Goal: Task Accomplishment & Management: Use online tool/utility

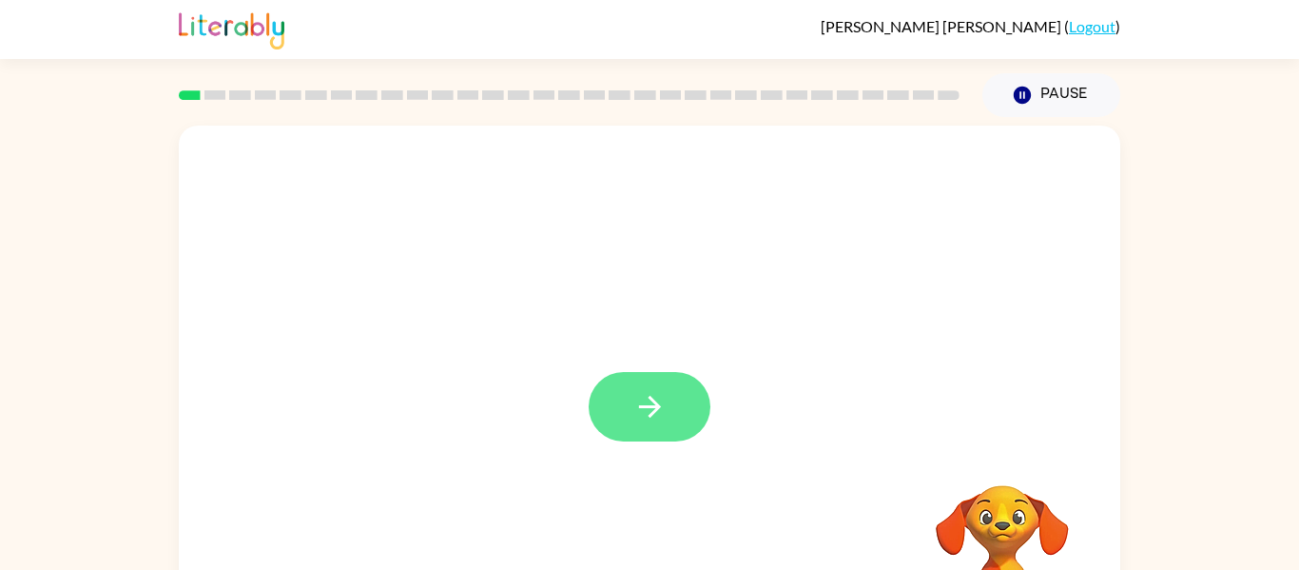
scroll to position [99, 0]
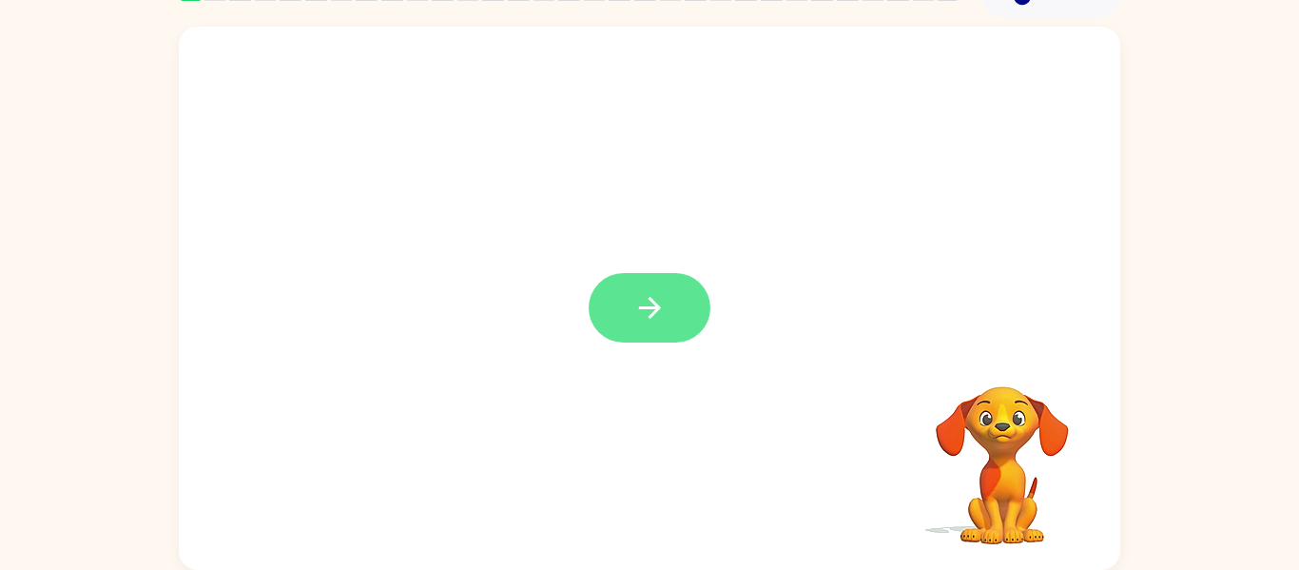
click at [657, 325] on button "button" at bounding box center [650, 307] width 122 height 69
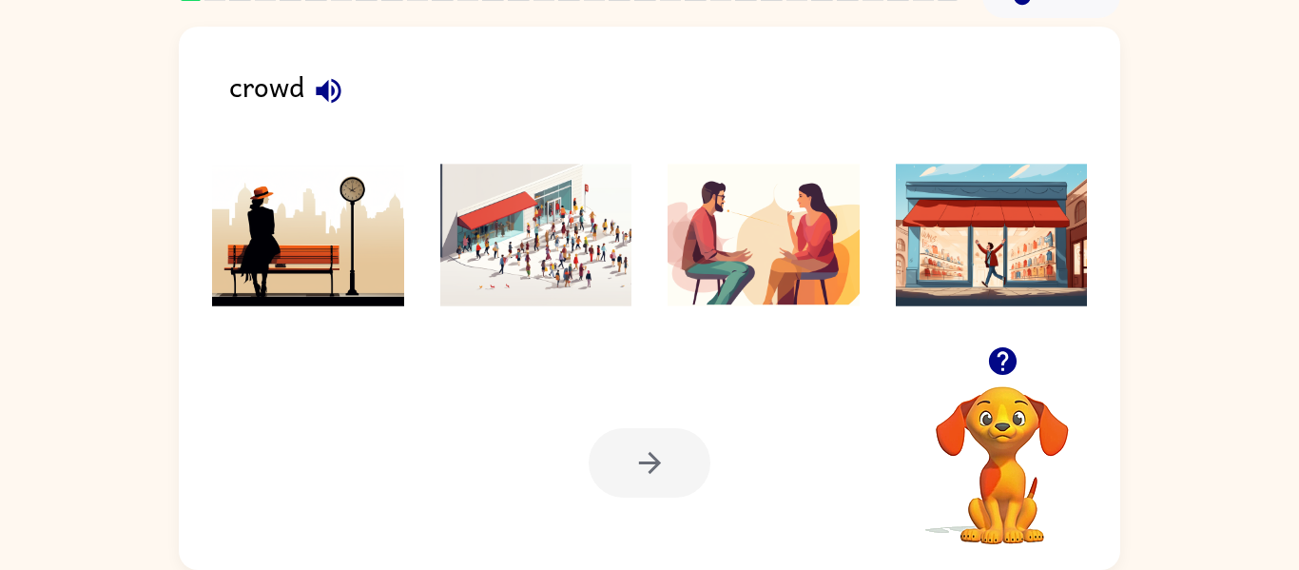
click at [525, 194] on img at bounding box center [536, 235] width 192 height 143
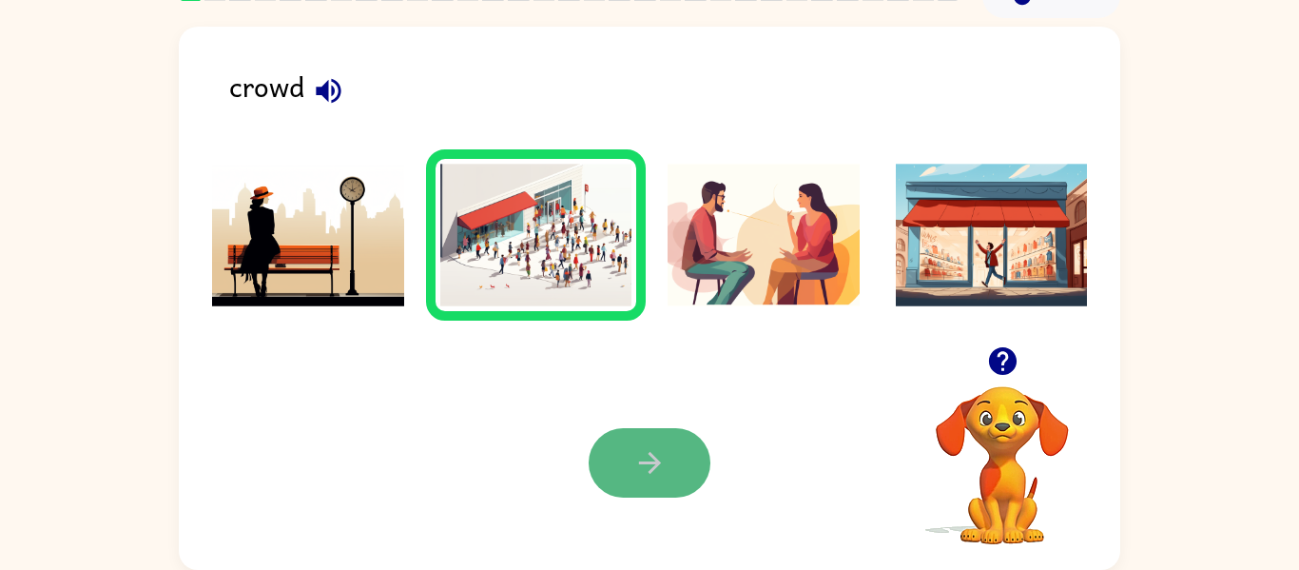
click at [658, 459] on icon "button" at bounding box center [649, 462] width 33 height 33
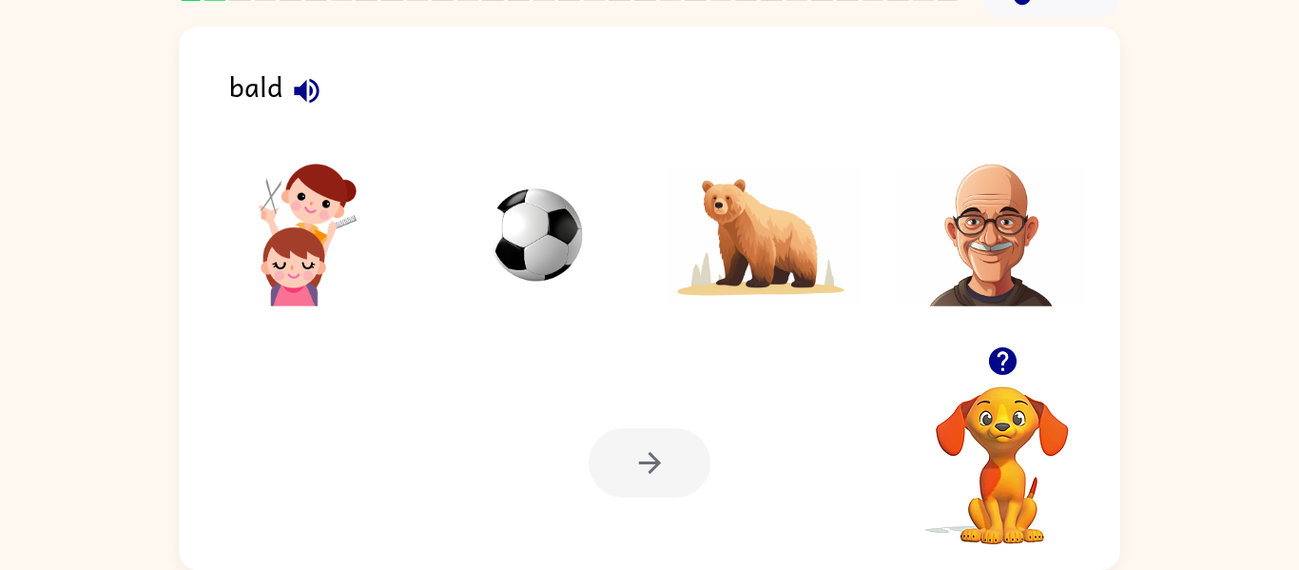
click at [1014, 255] on img at bounding box center [992, 235] width 192 height 143
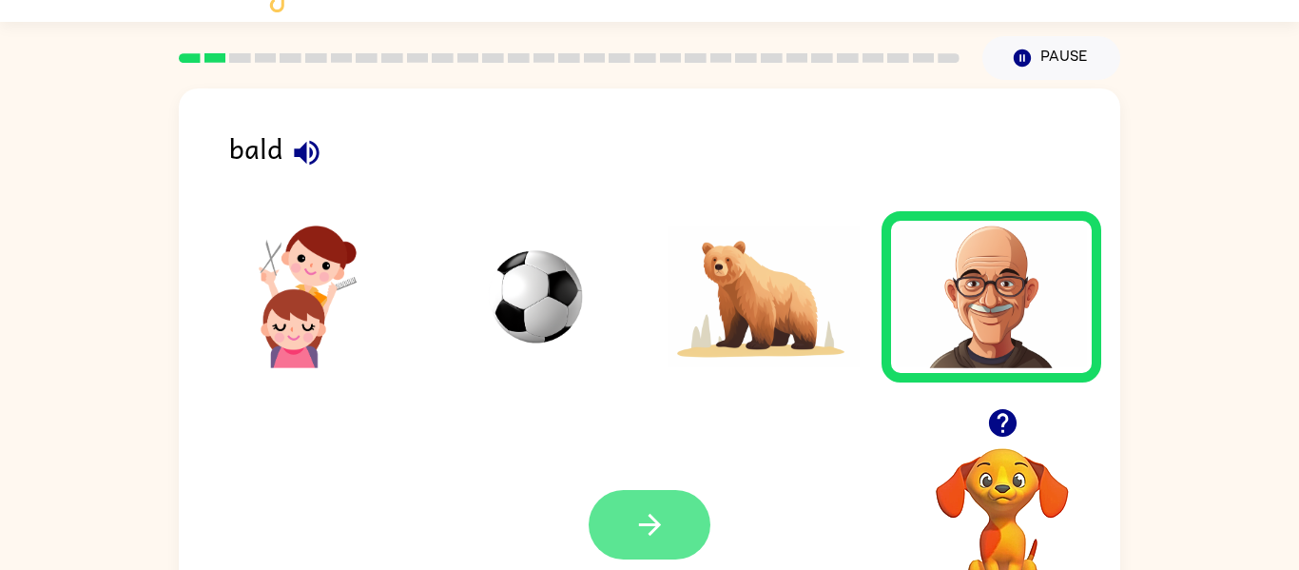
click at [692, 516] on button "button" at bounding box center [650, 524] width 122 height 69
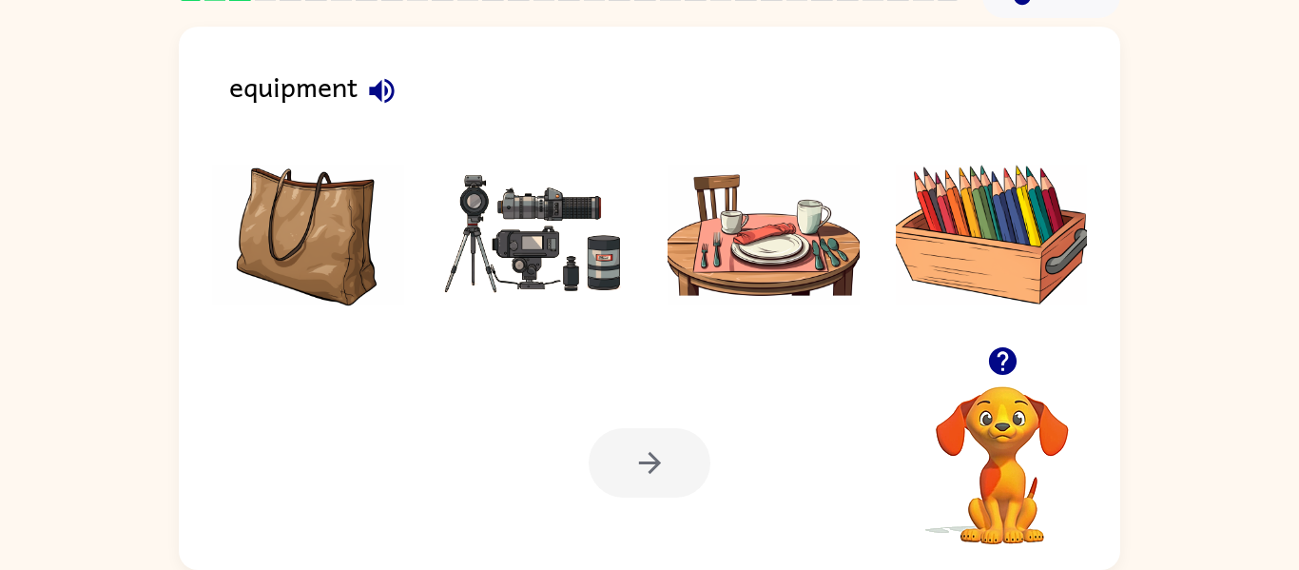
click at [586, 228] on img at bounding box center [536, 235] width 192 height 143
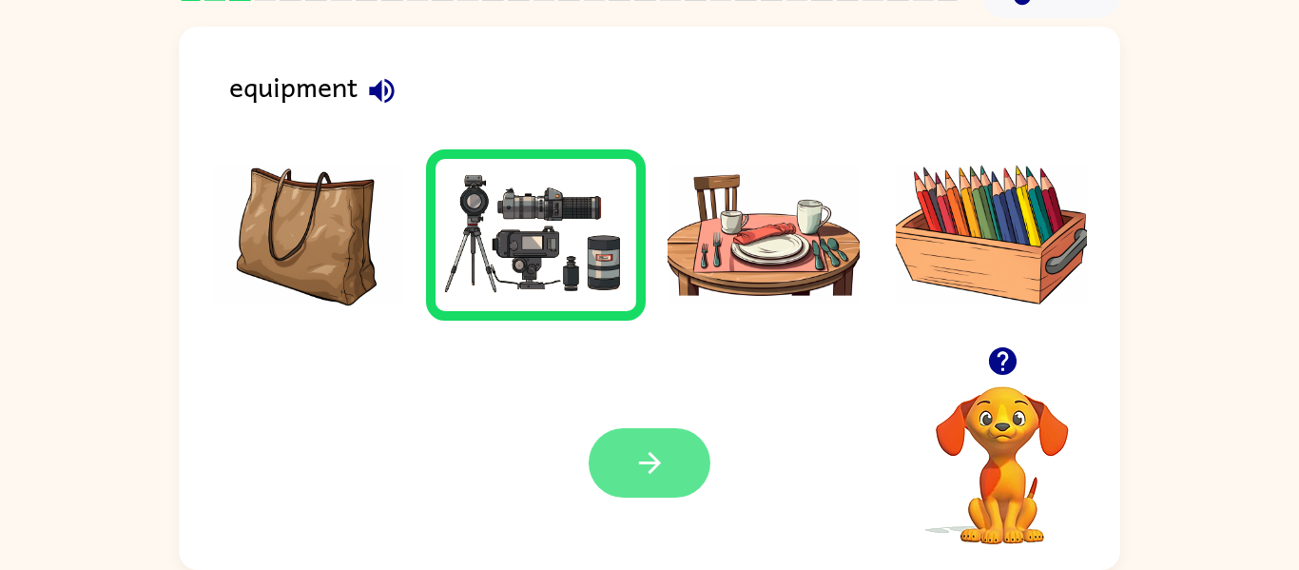
click at [641, 475] on icon "button" at bounding box center [649, 462] width 33 height 33
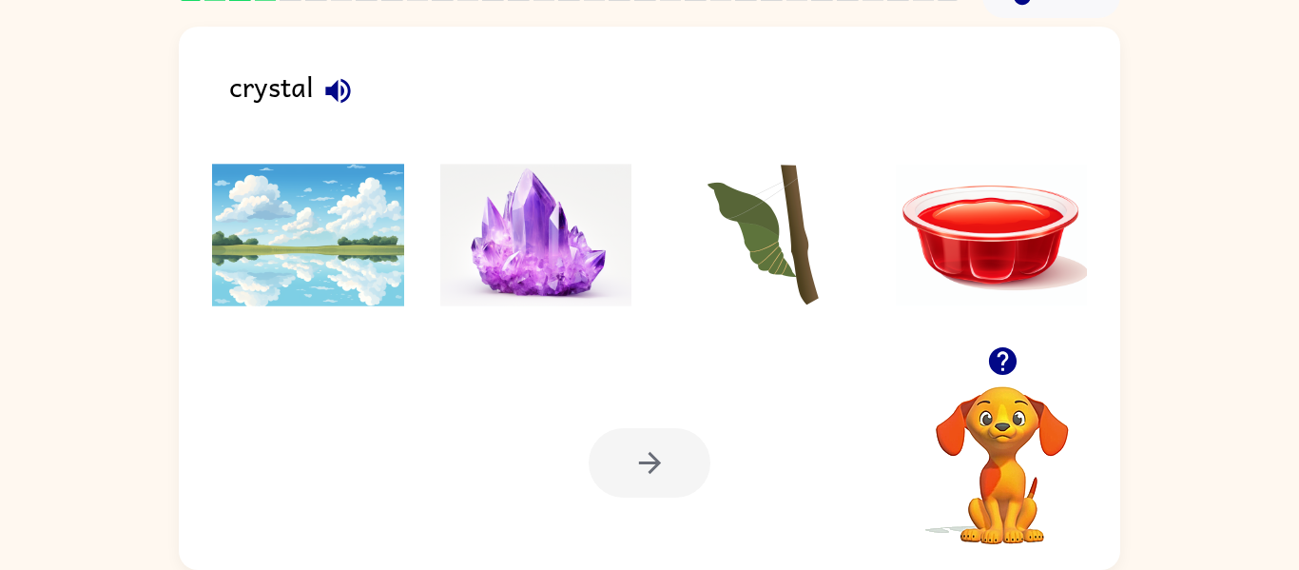
click at [563, 234] on img at bounding box center [536, 235] width 192 height 143
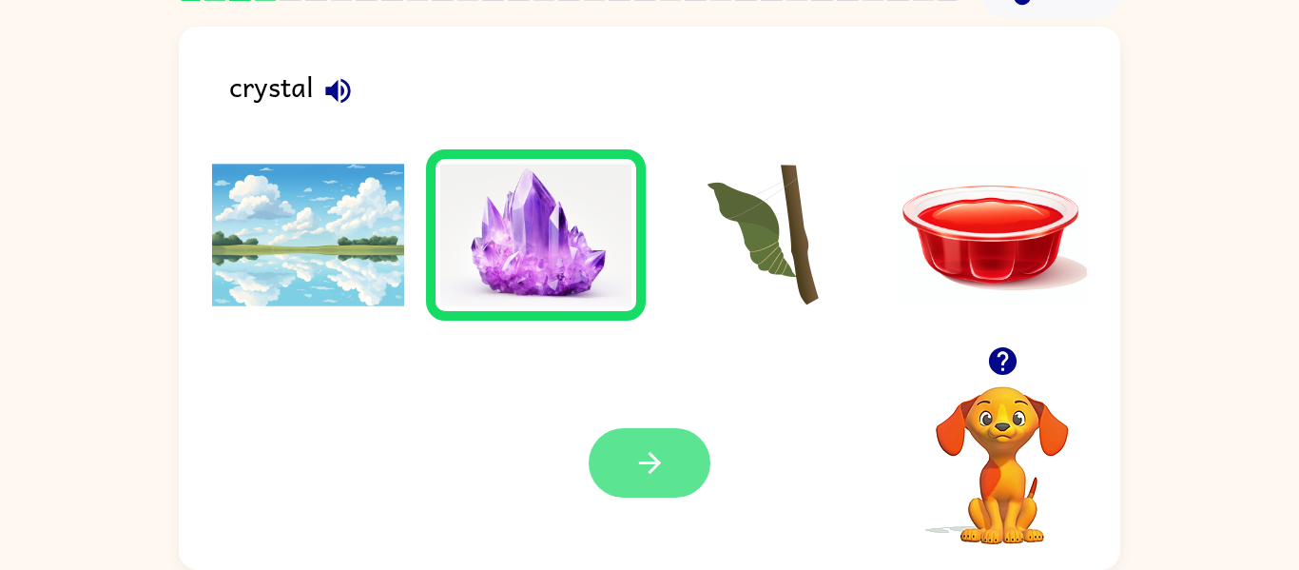
click at [630, 466] on button "button" at bounding box center [650, 462] width 122 height 69
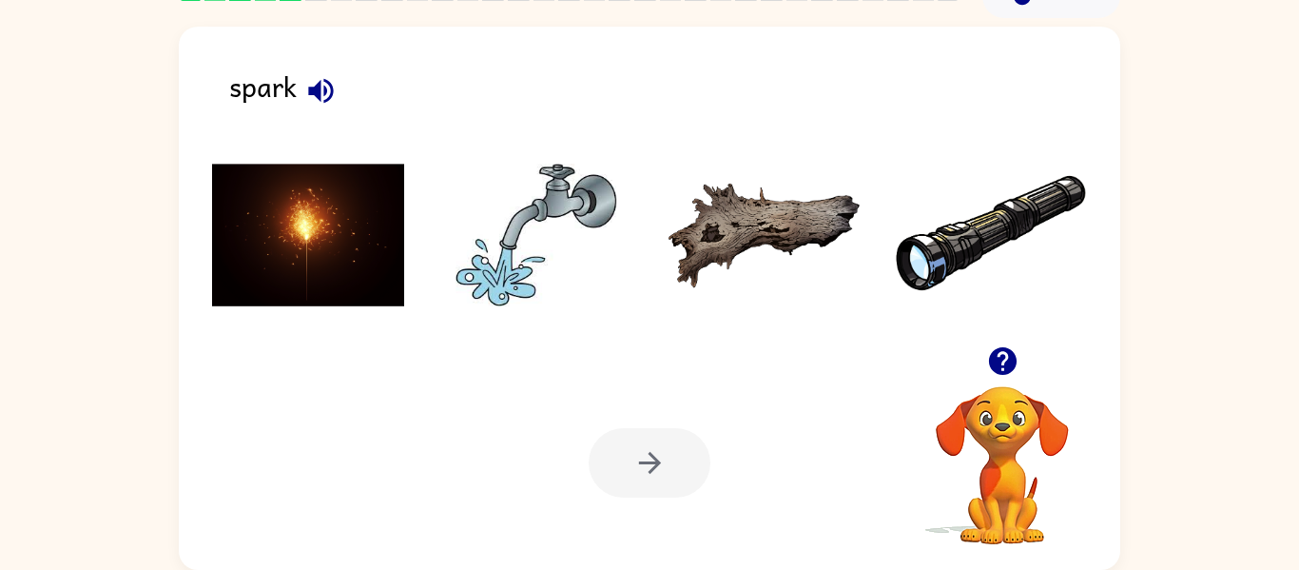
click at [277, 254] on img at bounding box center [308, 235] width 192 height 143
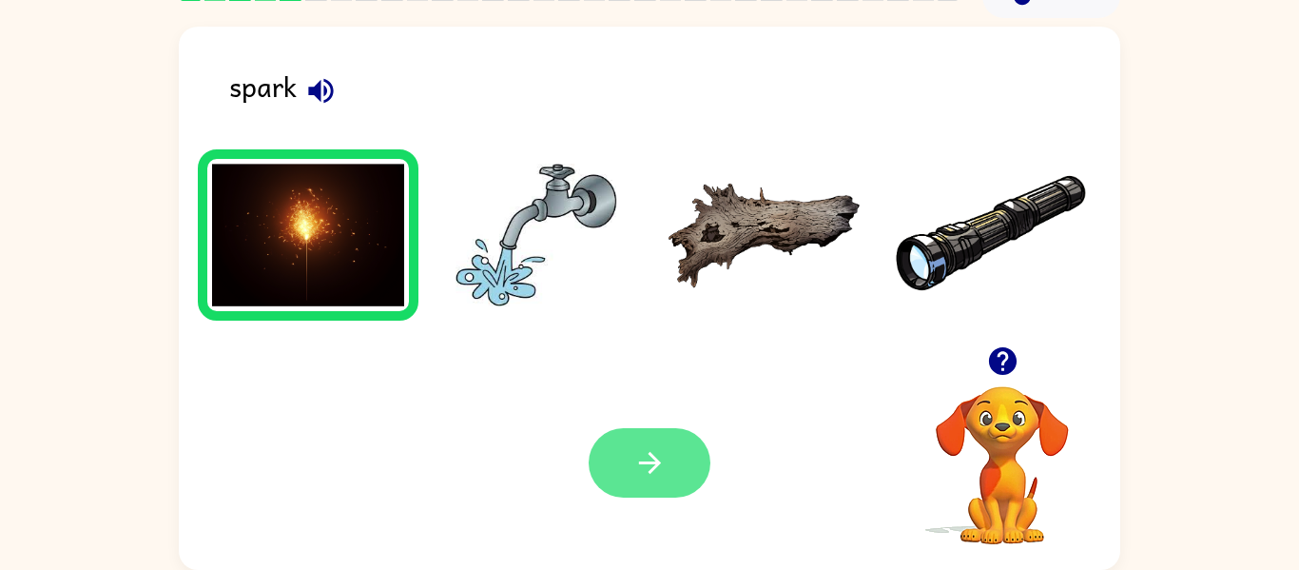
click at [629, 453] on button "button" at bounding box center [650, 462] width 122 height 69
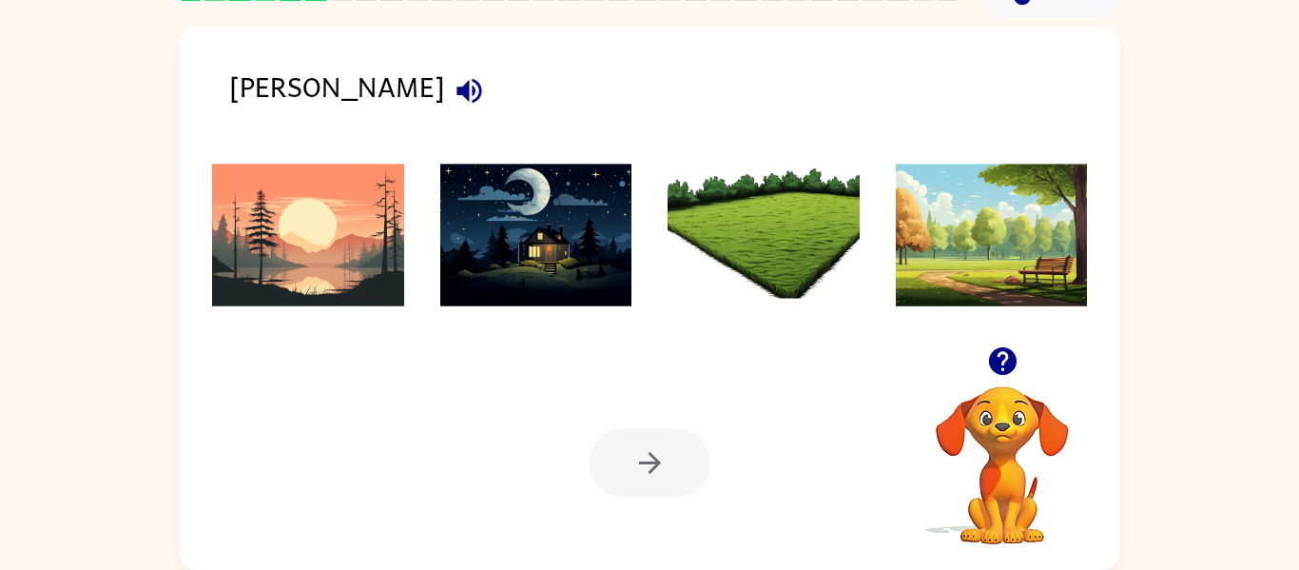
click at [760, 188] on img at bounding box center [764, 235] width 192 height 143
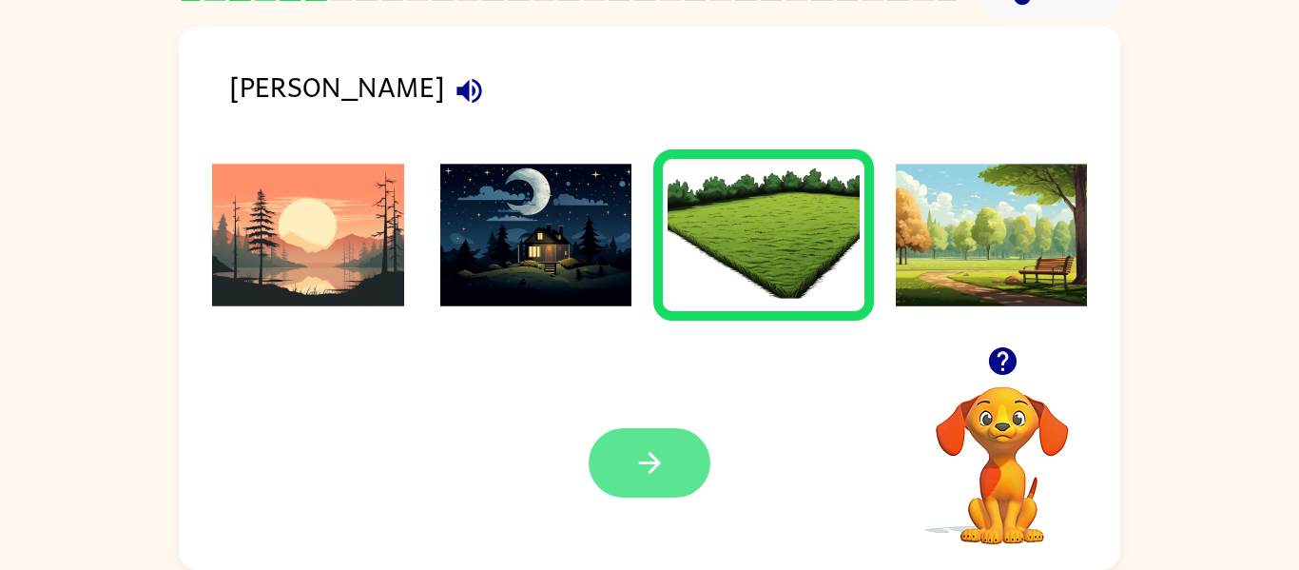
click at [679, 458] on button "button" at bounding box center [650, 462] width 122 height 69
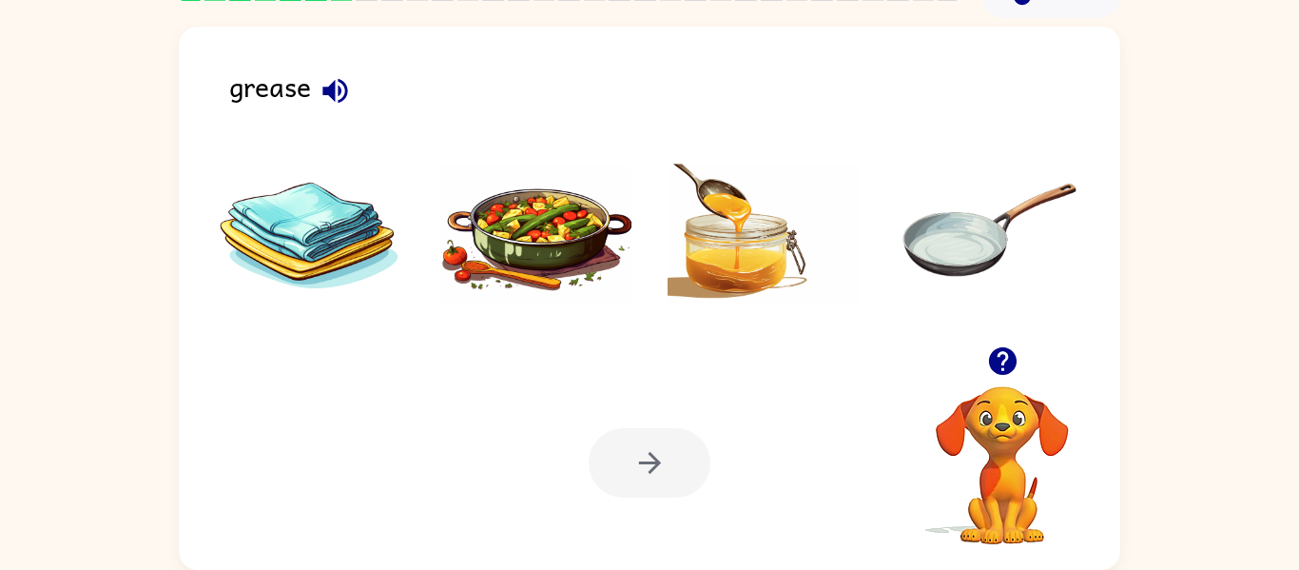
click at [760, 238] on img at bounding box center [764, 235] width 192 height 143
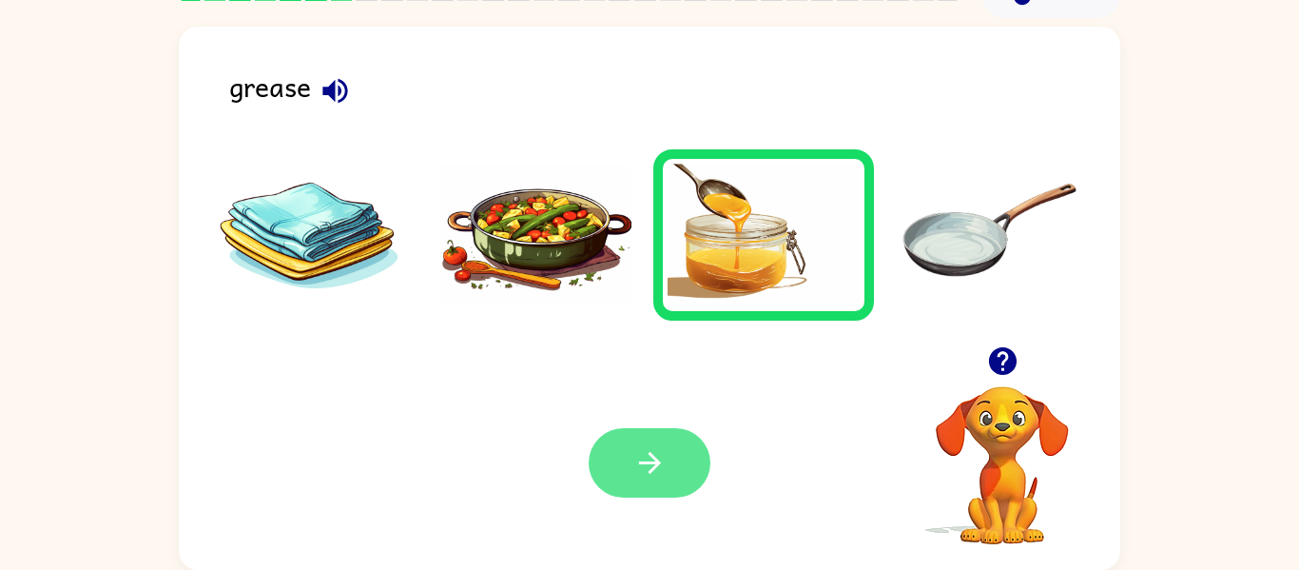
click at [628, 459] on button "button" at bounding box center [650, 462] width 122 height 69
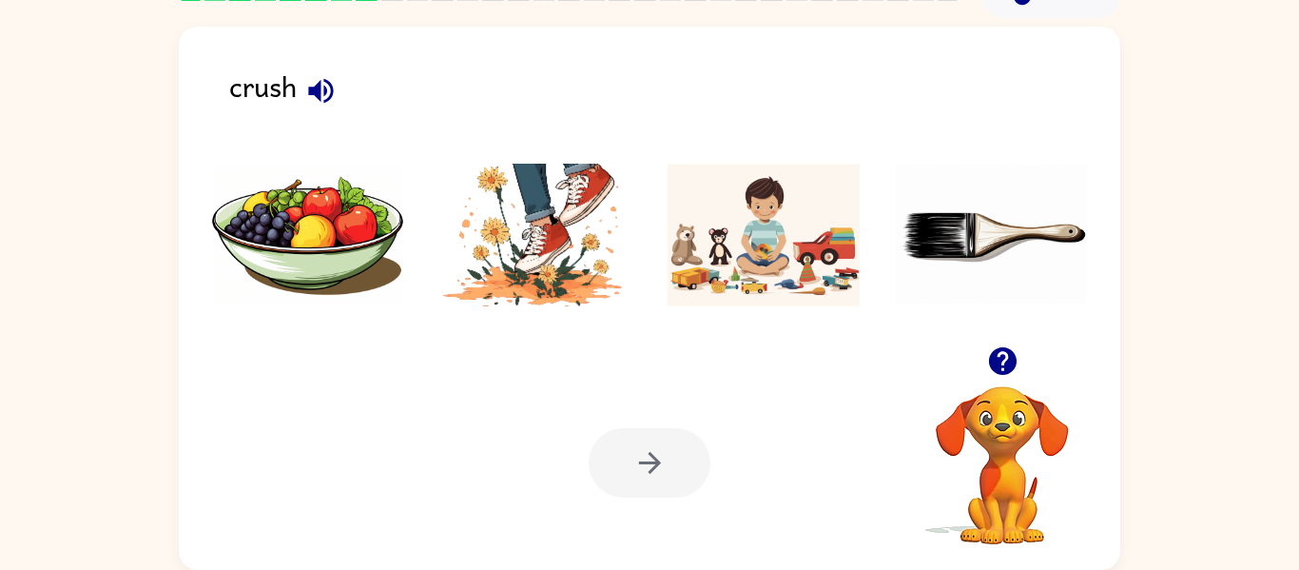
click at [548, 282] on img at bounding box center [536, 235] width 192 height 143
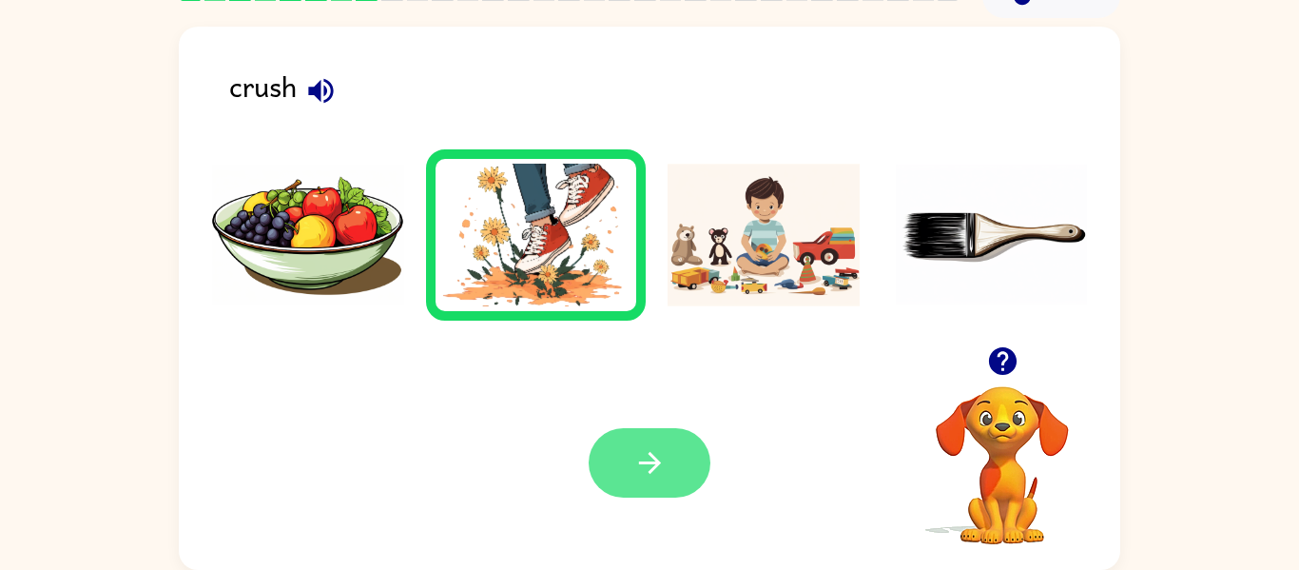
click at [655, 461] on icon "button" at bounding box center [649, 463] width 22 height 22
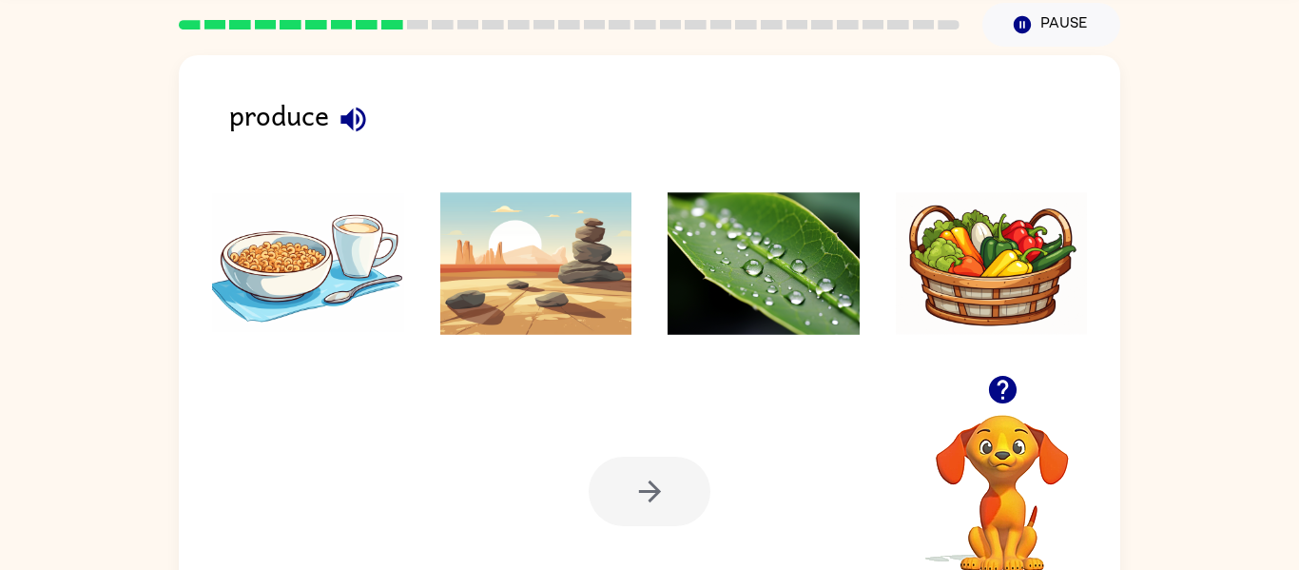
scroll to position [63, 0]
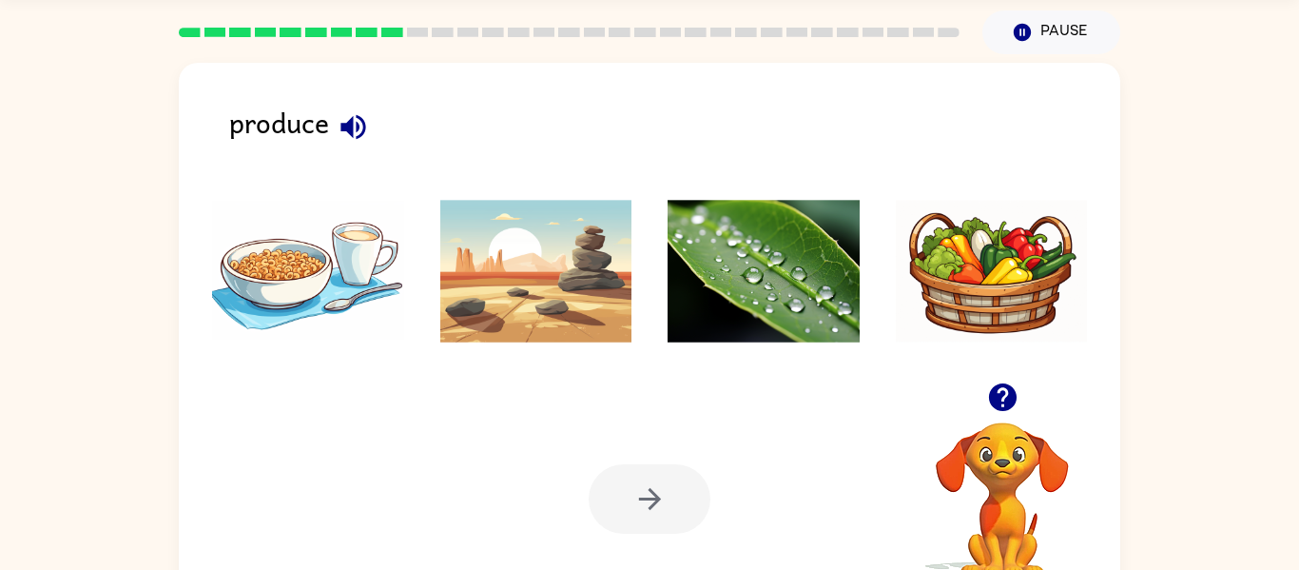
click at [1050, 292] on img at bounding box center [992, 271] width 192 height 143
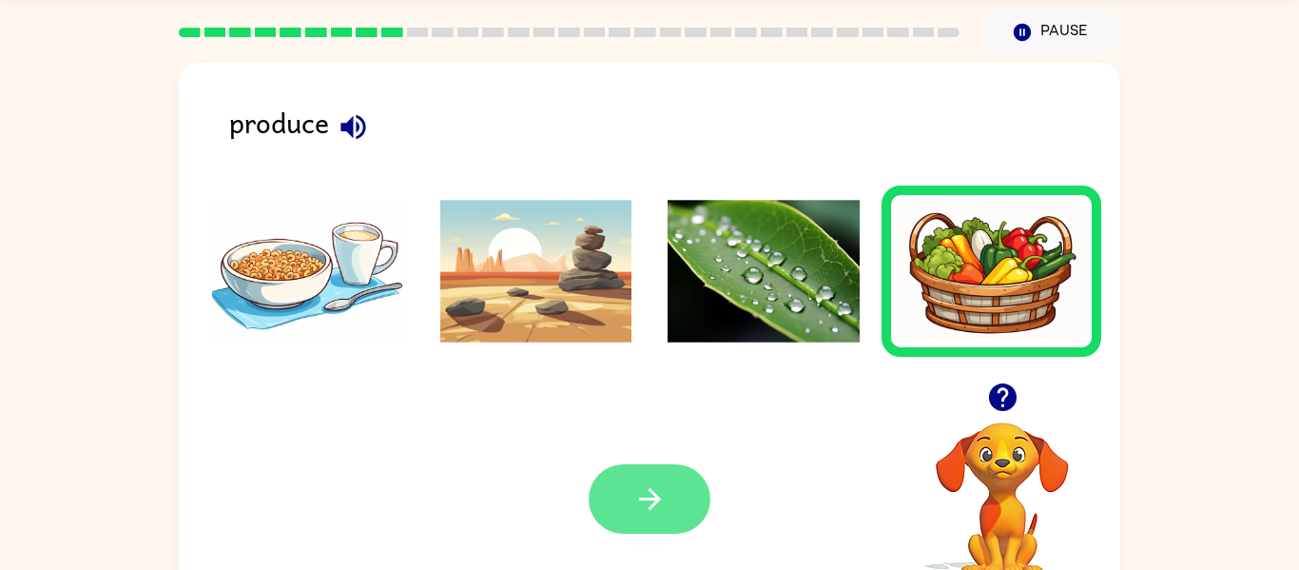
click at [618, 524] on button "button" at bounding box center [650, 498] width 122 height 69
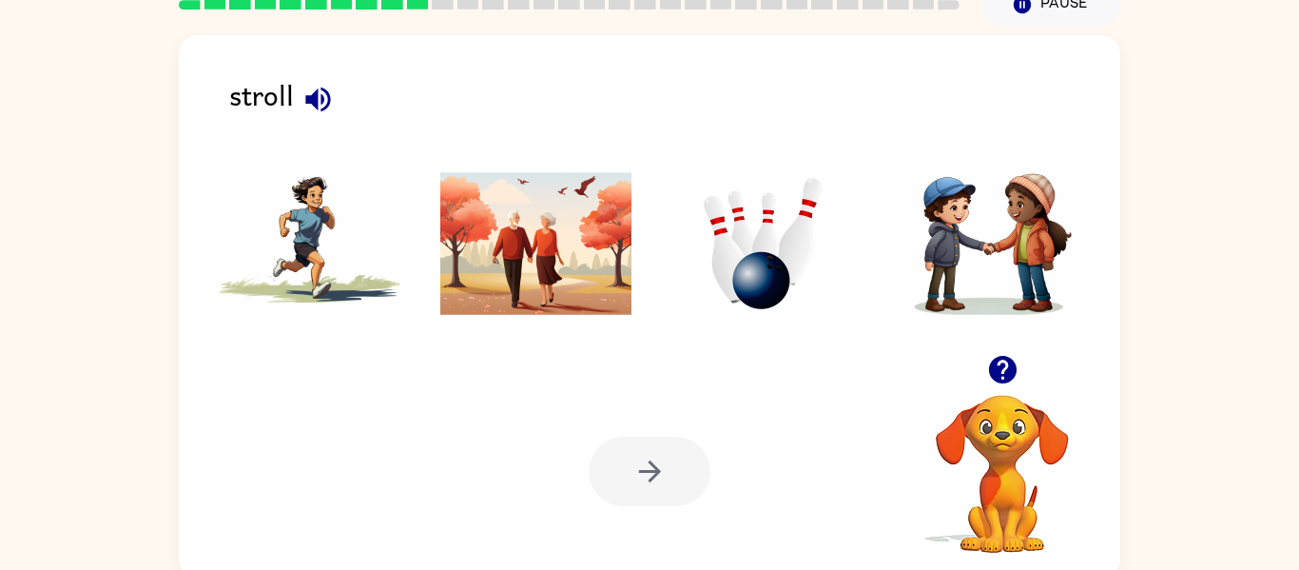
scroll to position [99, 0]
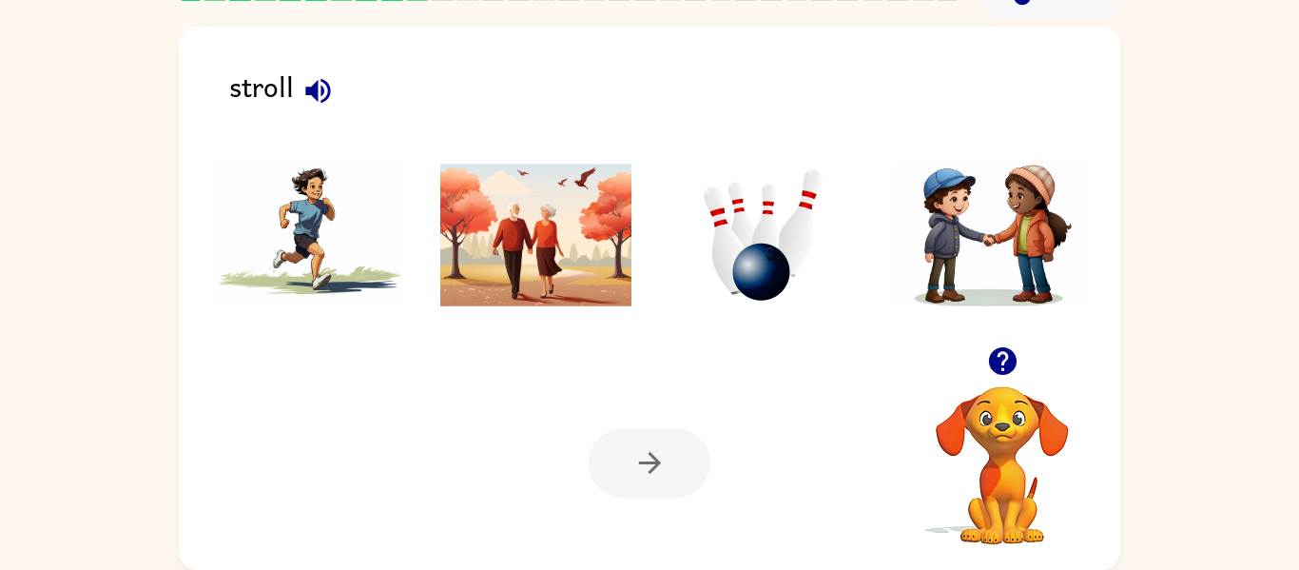
click at [570, 211] on img at bounding box center [536, 235] width 192 height 143
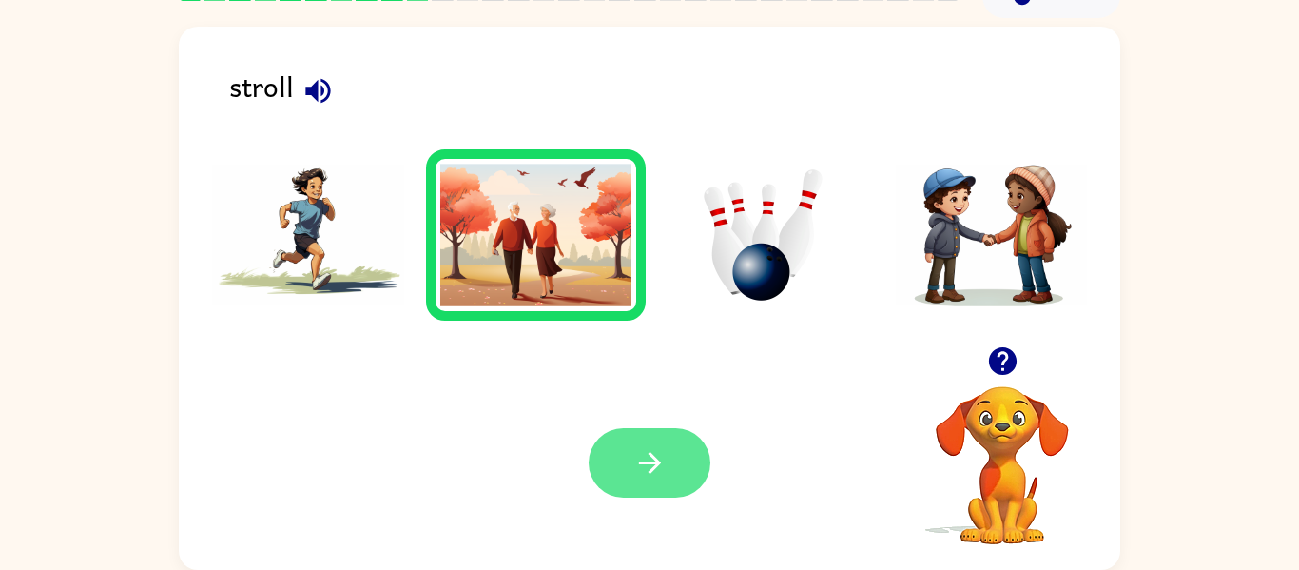
click at [661, 489] on button "button" at bounding box center [650, 462] width 122 height 69
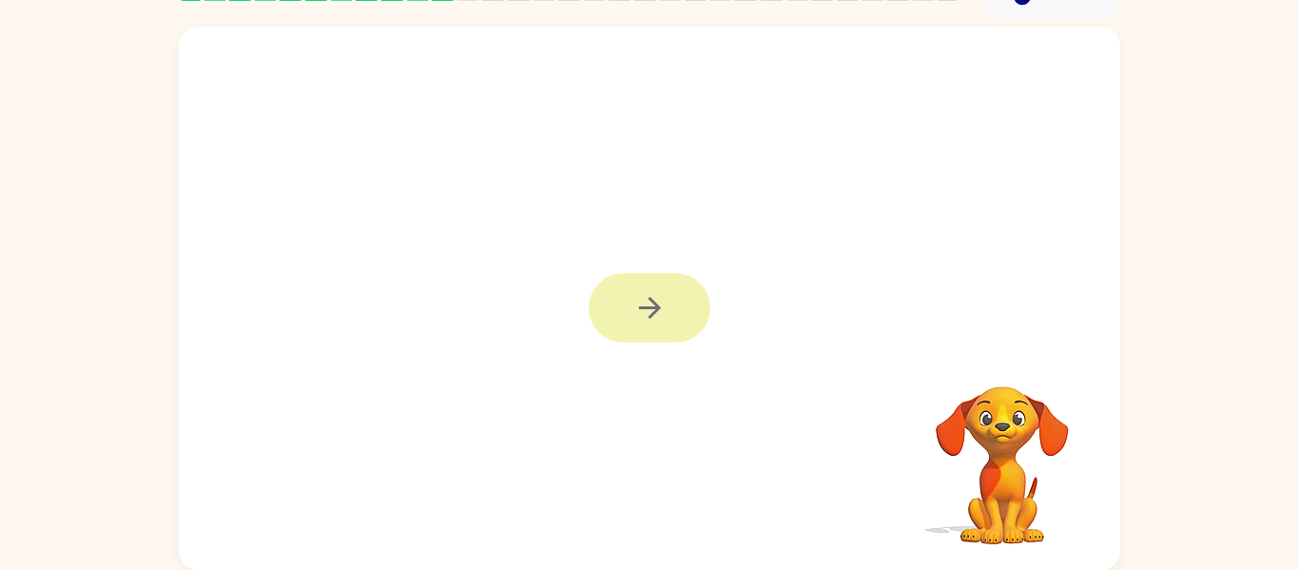
click at [634, 323] on icon "button" at bounding box center [649, 307] width 33 height 33
click at [674, 309] on div at bounding box center [650, 307] width 122 height 69
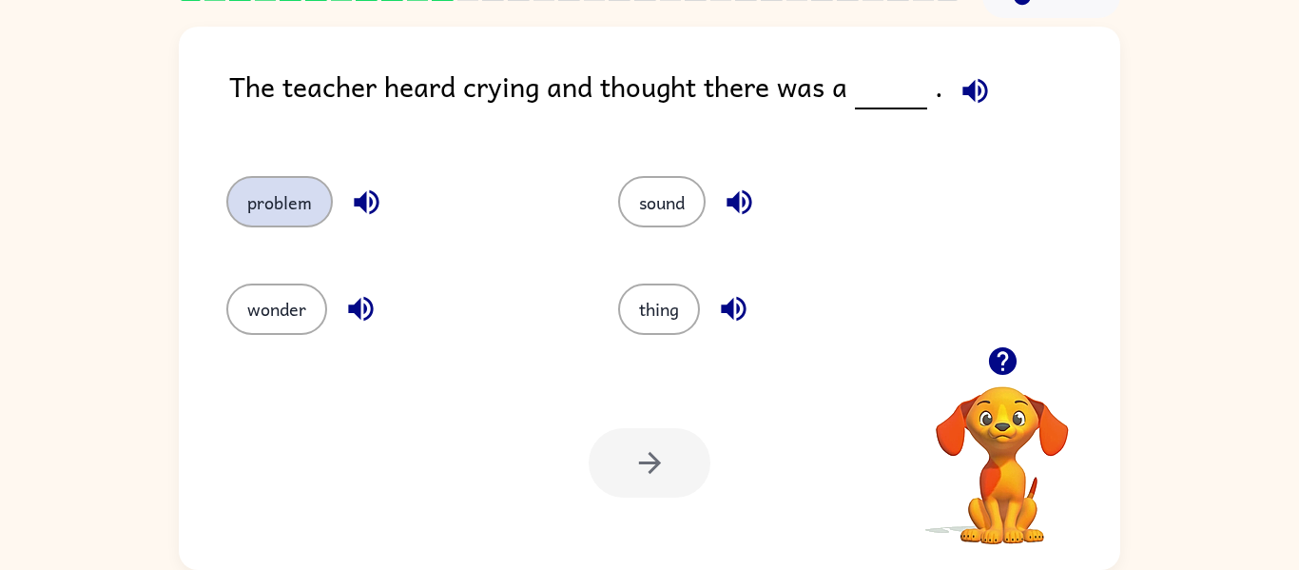
click at [271, 205] on button "problem" at bounding box center [279, 201] width 107 height 51
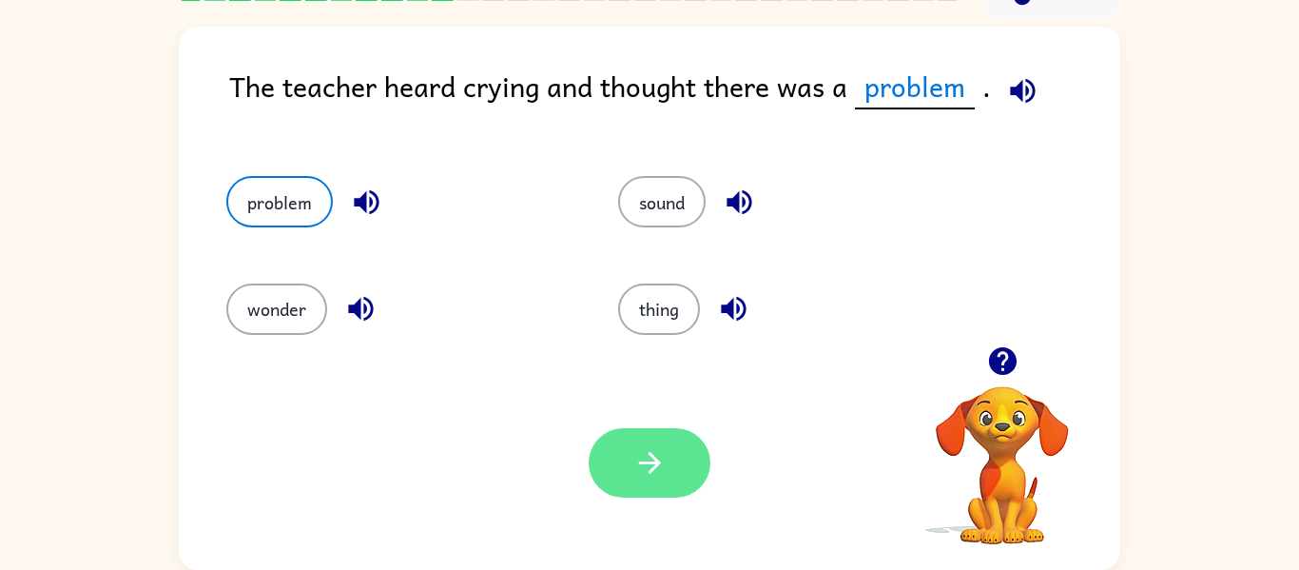
click at [651, 469] on icon "button" at bounding box center [649, 463] width 22 height 22
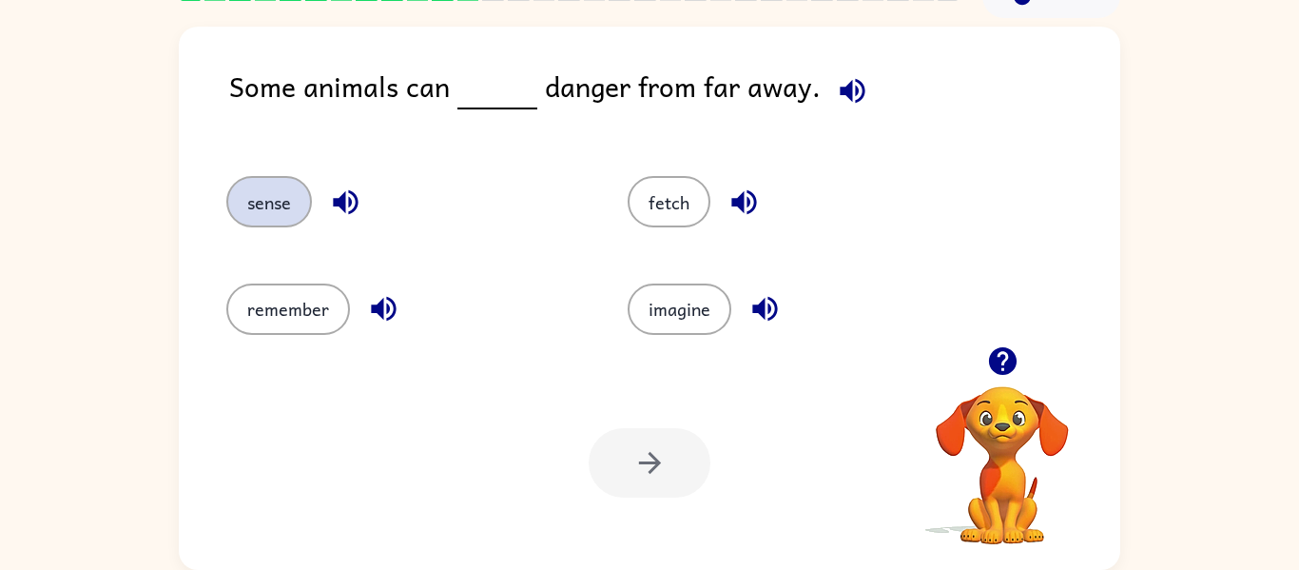
click at [260, 208] on button "sense" at bounding box center [269, 201] width 86 height 51
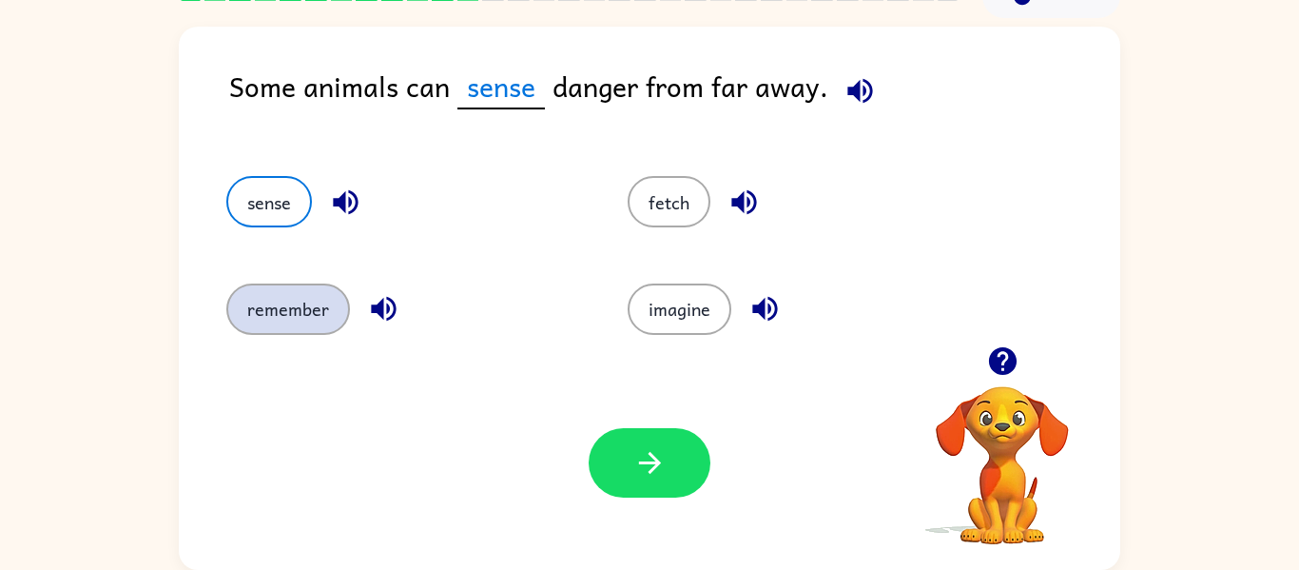
click at [272, 331] on button "remember" at bounding box center [288, 308] width 124 height 51
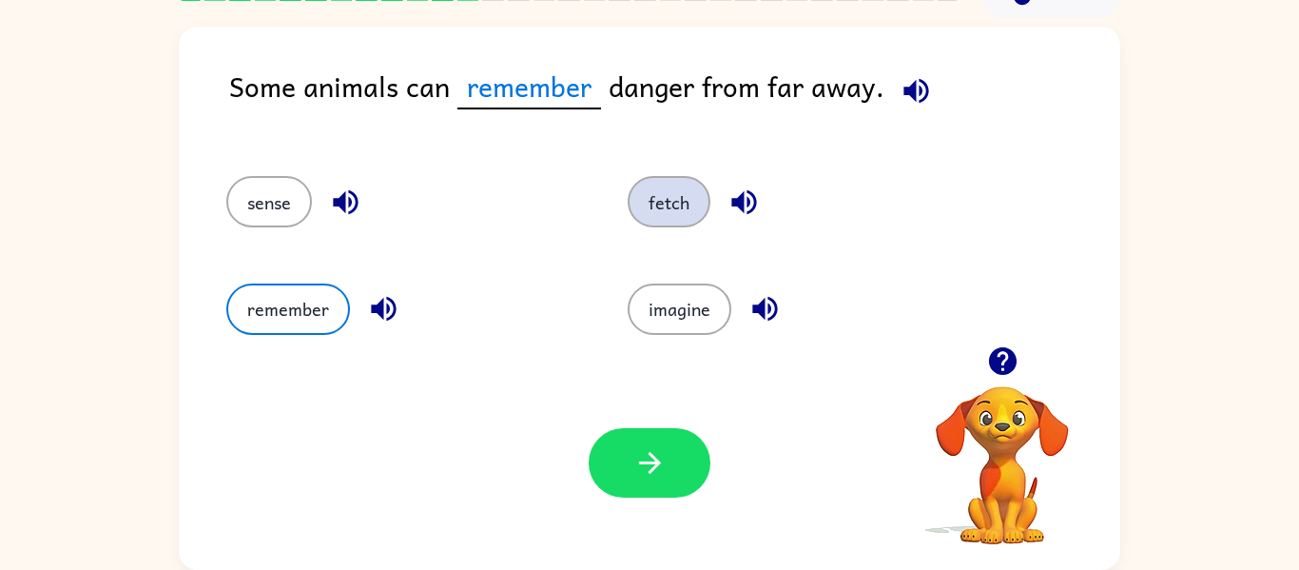
click at [668, 183] on button "fetch" at bounding box center [669, 201] width 83 height 51
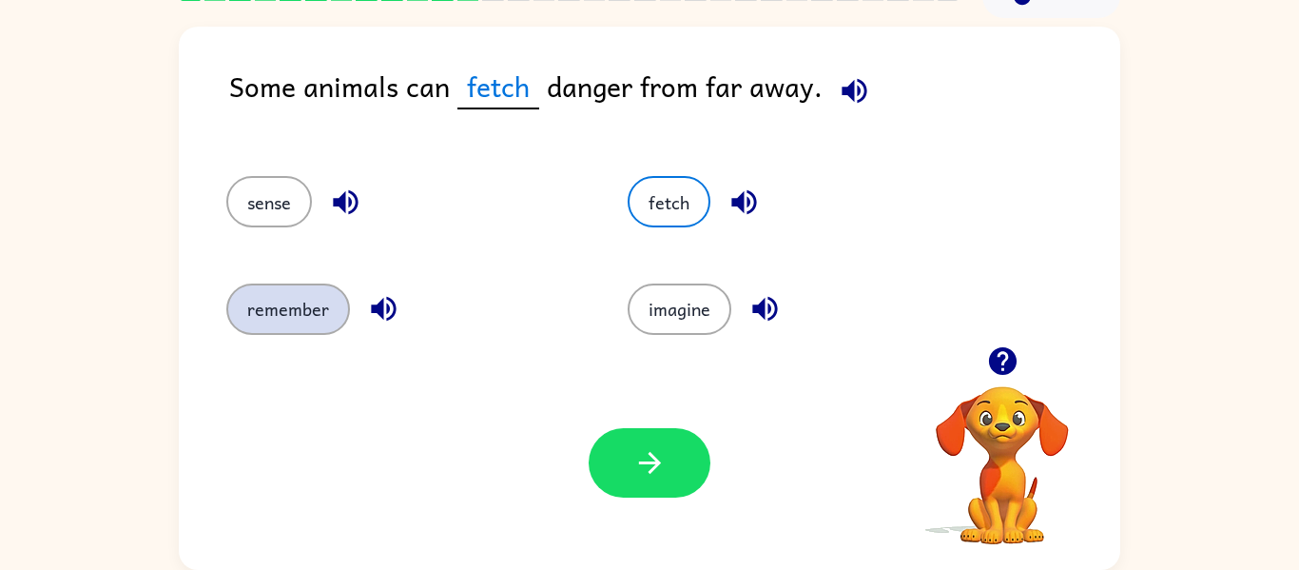
click at [281, 303] on button "remember" at bounding box center [288, 308] width 124 height 51
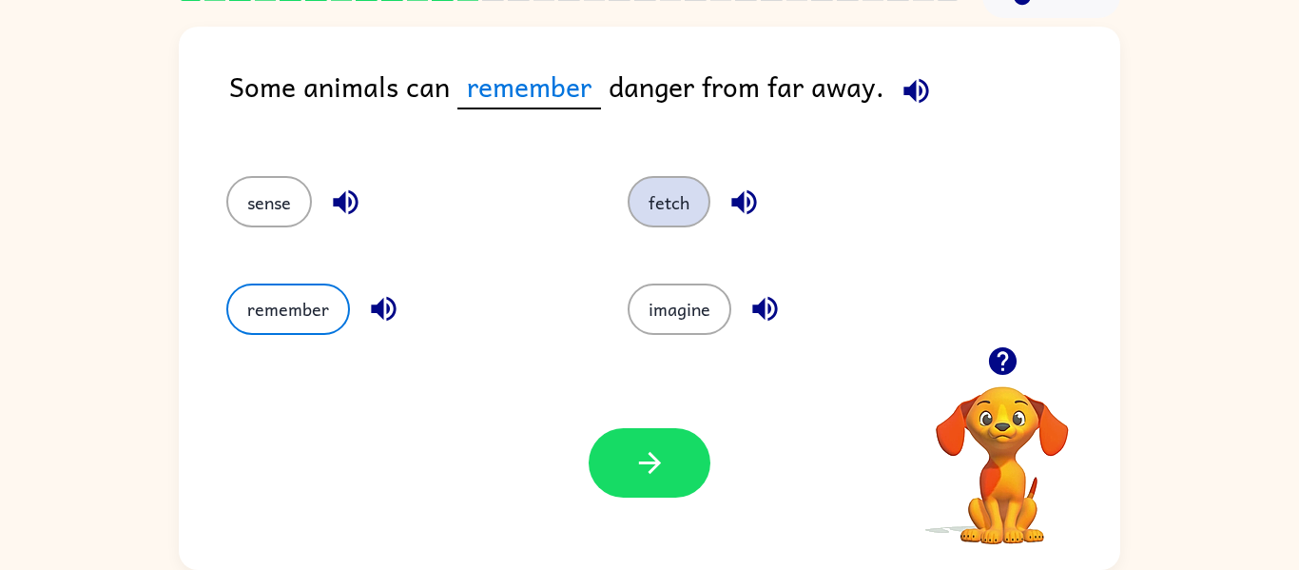
click at [657, 195] on button "fetch" at bounding box center [669, 201] width 83 height 51
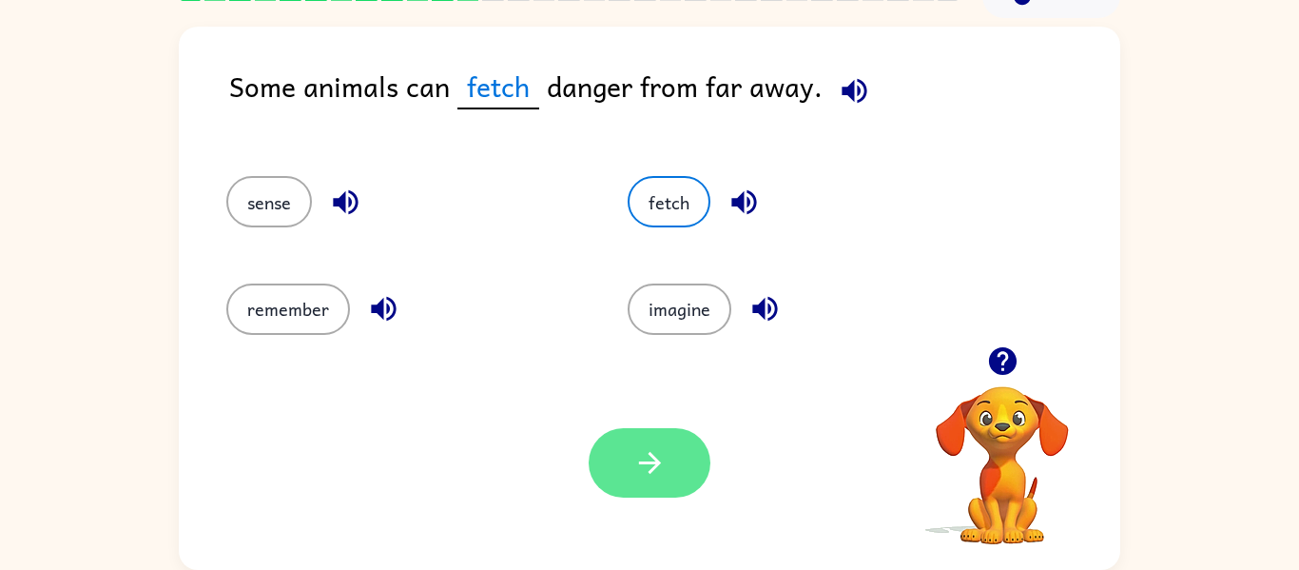
click at [656, 447] on icon "button" at bounding box center [649, 462] width 33 height 33
click at [674, 453] on div at bounding box center [650, 462] width 122 height 69
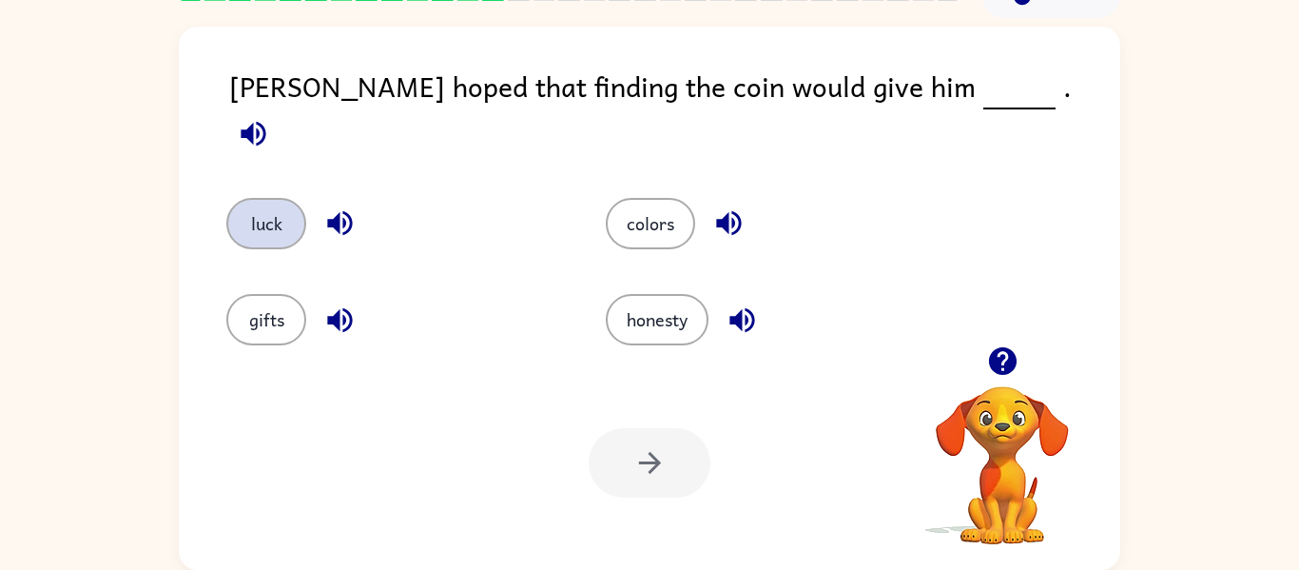
click at [261, 208] on button "luck" at bounding box center [266, 223] width 80 height 51
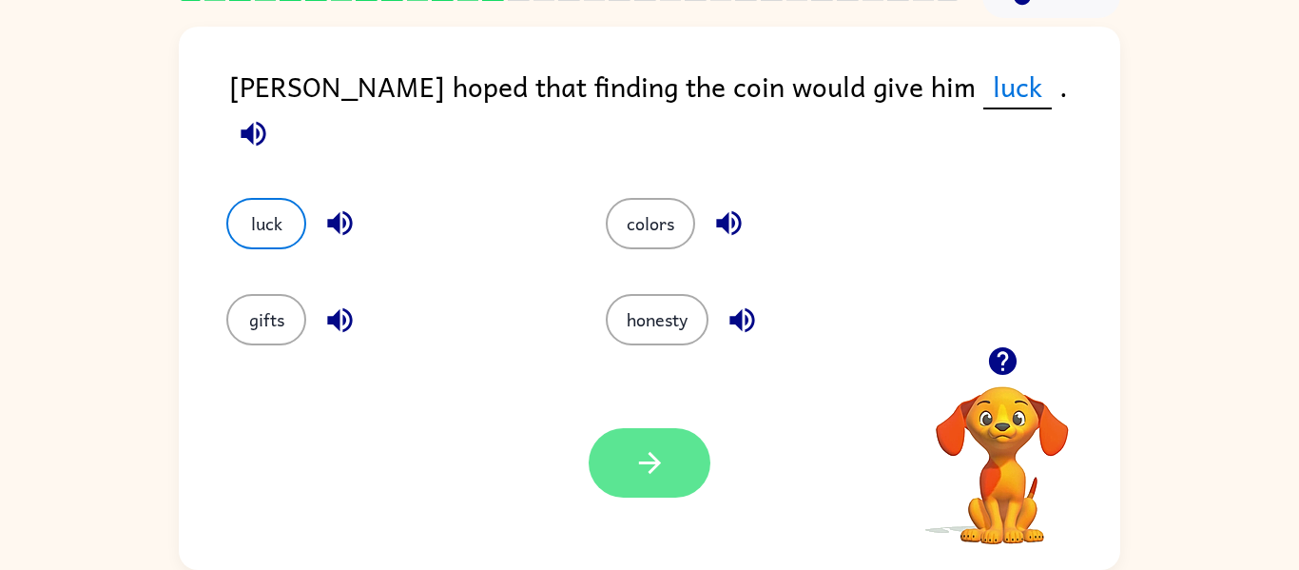
click at [644, 481] on button "button" at bounding box center [650, 462] width 122 height 69
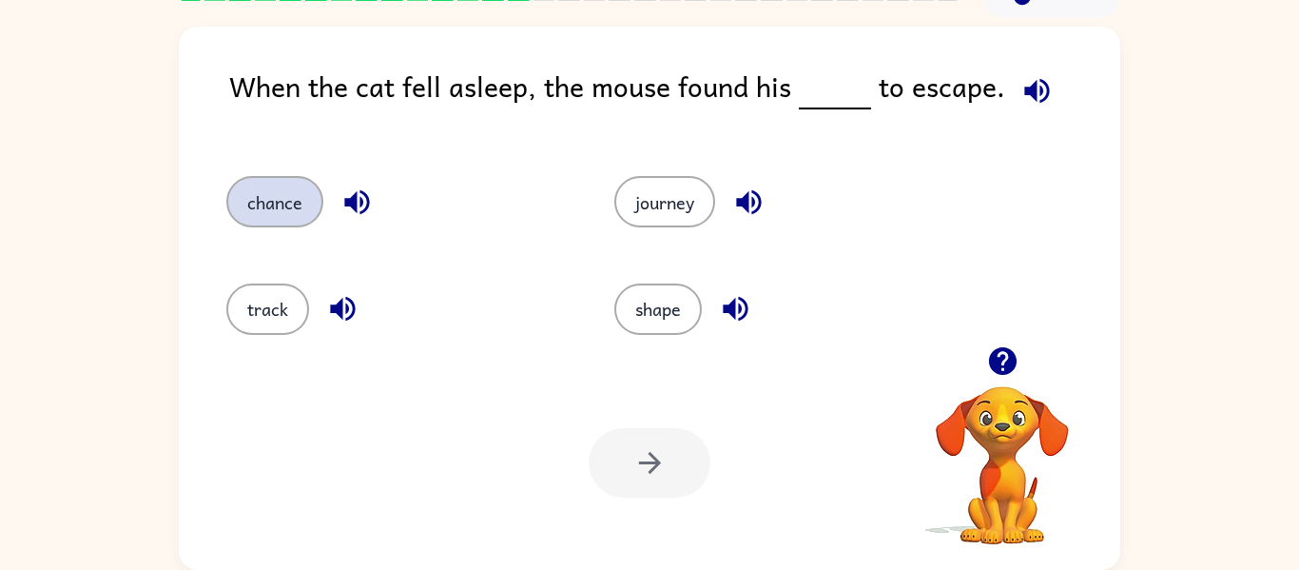
click at [273, 209] on button "chance" at bounding box center [274, 201] width 97 height 51
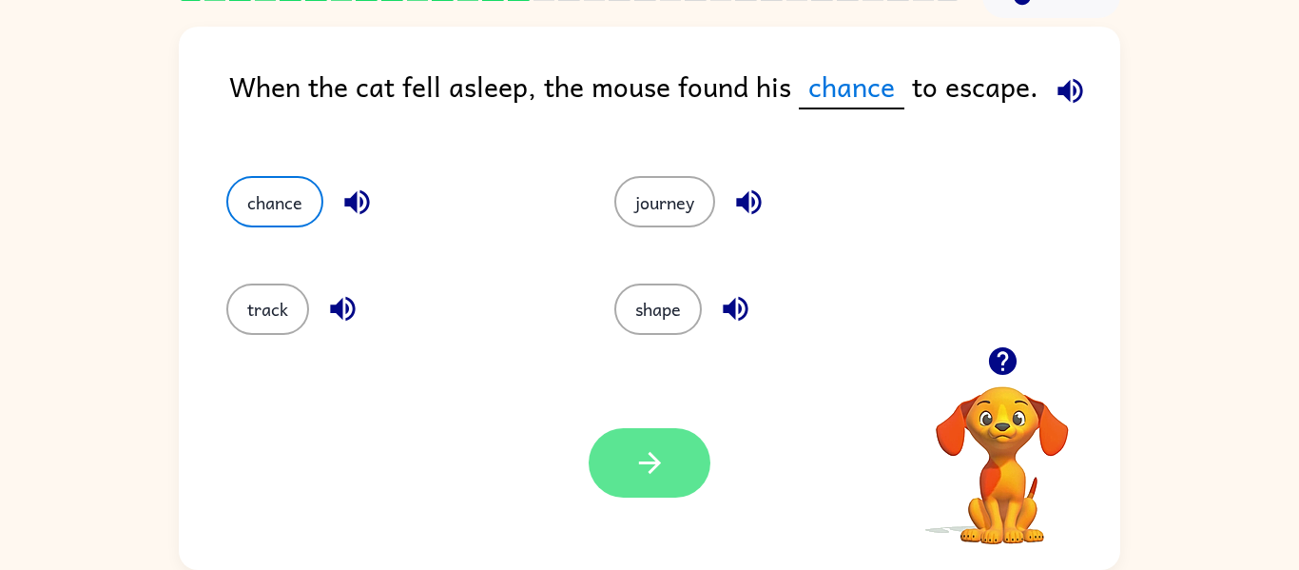
click at [618, 467] on button "button" at bounding box center [650, 462] width 122 height 69
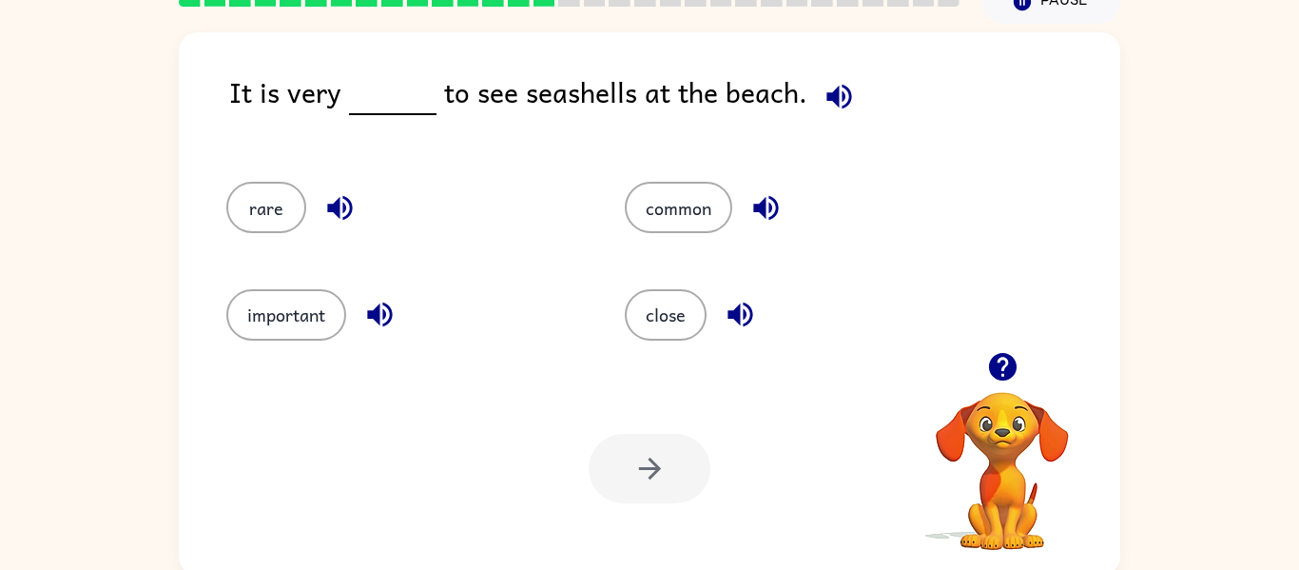
scroll to position [92, 0]
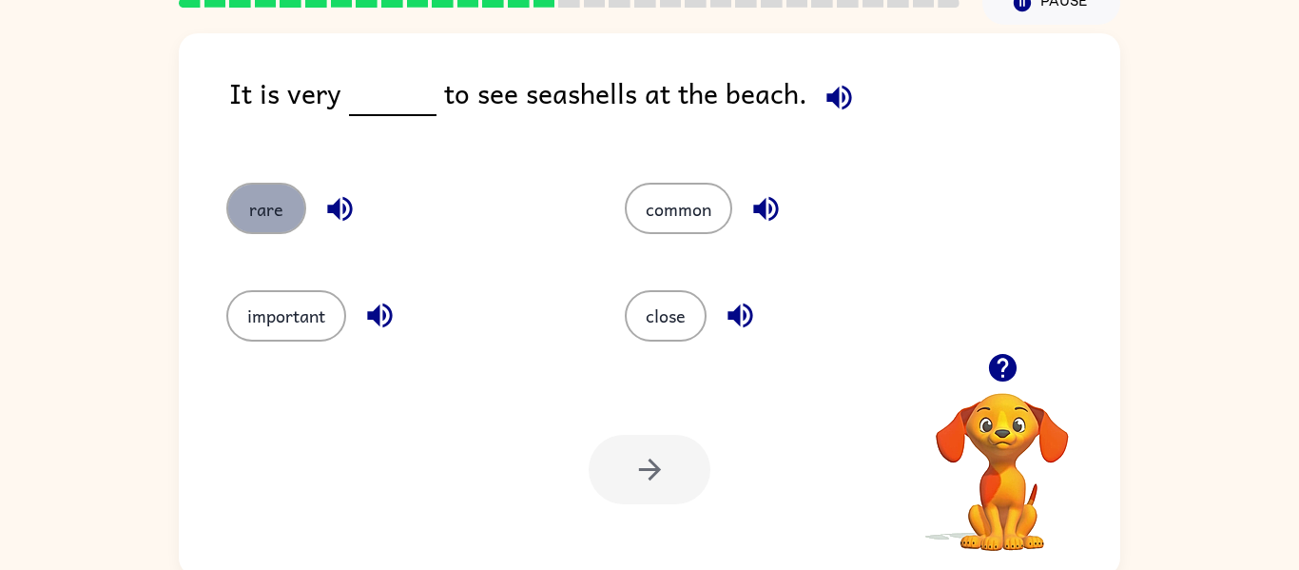
click at [287, 223] on button "rare" at bounding box center [266, 208] width 80 height 51
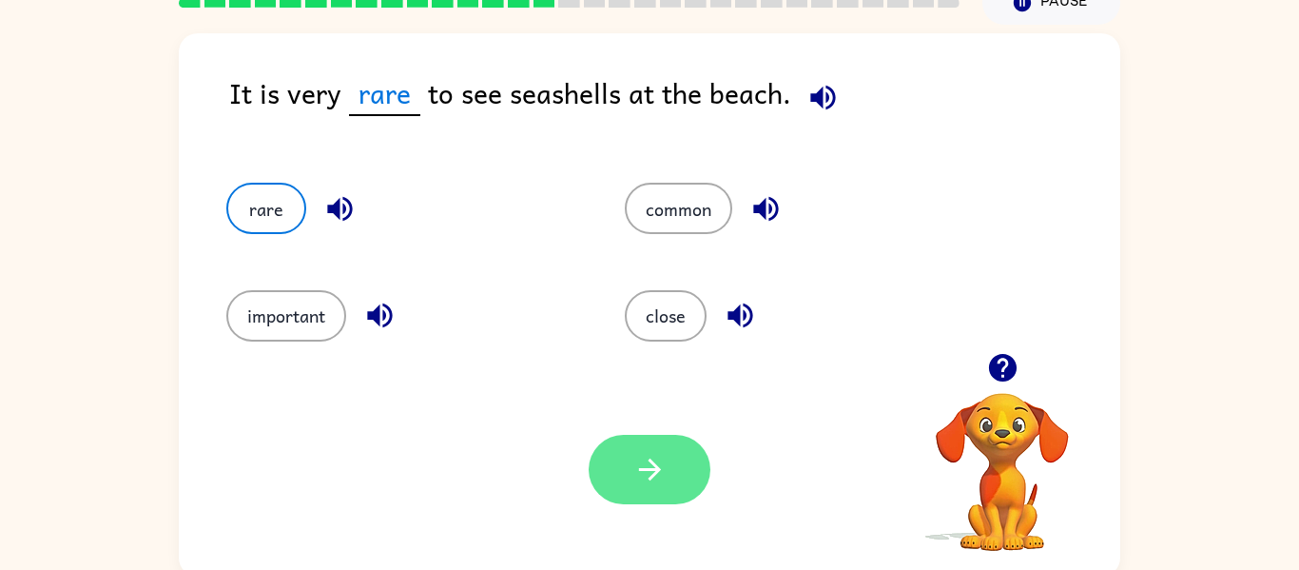
click at [659, 483] on icon "button" at bounding box center [649, 469] width 33 height 33
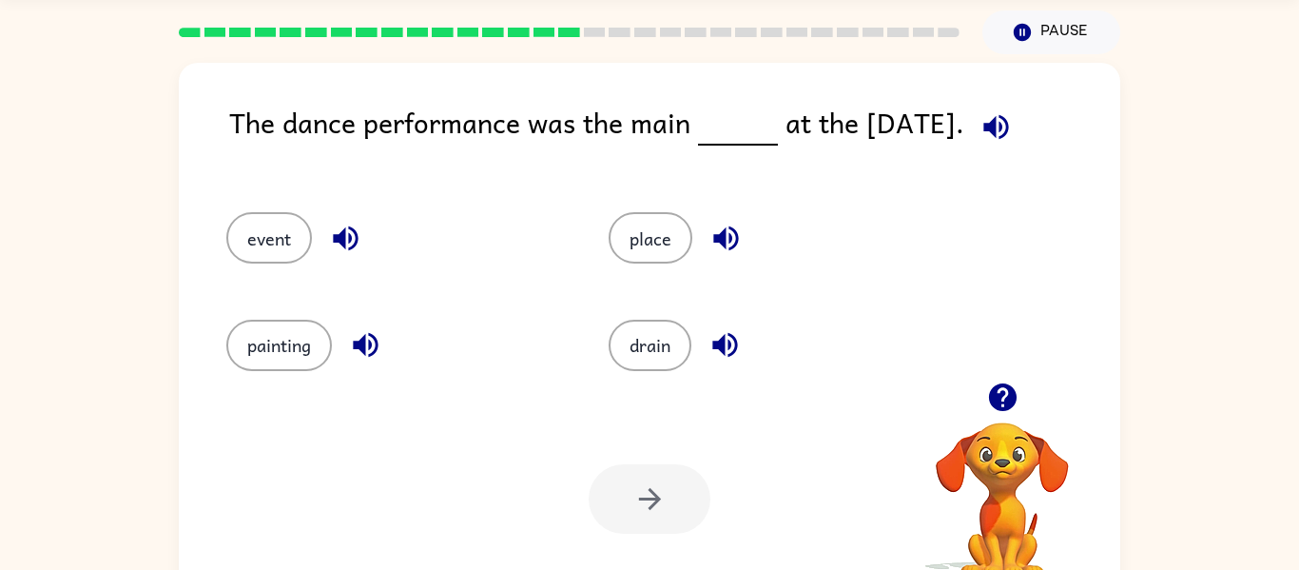
scroll to position [44, 0]
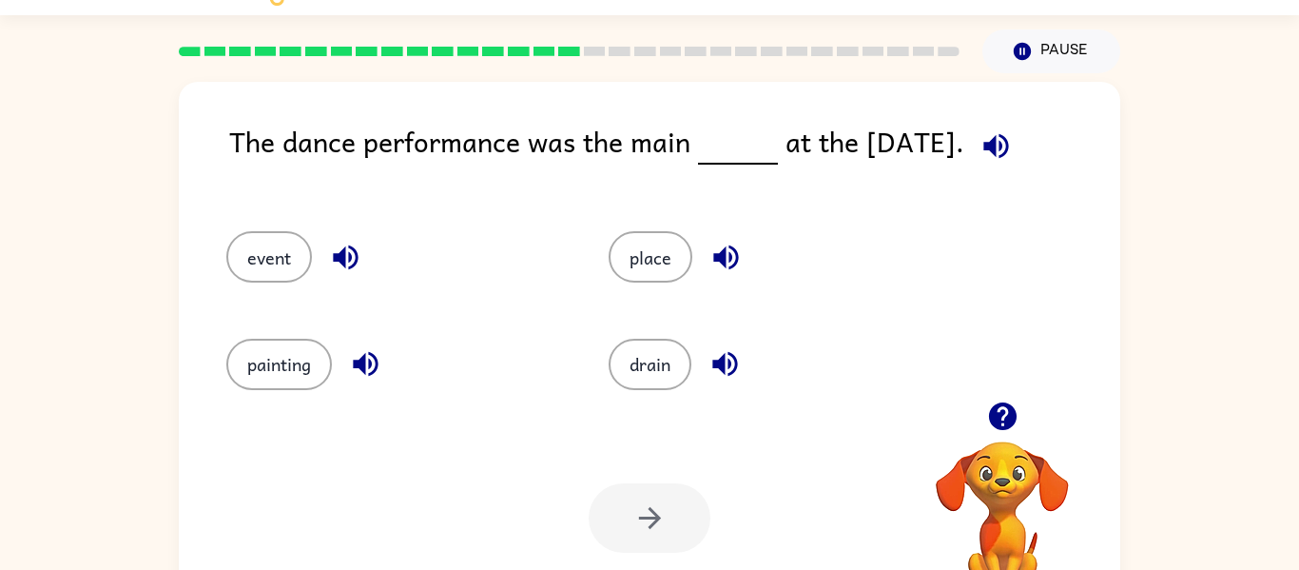
click at [638, 510] on div at bounding box center [650, 517] width 122 height 69
click at [667, 533] on div at bounding box center [650, 517] width 122 height 69
click at [267, 279] on button "event" at bounding box center [269, 256] width 86 height 51
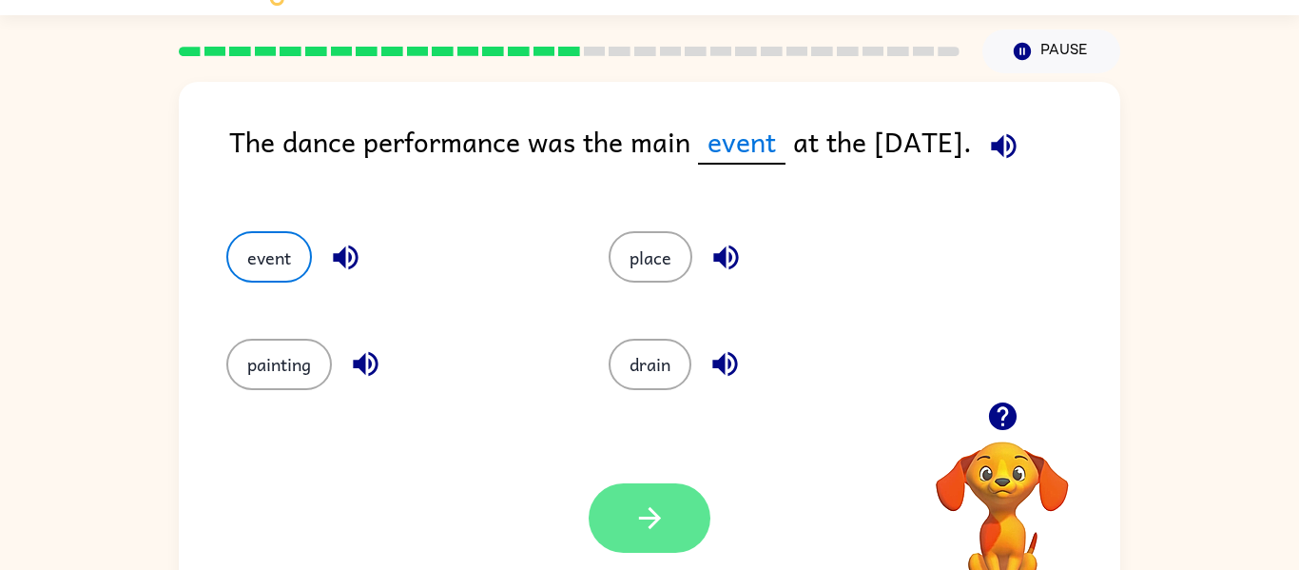
click at [631, 508] on button "button" at bounding box center [650, 517] width 122 height 69
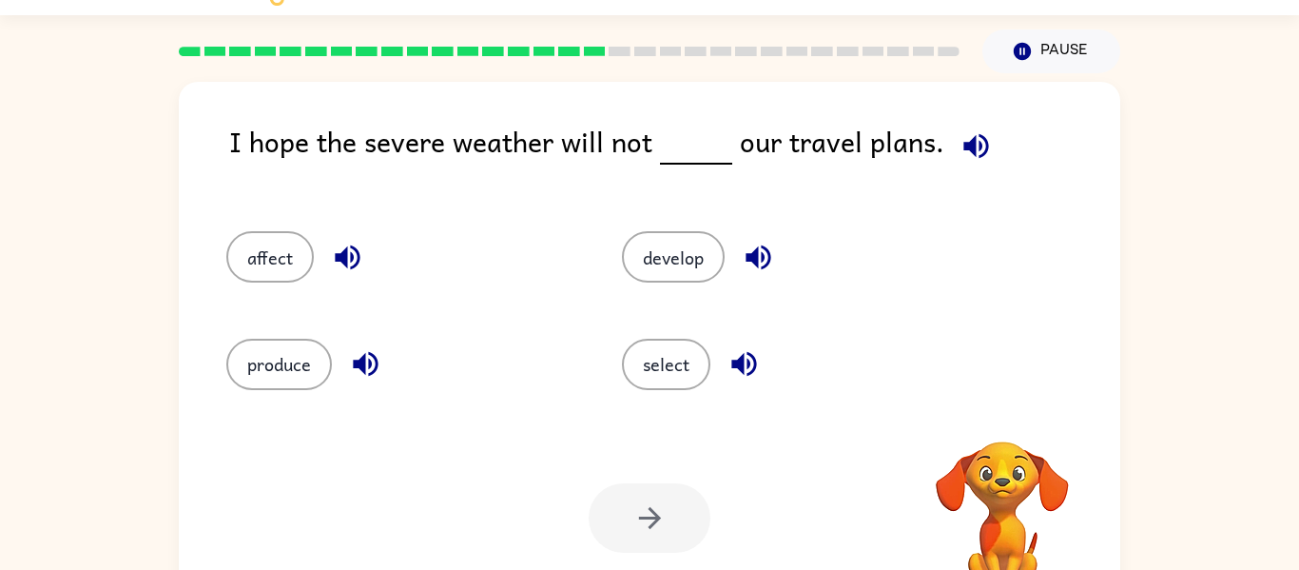
click at [964, 148] on icon "button" at bounding box center [975, 145] width 25 height 25
click at [277, 259] on button "affect" at bounding box center [269, 256] width 87 height 51
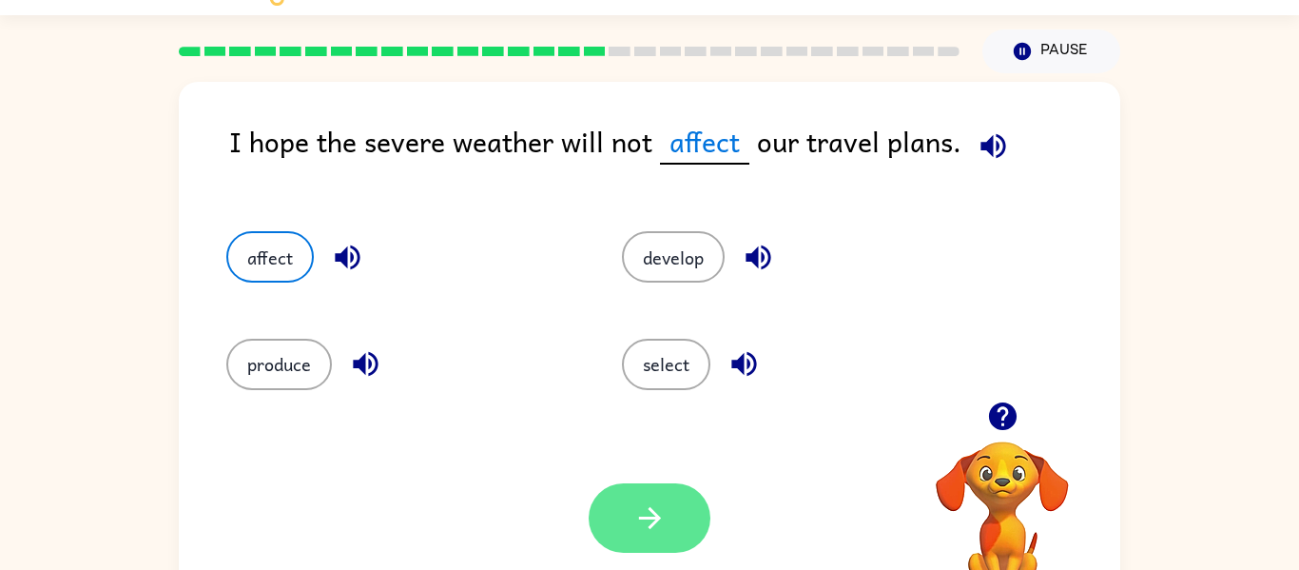
click at [635, 545] on button "button" at bounding box center [650, 517] width 122 height 69
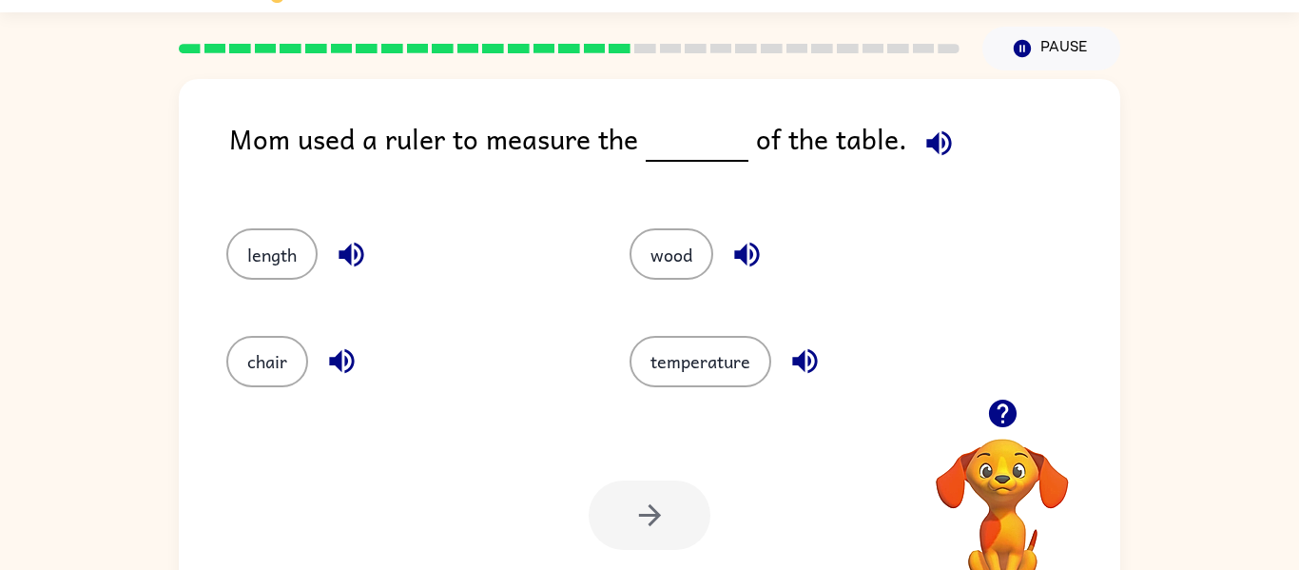
scroll to position [0, 0]
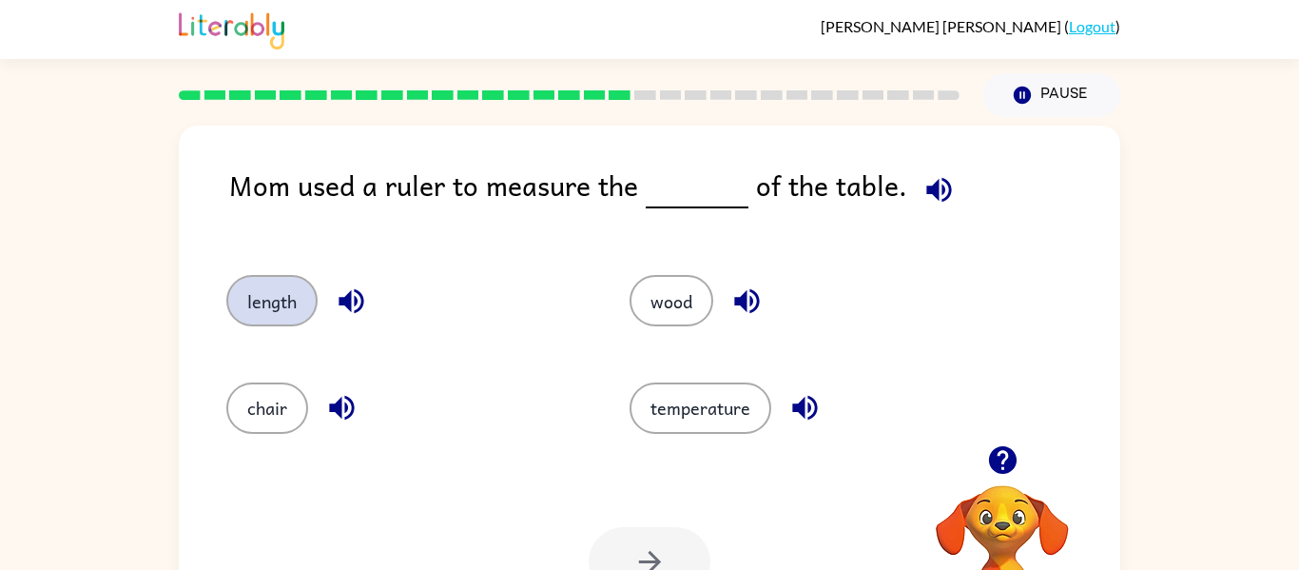
click at [283, 288] on button "length" at bounding box center [271, 300] width 91 height 51
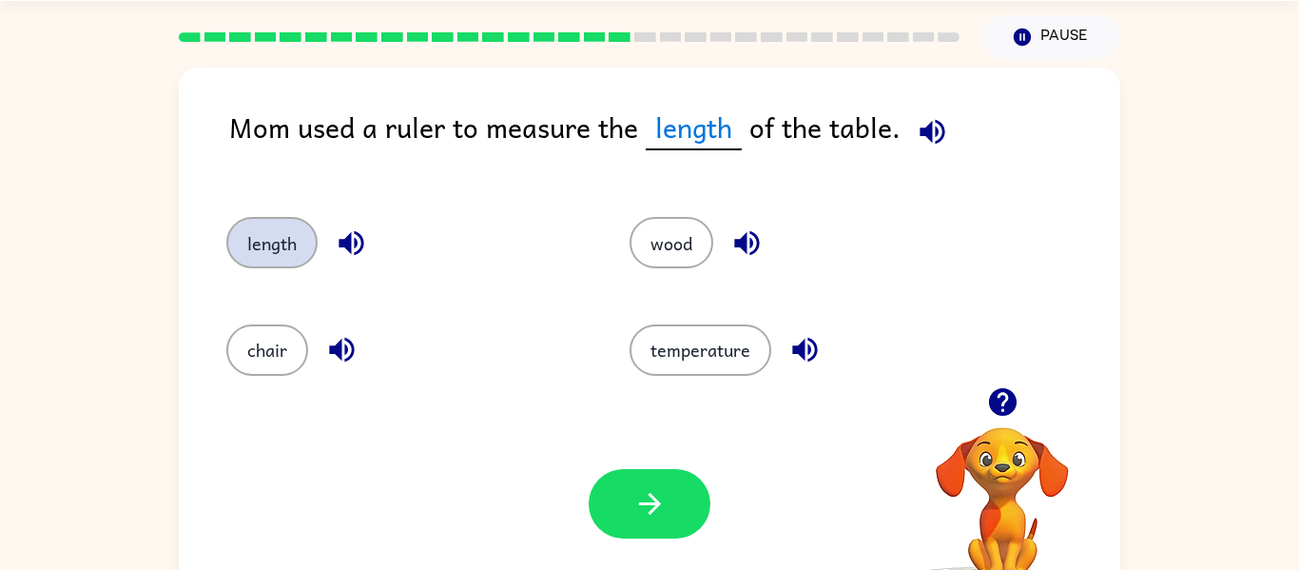
scroll to position [63, 0]
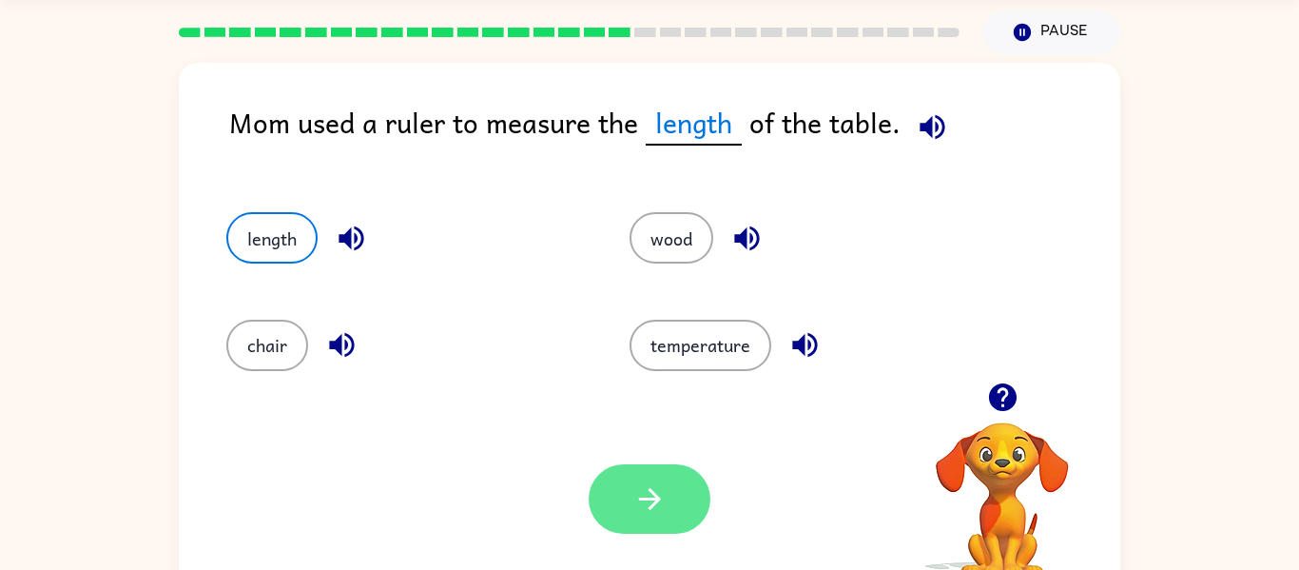
click at [627, 515] on button "button" at bounding box center [650, 498] width 122 height 69
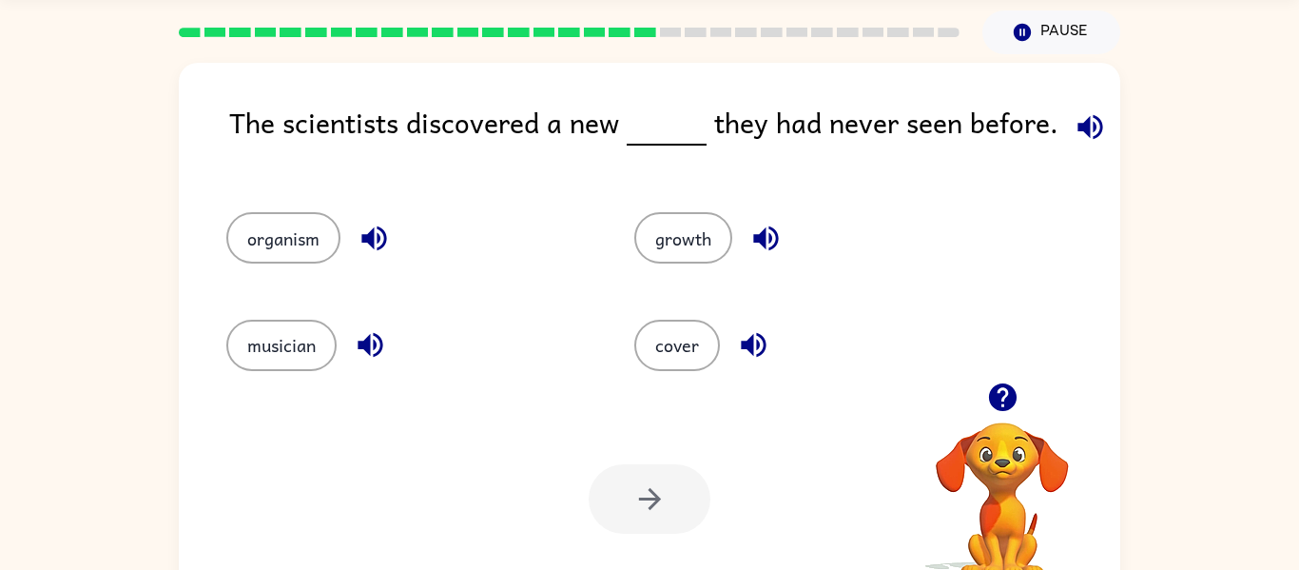
click at [1092, 114] on icon "button" at bounding box center [1090, 126] width 33 height 33
click at [280, 282] on div "organism" at bounding box center [394, 229] width 408 height 107
click at [308, 252] on button "organism" at bounding box center [283, 237] width 114 height 51
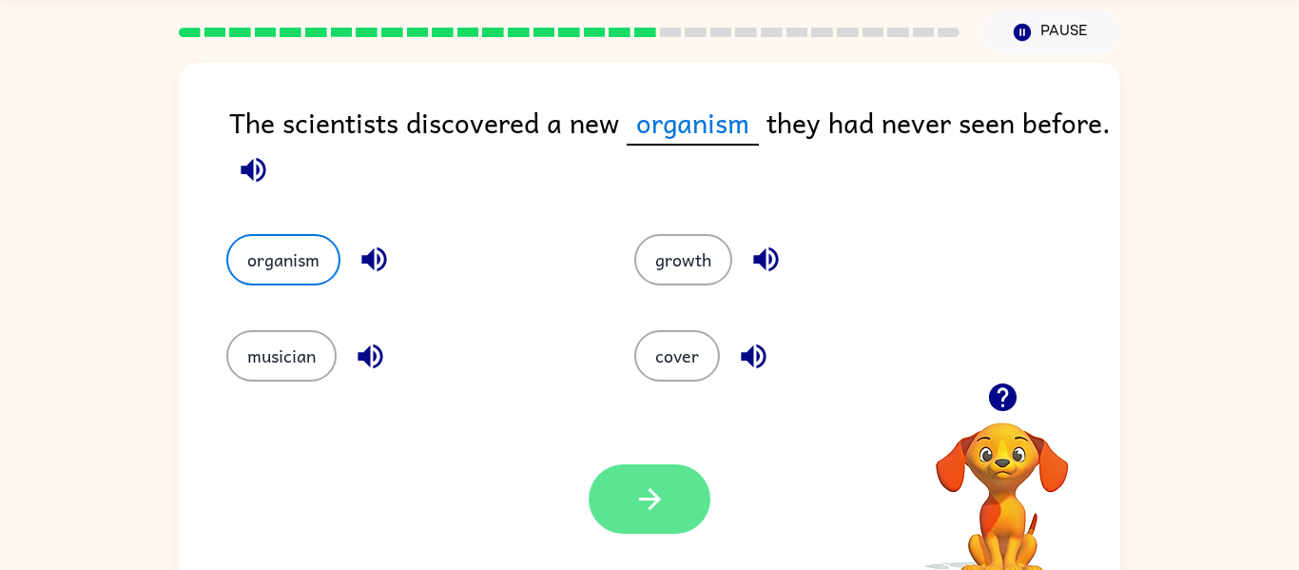
click at [658, 526] on button "button" at bounding box center [650, 498] width 122 height 69
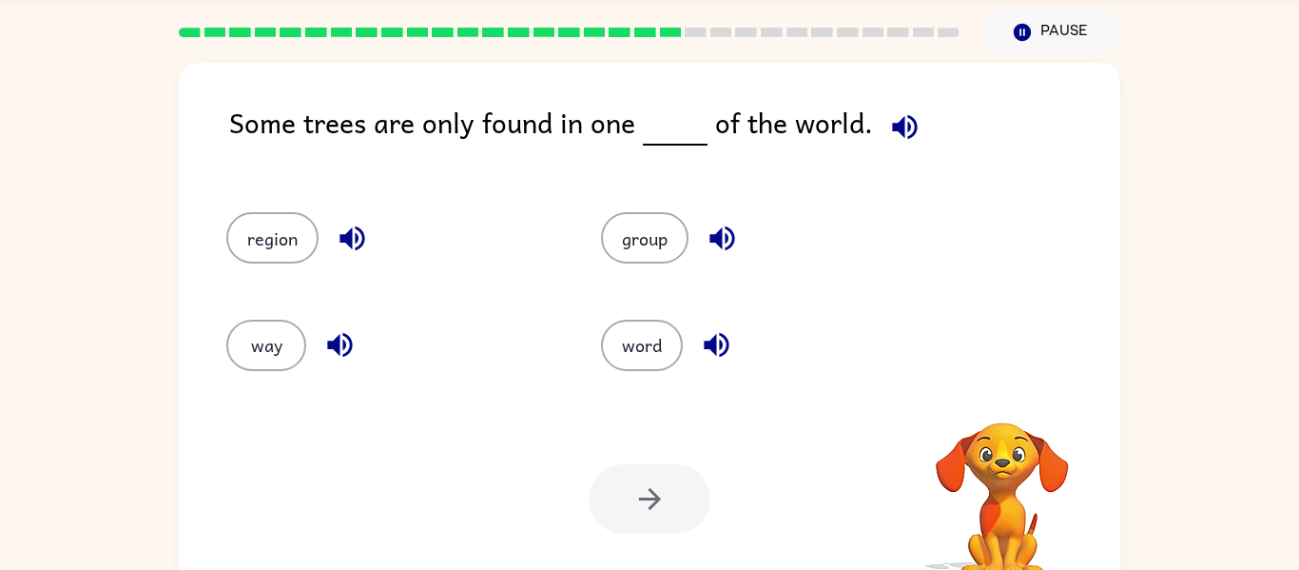
scroll to position [99, 0]
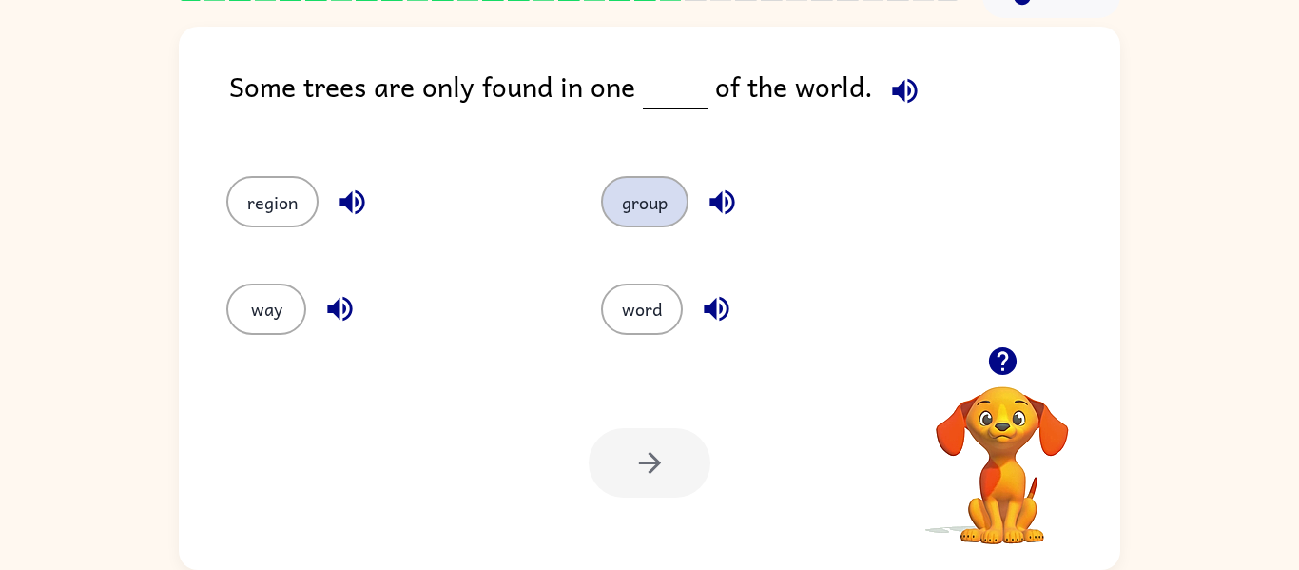
click at [628, 227] on button "group" at bounding box center [644, 201] width 87 height 51
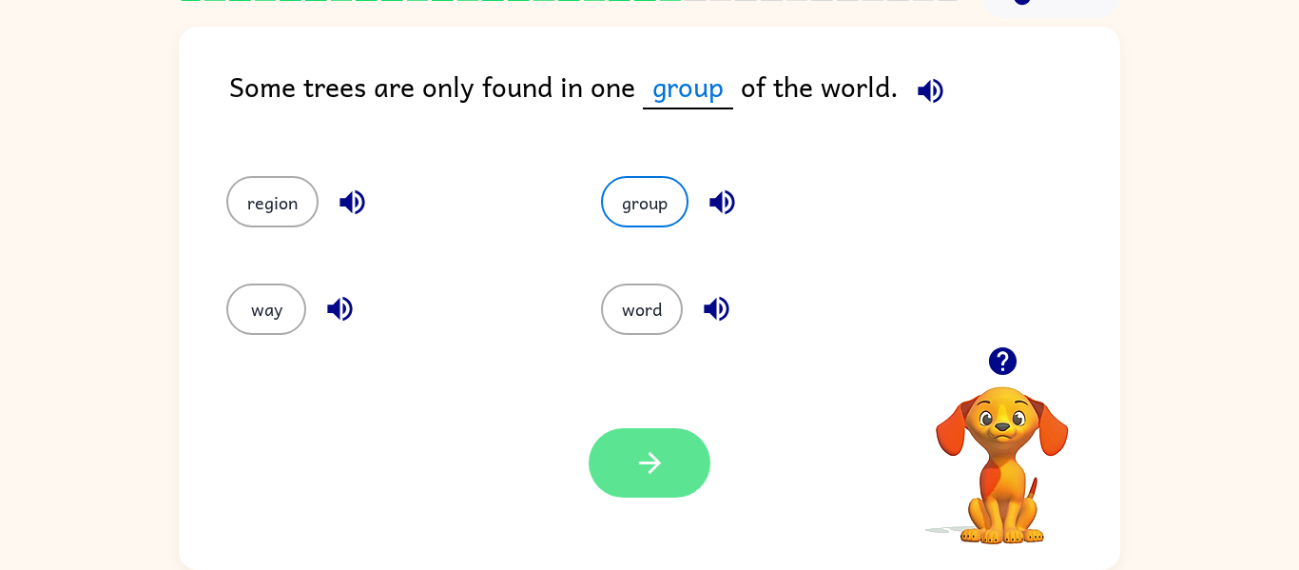
click at [665, 447] on icon "button" at bounding box center [649, 462] width 33 height 33
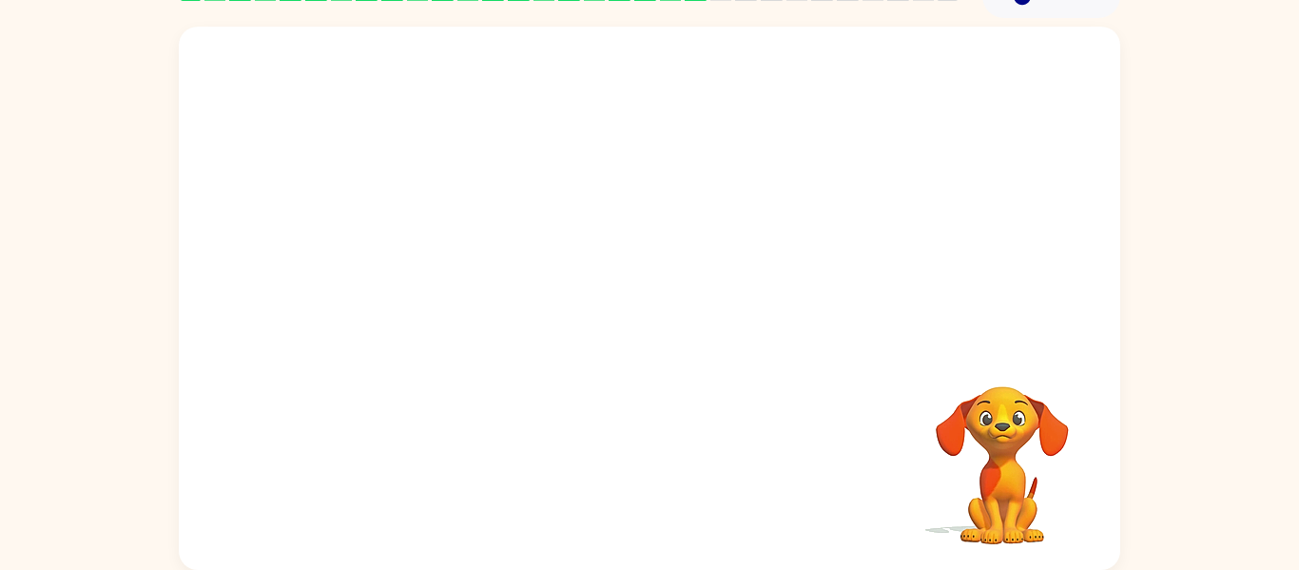
click at [493, 311] on video "Your browser must support playing .mp4 files to use Literably. Please try using…" at bounding box center [650, 187] width 942 height 320
click at [454, 301] on video "Your browser must support playing .mp4 files to use Literably. Please try using…" at bounding box center [650, 187] width 942 height 320
click at [479, 311] on video "Your browser must support playing .mp4 files to use Literably. Please try using…" at bounding box center [650, 187] width 942 height 320
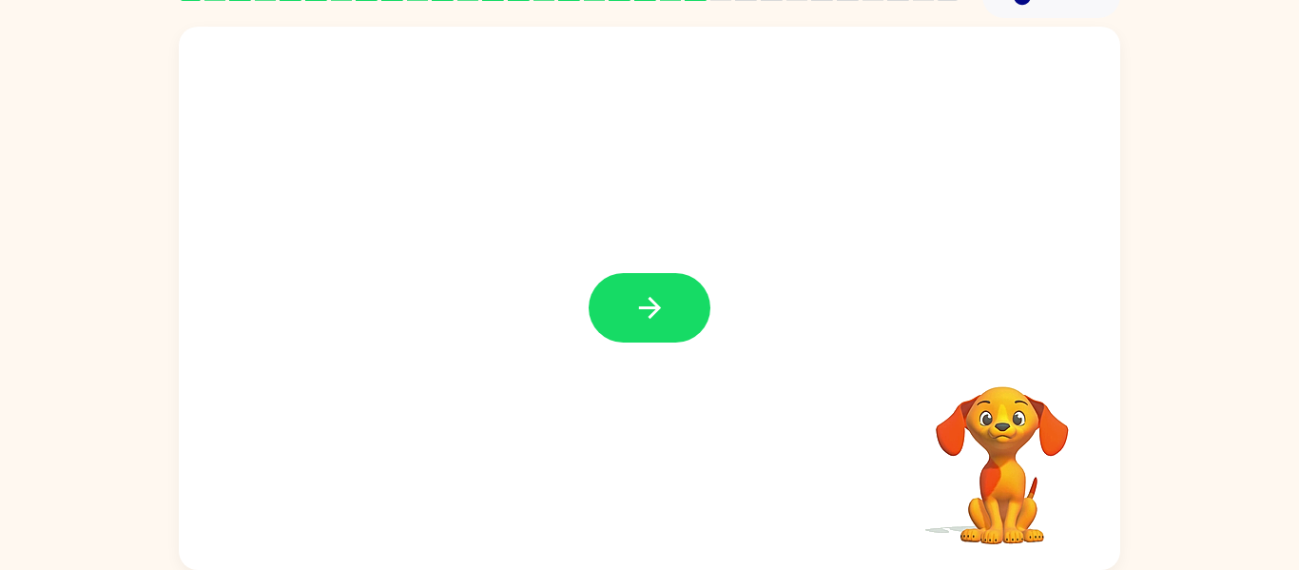
scroll to position [97, 0]
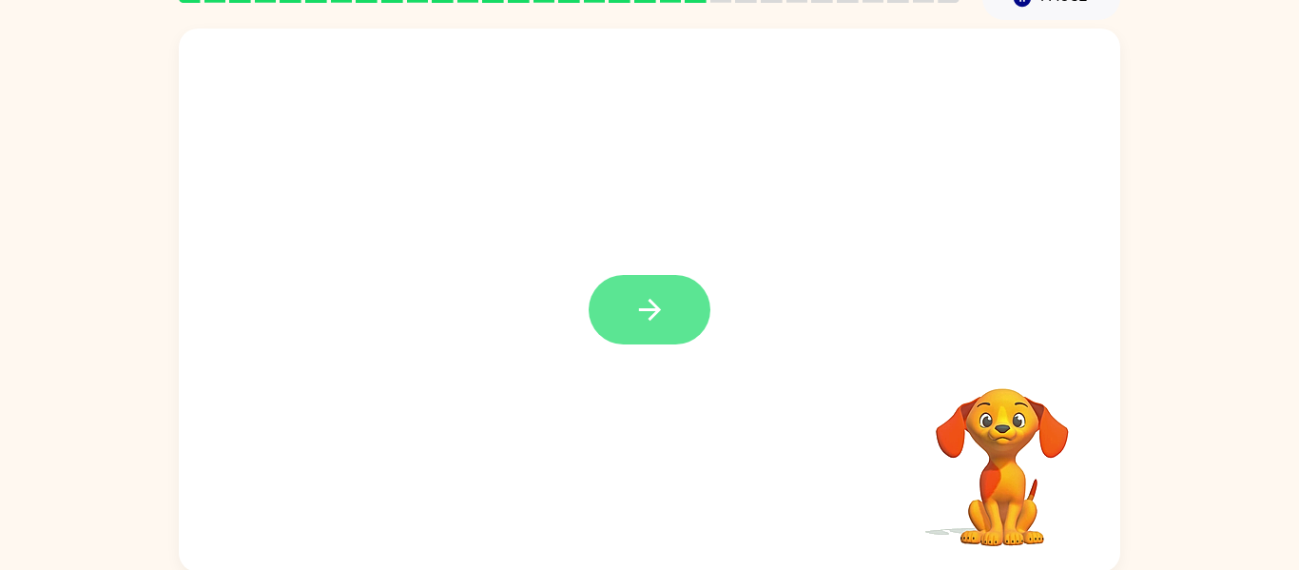
click at [650, 335] on button "button" at bounding box center [650, 309] width 122 height 69
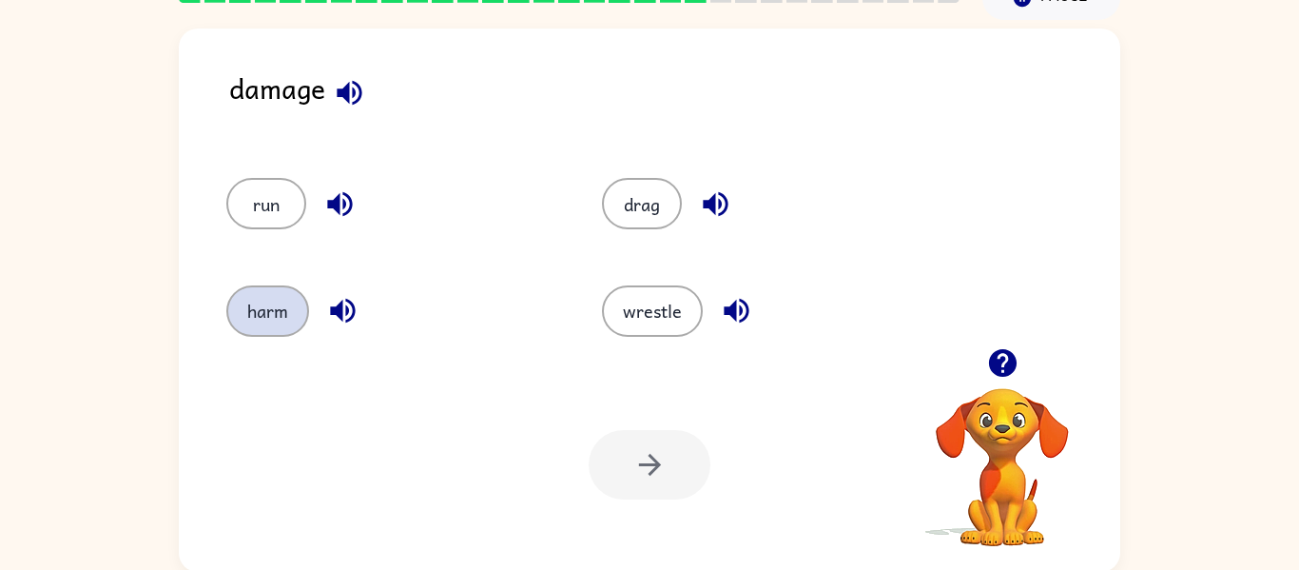
click at [261, 320] on button "harm" at bounding box center [267, 310] width 83 height 51
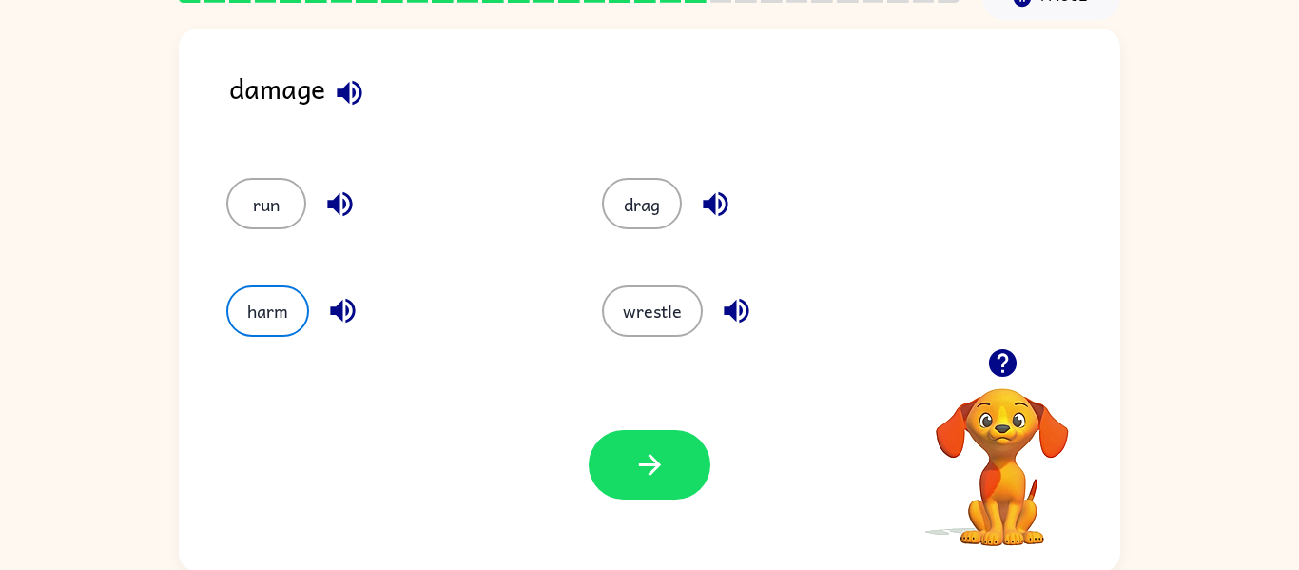
click at [612, 521] on div "Your browser must support playing .mp4 files to use Literably. Please try using…" at bounding box center [650, 465] width 942 height 214
click at [649, 458] on icon "button" at bounding box center [649, 464] width 33 height 33
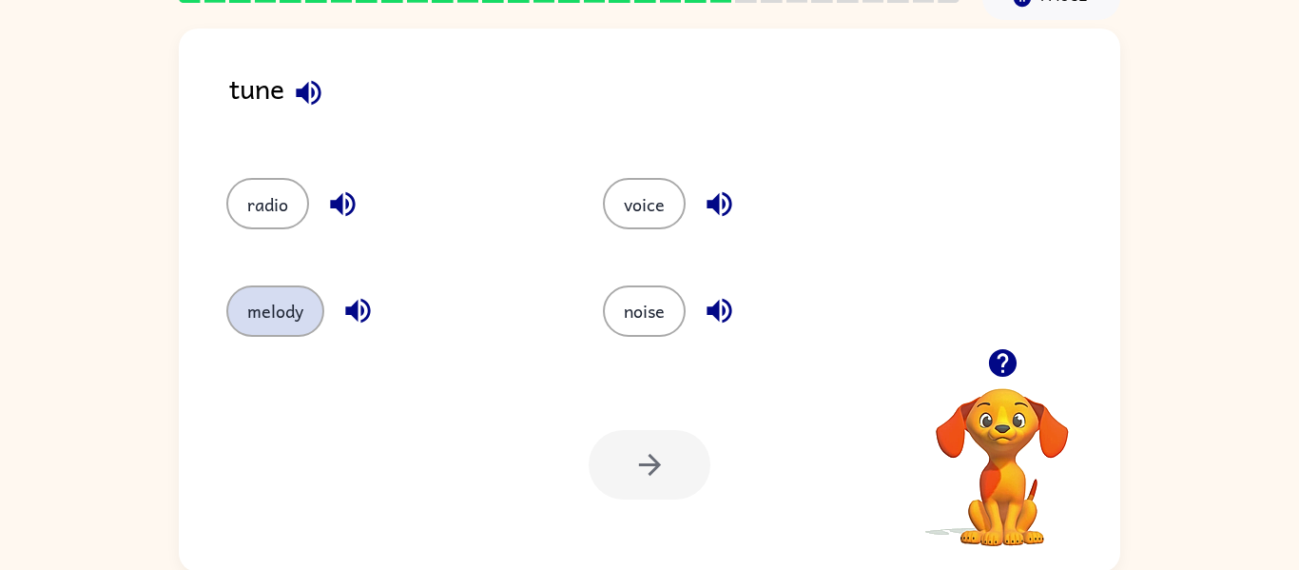
click at [293, 320] on button "melody" at bounding box center [275, 310] width 98 height 51
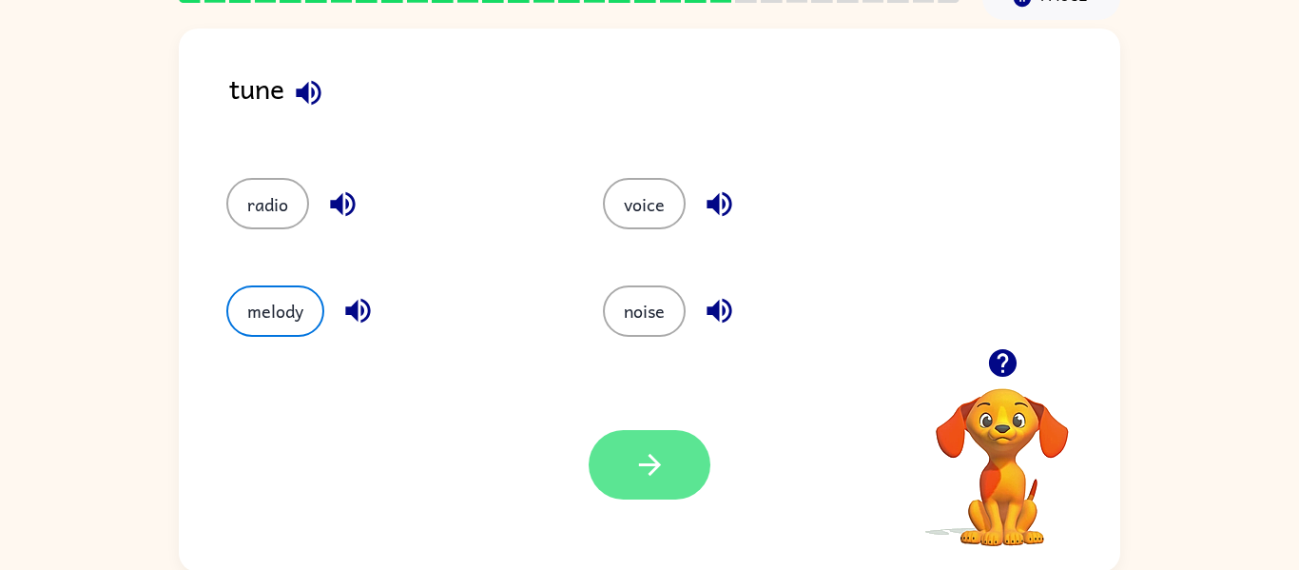
click at [650, 455] on icon "button" at bounding box center [649, 465] width 22 height 22
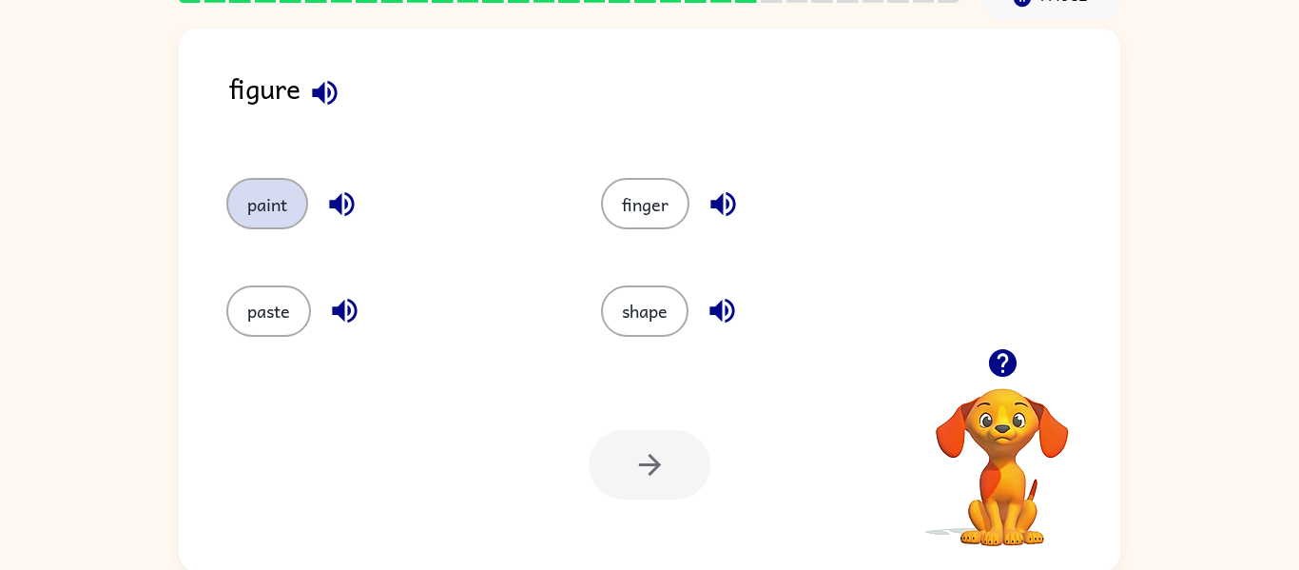
click at [280, 220] on button "paint" at bounding box center [267, 203] width 82 height 51
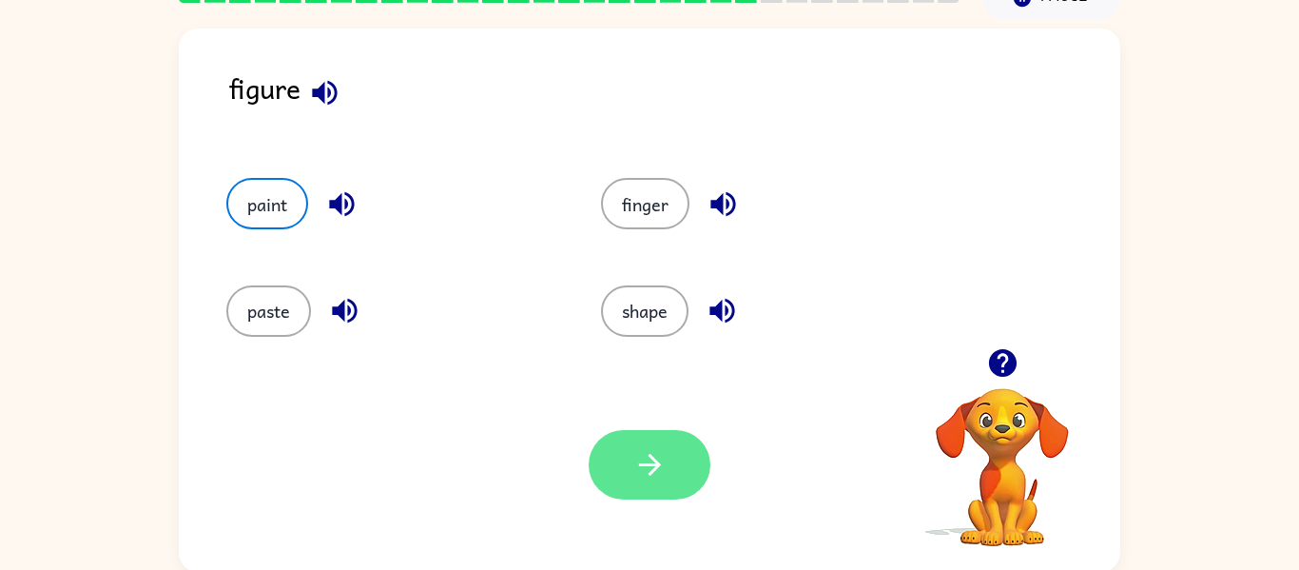
click at [628, 457] on button "button" at bounding box center [650, 464] width 122 height 69
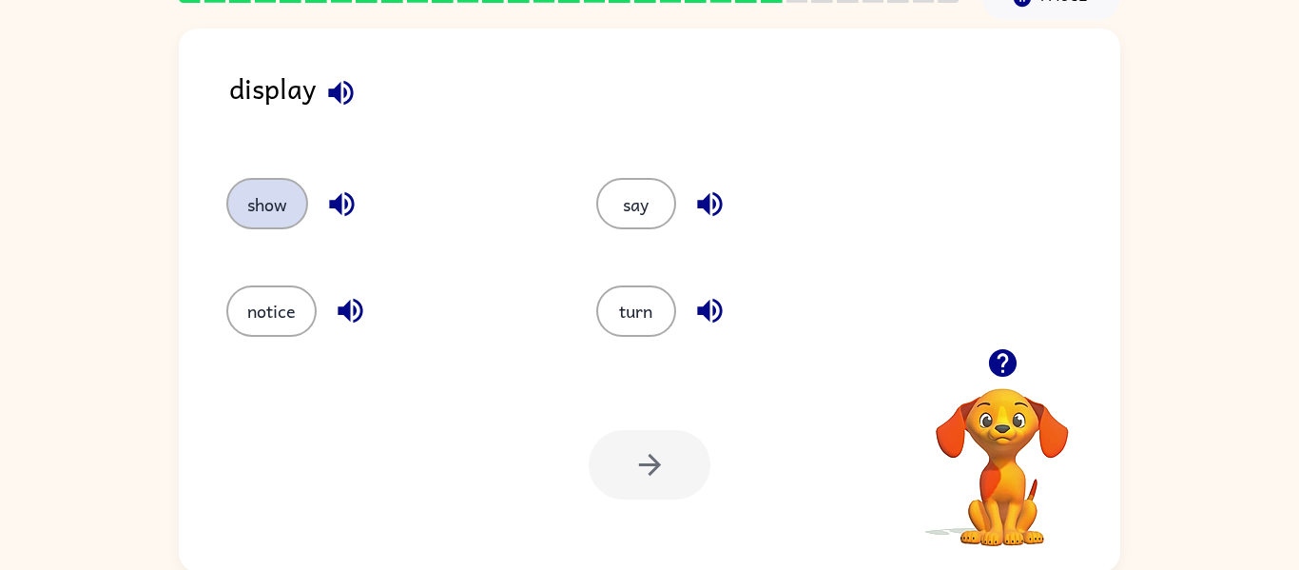
click at [246, 195] on button "show" at bounding box center [267, 203] width 82 height 51
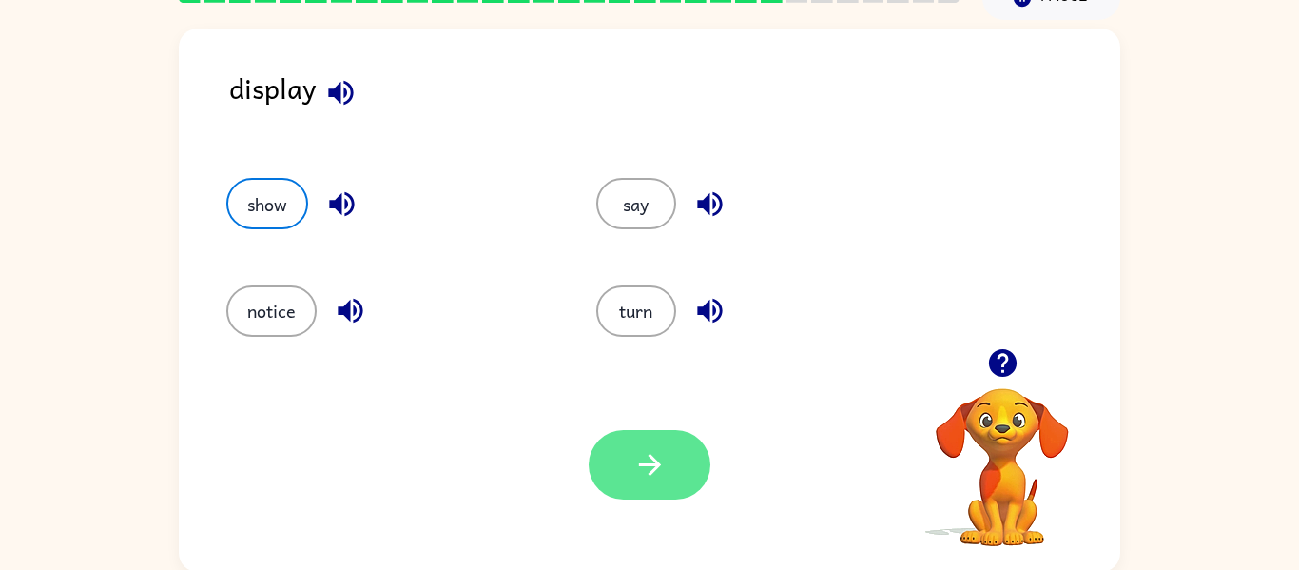
click at [621, 483] on button "button" at bounding box center [650, 464] width 122 height 69
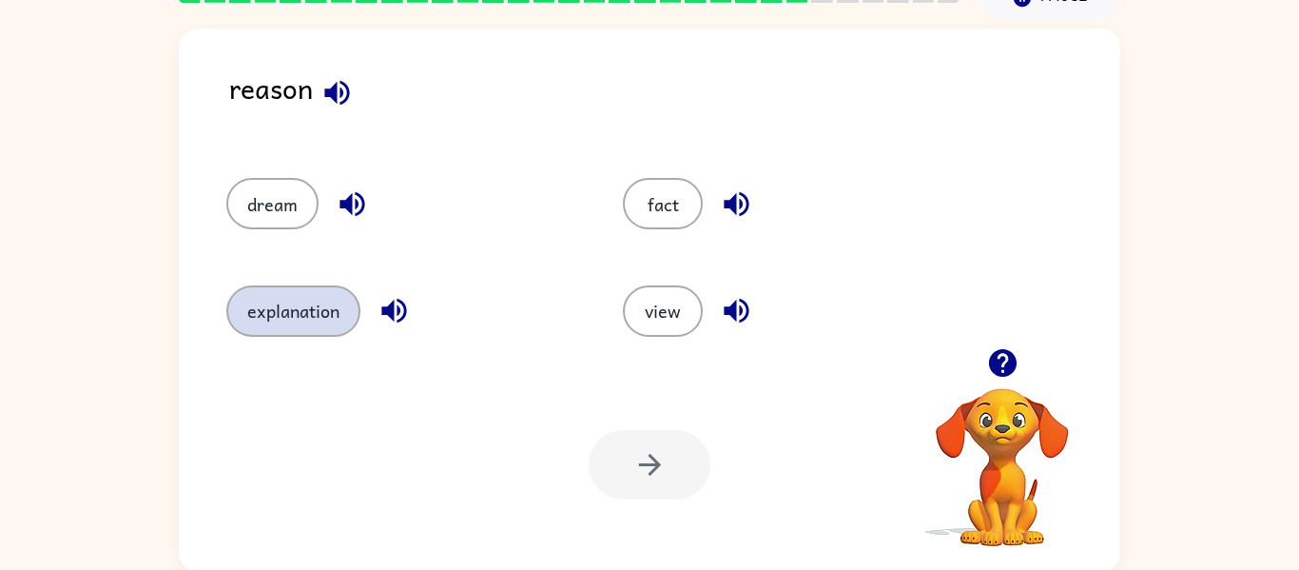
click at [315, 307] on button "explanation" at bounding box center [293, 310] width 134 height 51
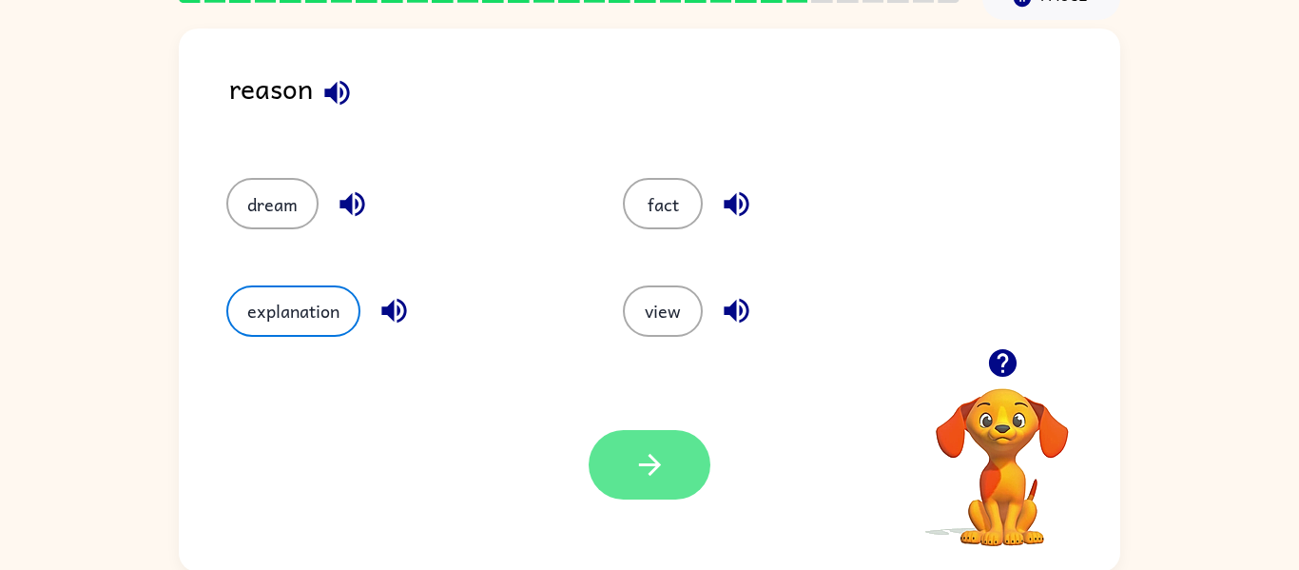
click at [622, 459] on button "button" at bounding box center [650, 464] width 122 height 69
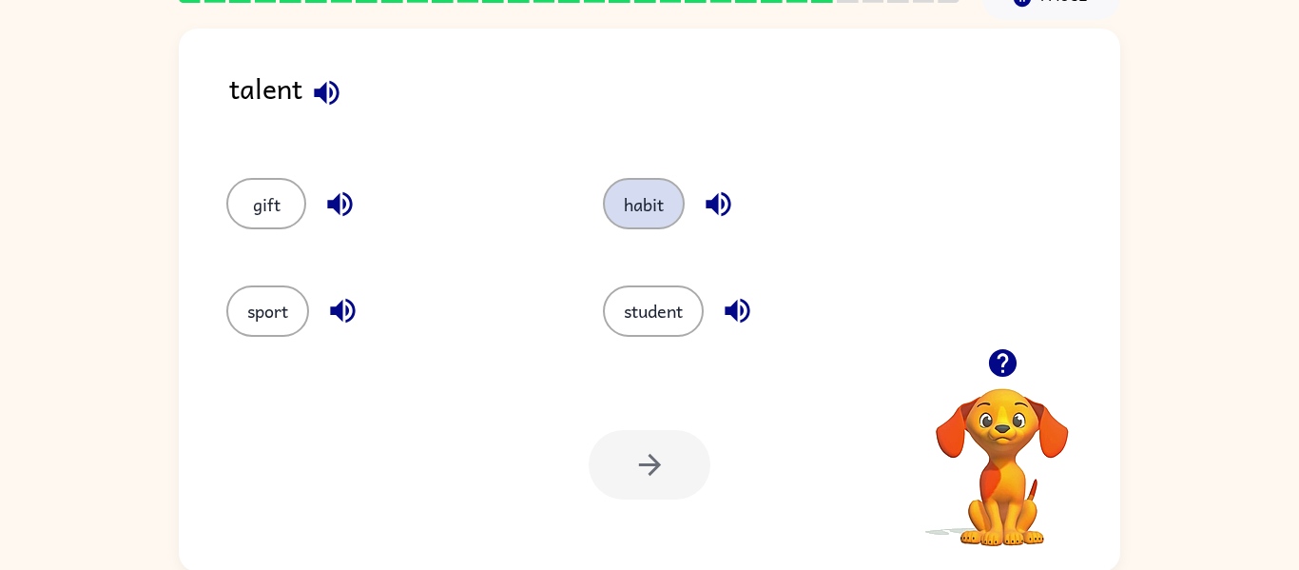
click at [658, 211] on button "habit" at bounding box center [644, 203] width 82 height 51
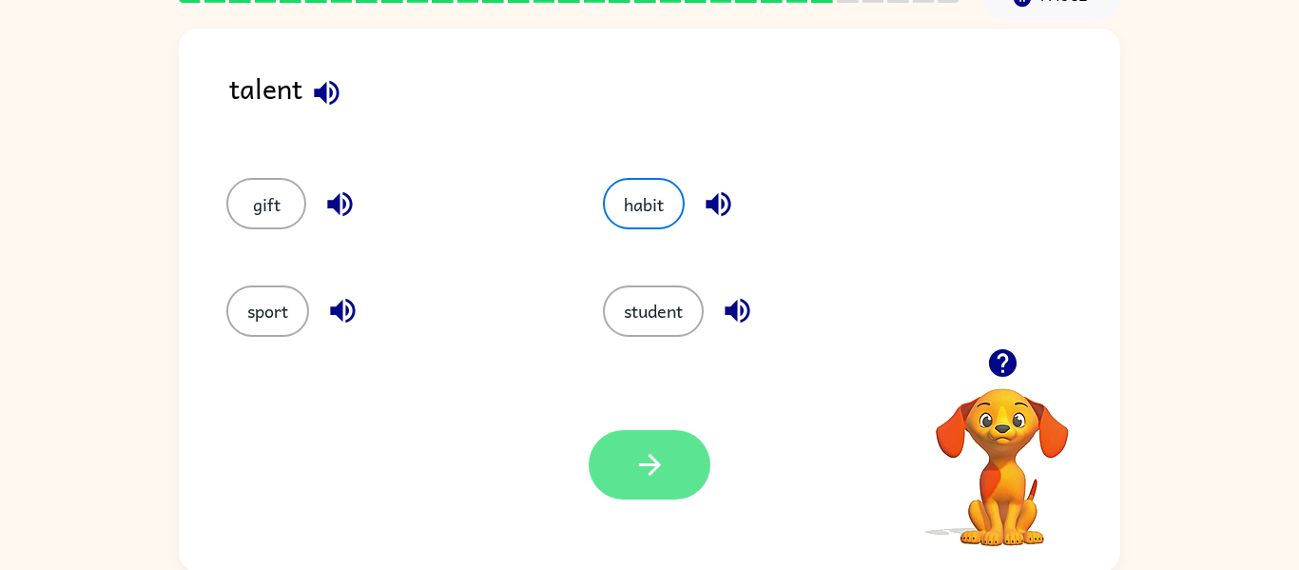
click at [646, 494] on button "button" at bounding box center [650, 464] width 122 height 69
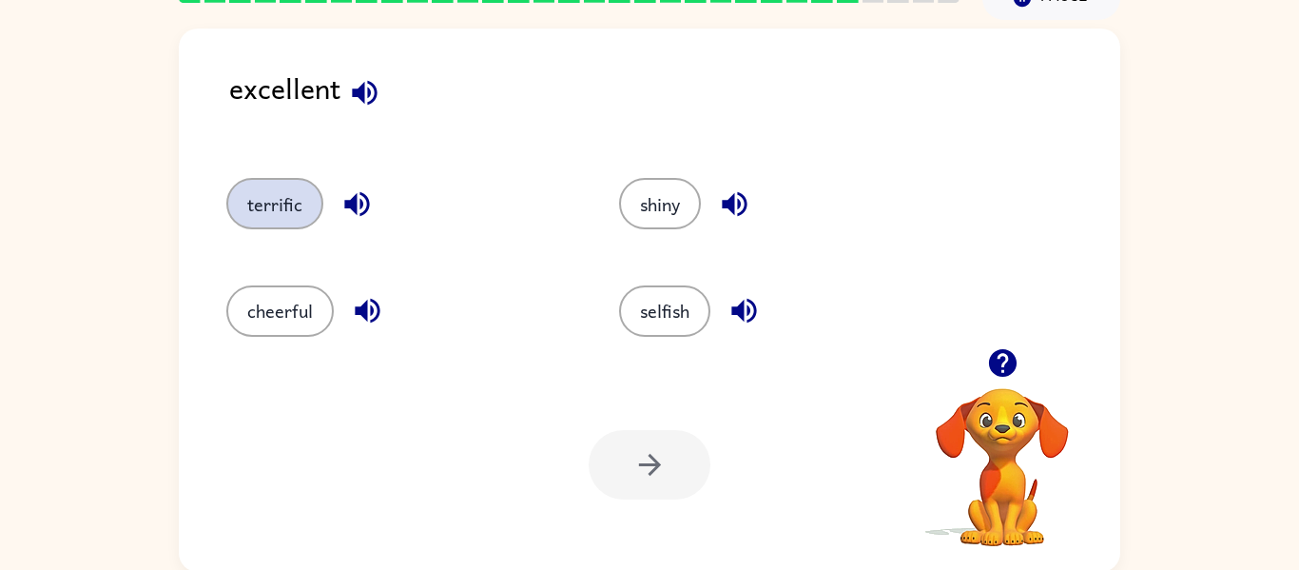
click at [303, 203] on button "terrific" at bounding box center [274, 203] width 97 height 51
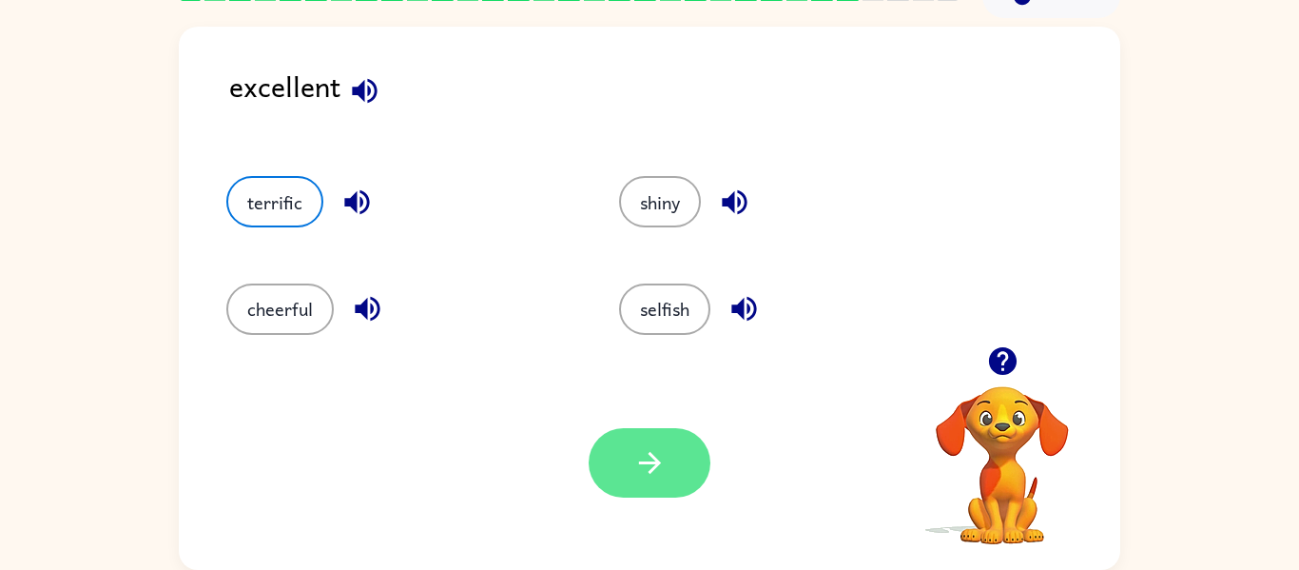
click at [671, 441] on button "button" at bounding box center [650, 462] width 122 height 69
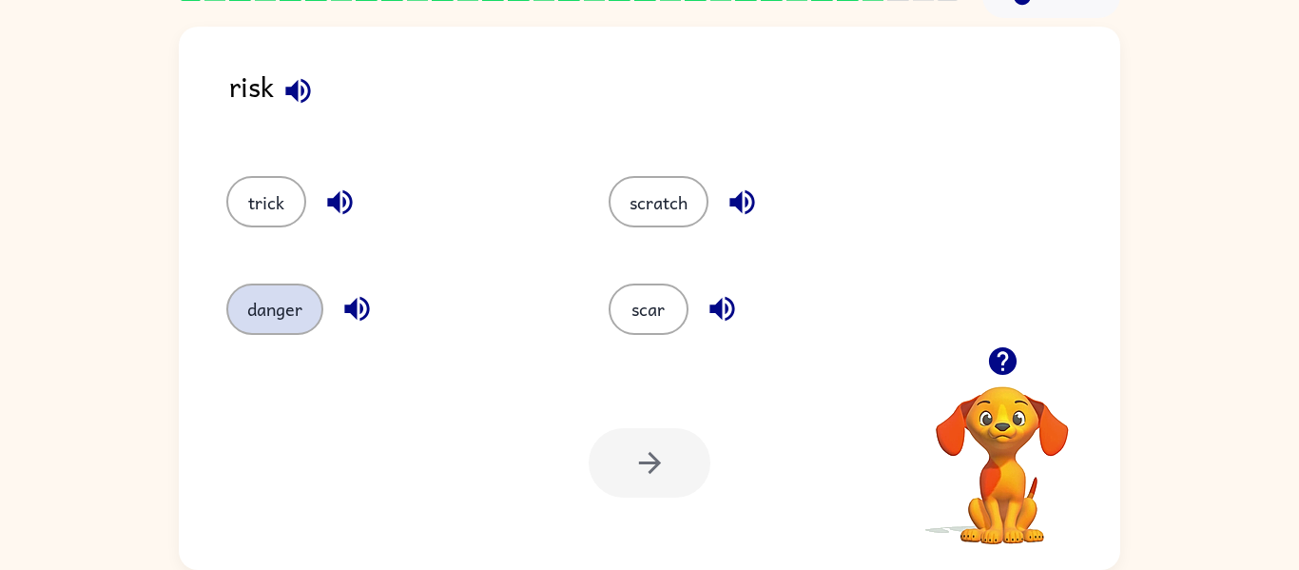
click at [243, 306] on button "danger" at bounding box center [274, 308] width 97 height 51
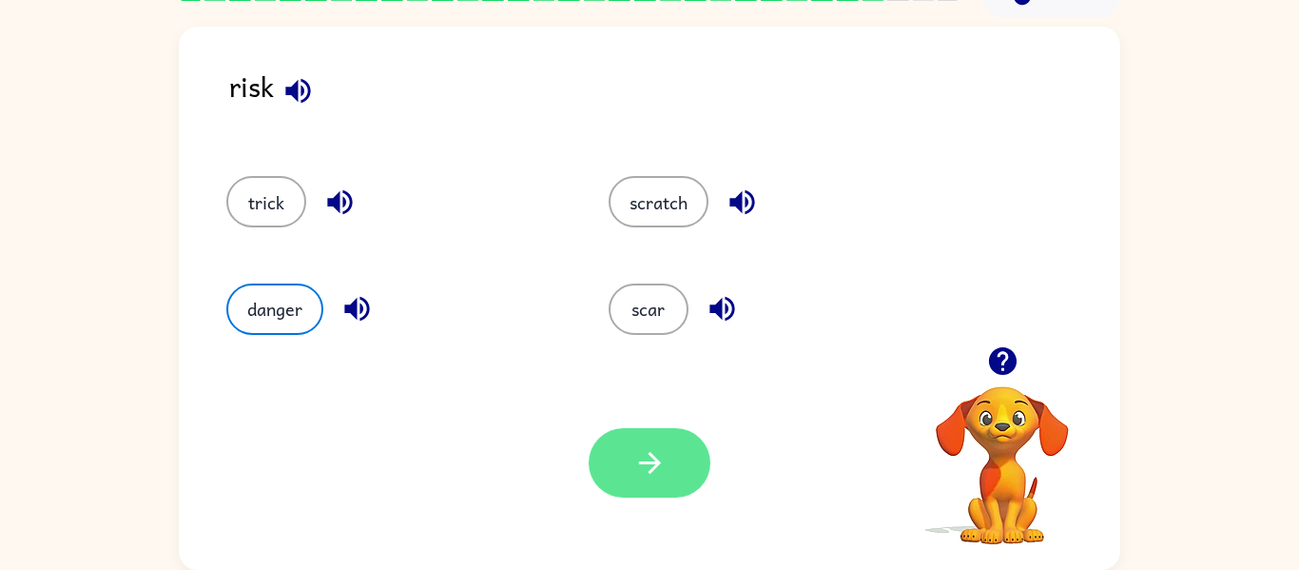
click at [653, 467] on icon "button" at bounding box center [649, 463] width 22 height 22
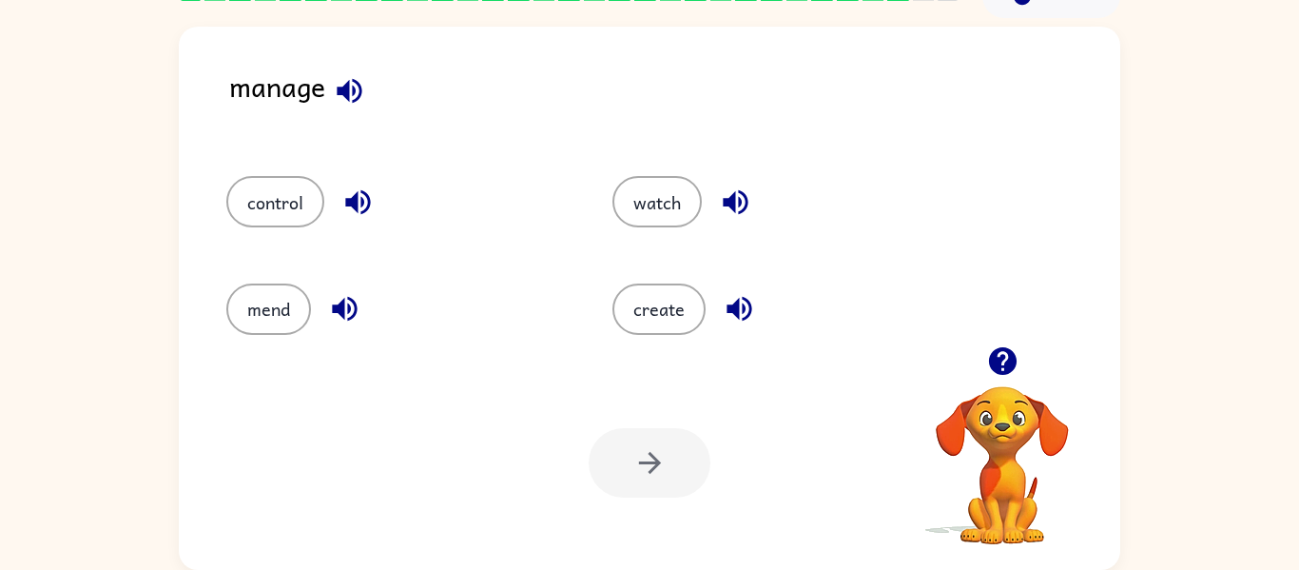
click at [671, 525] on div "Your browser must support playing .mp4 files to use Literably. Please try using…" at bounding box center [650, 463] width 942 height 214
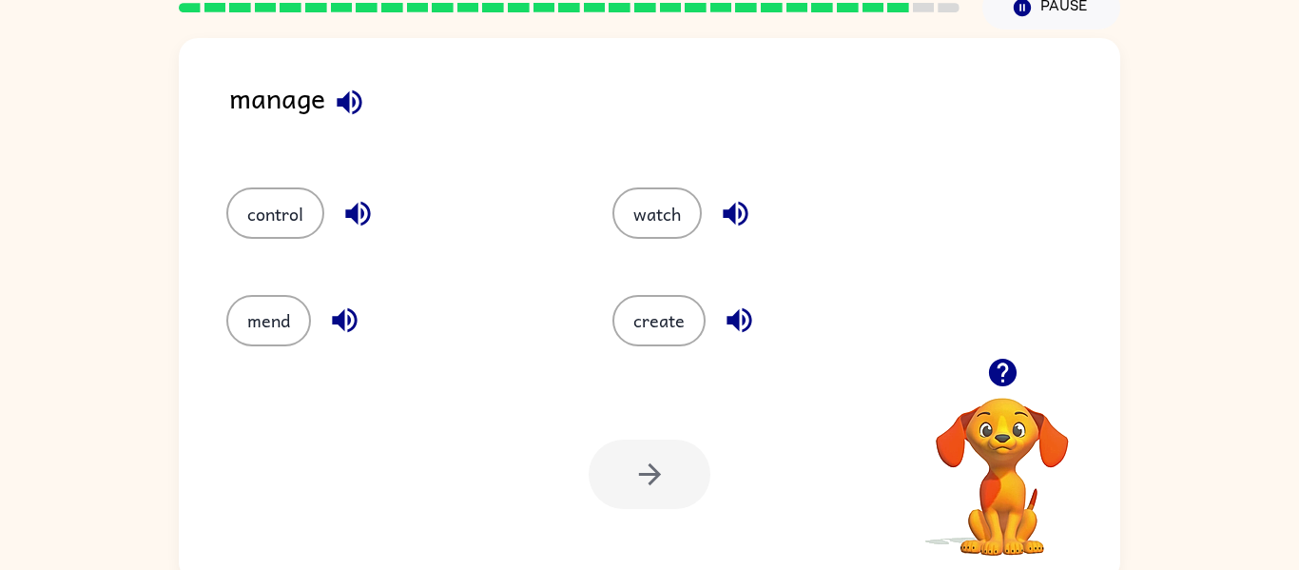
scroll to position [86, 0]
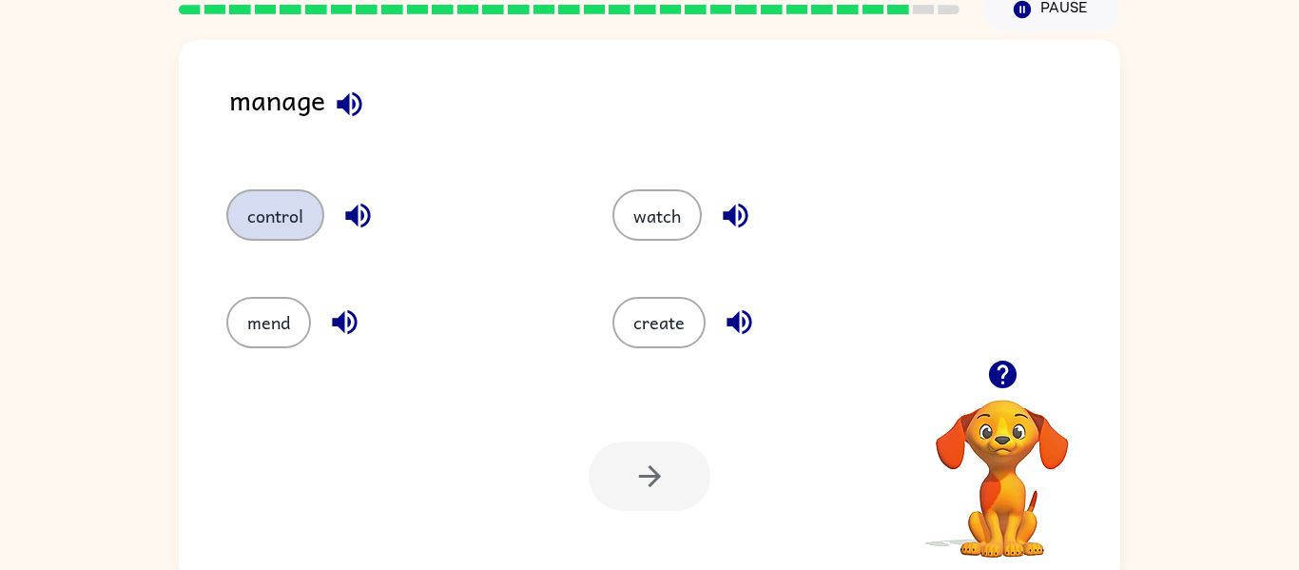
click at [265, 221] on button "control" at bounding box center [275, 214] width 98 height 51
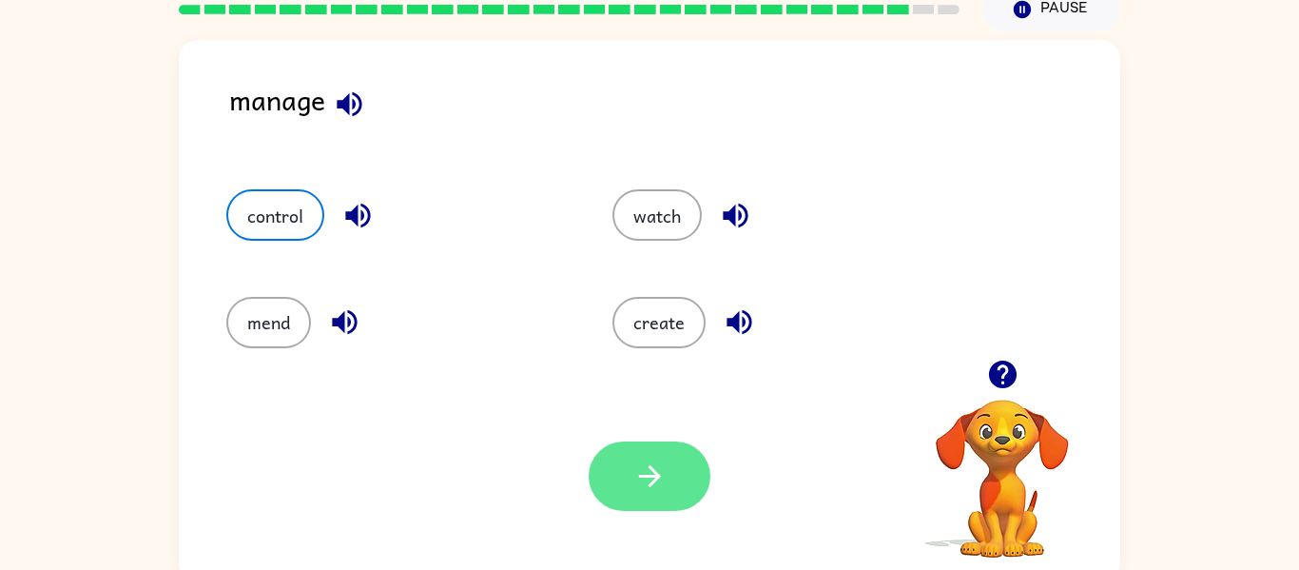
click at [674, 483] on button "button" at bounding box center [650, 475] width 122 height 69
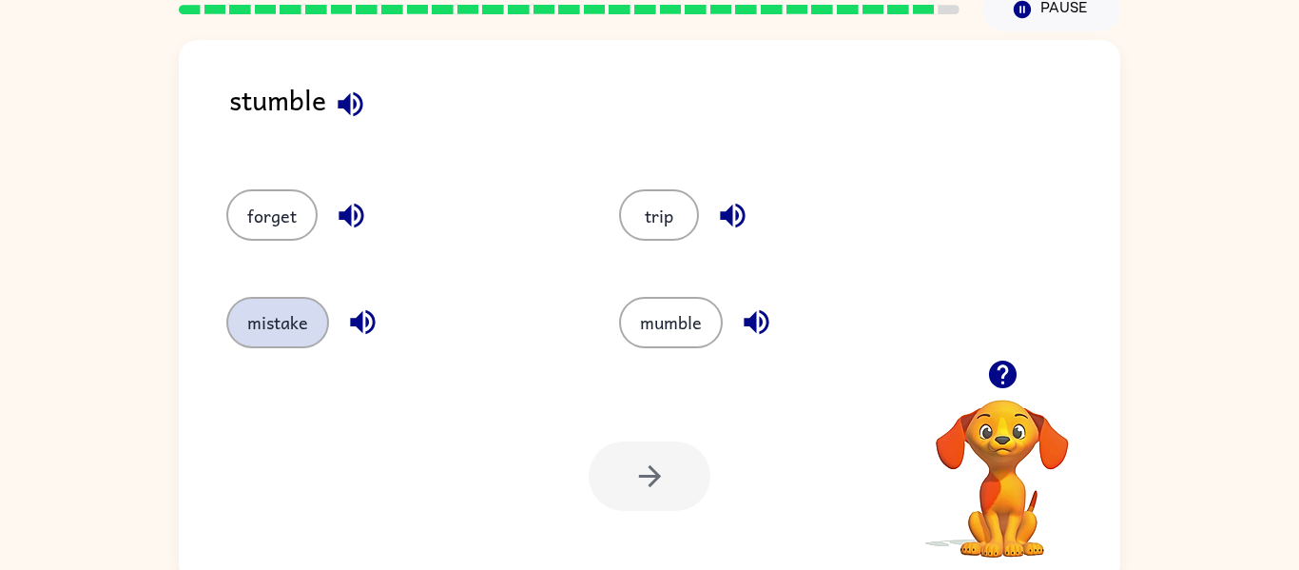
click at [287, 301] on button "mistake" at bounding box center [277, 322] width 103 height 51
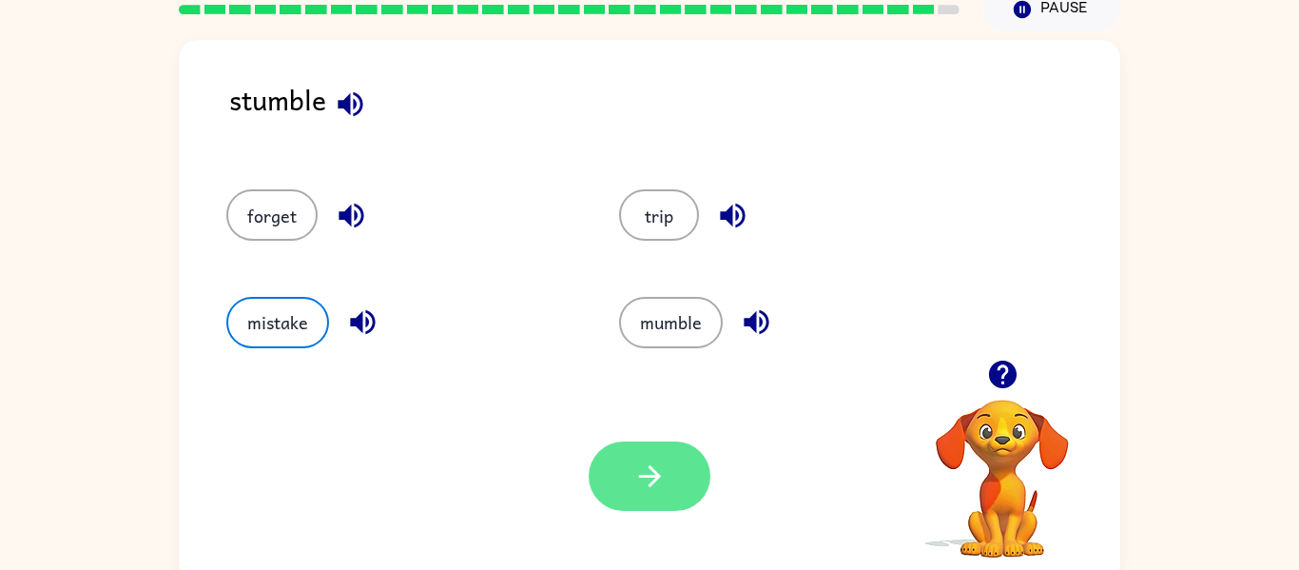
click at [655, 484] on icon "button" at bounding box center [649, 475] width 33 height 33
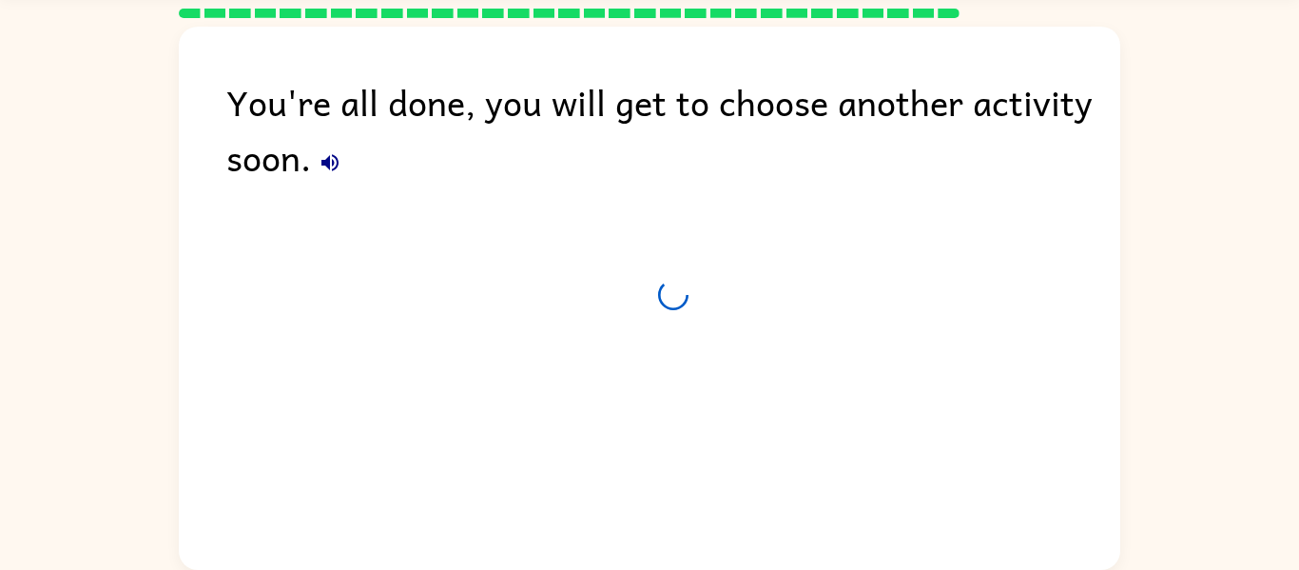
scroll to position [65, 0]
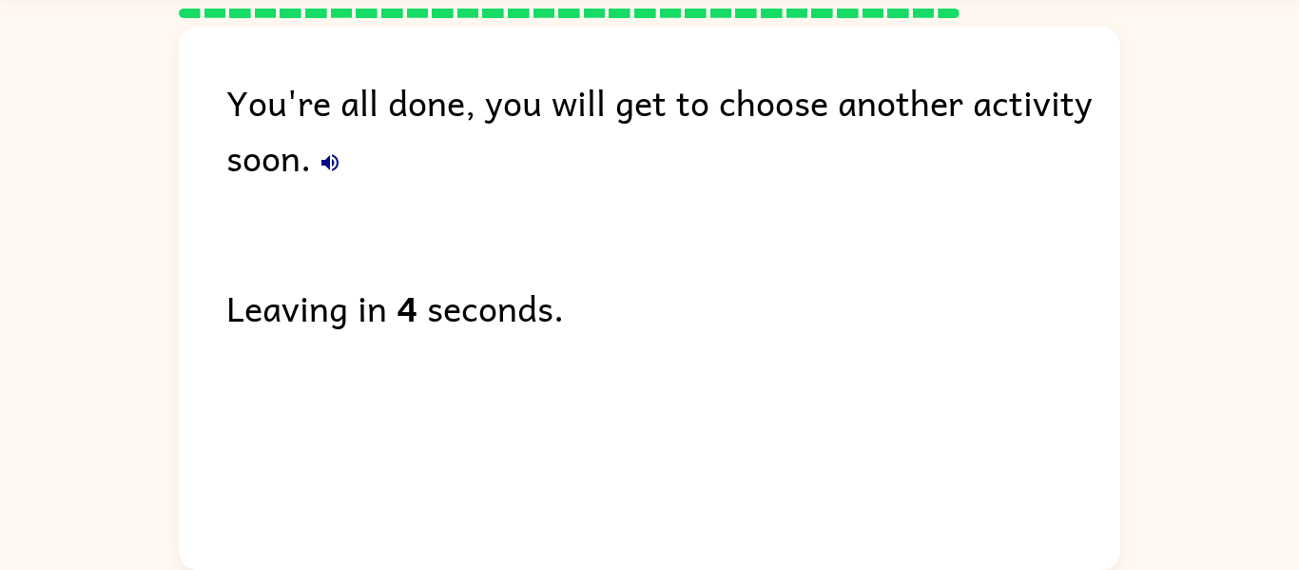
click at [321, 155] on icon "button" at bounding box center [330, 162] width 23 height 23
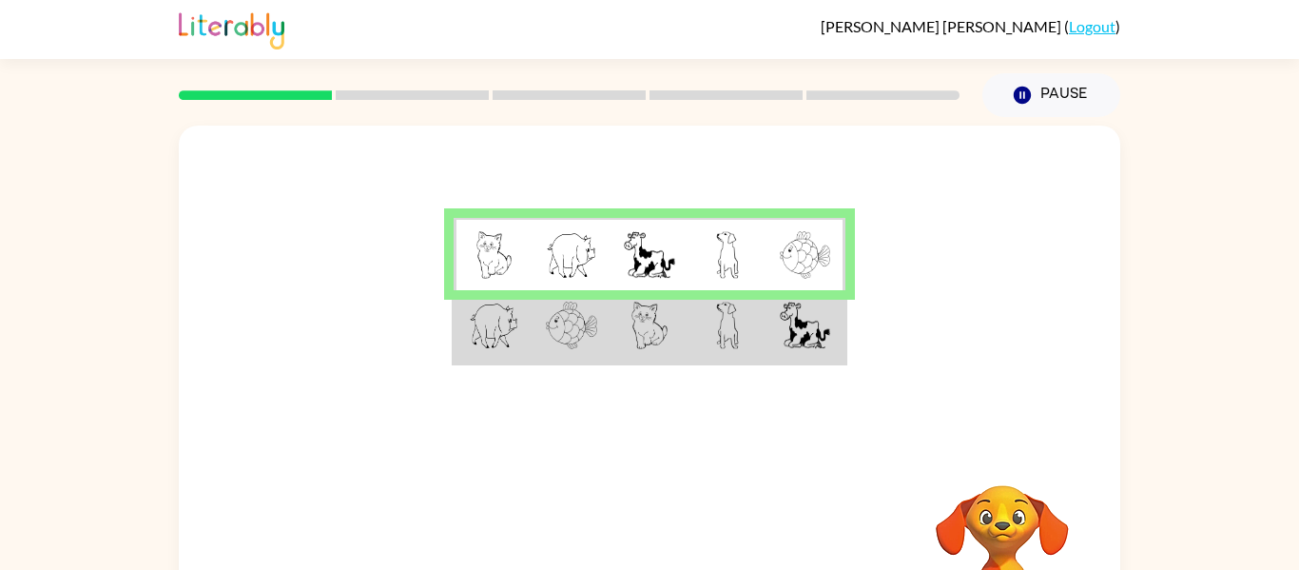
click at [704, 343] on td at bounding box center [728, 326] width 78 height 73
click at [704, 344] on td at bounding box center [728, 326] width 78 height 73
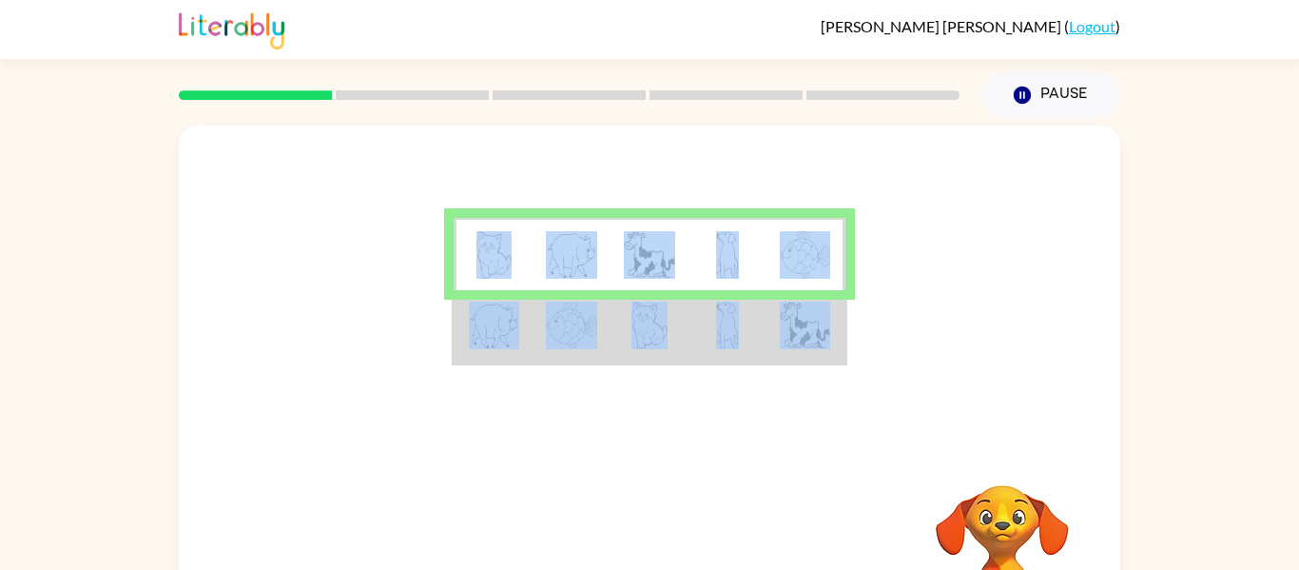
click at [704, 344] on td at bounding box center [728, 326] width 78 height 73
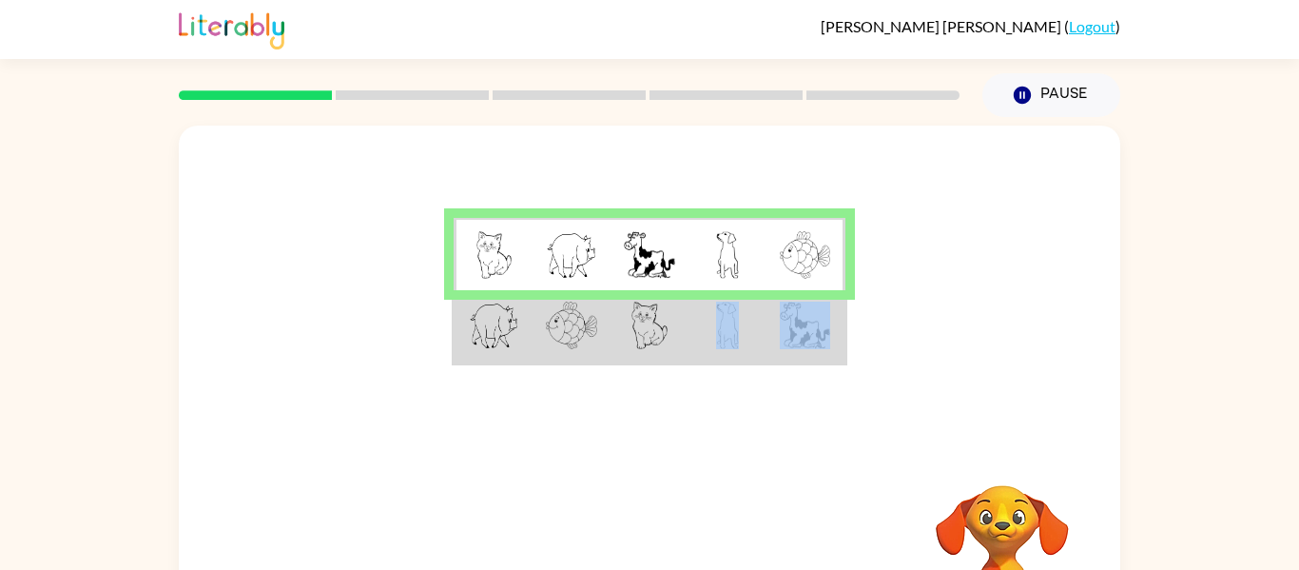
click at [704, 344] on td at bounding box center [728, 326] width 78 height 73
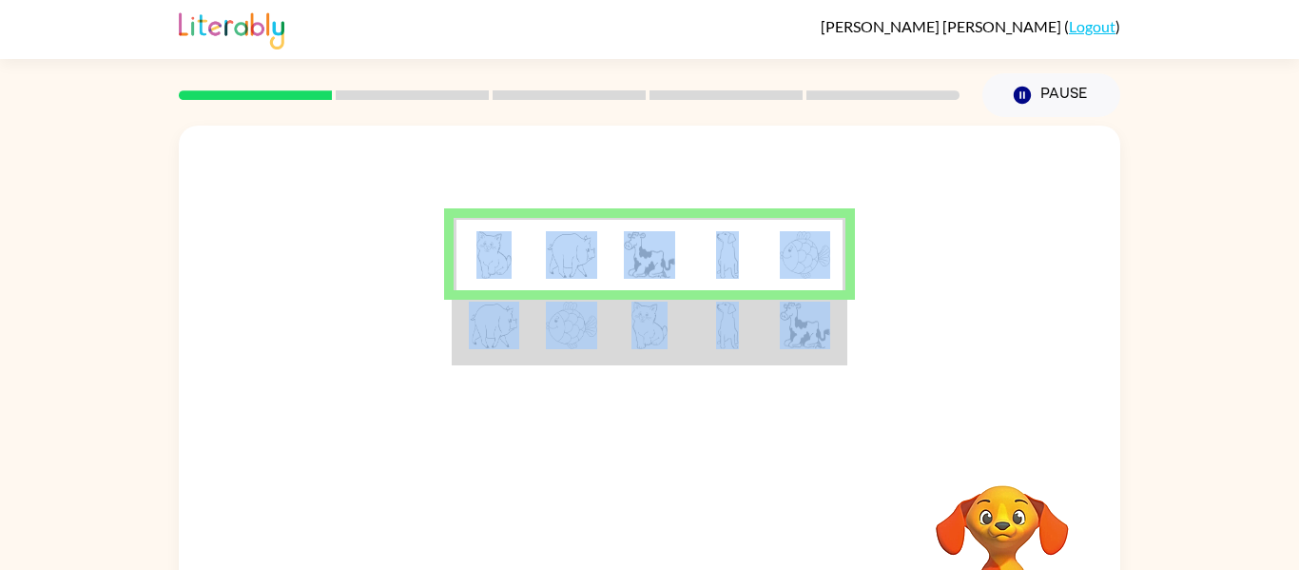
click at [677, 331] on td at bounding box center [650, 326] width 78 height 73
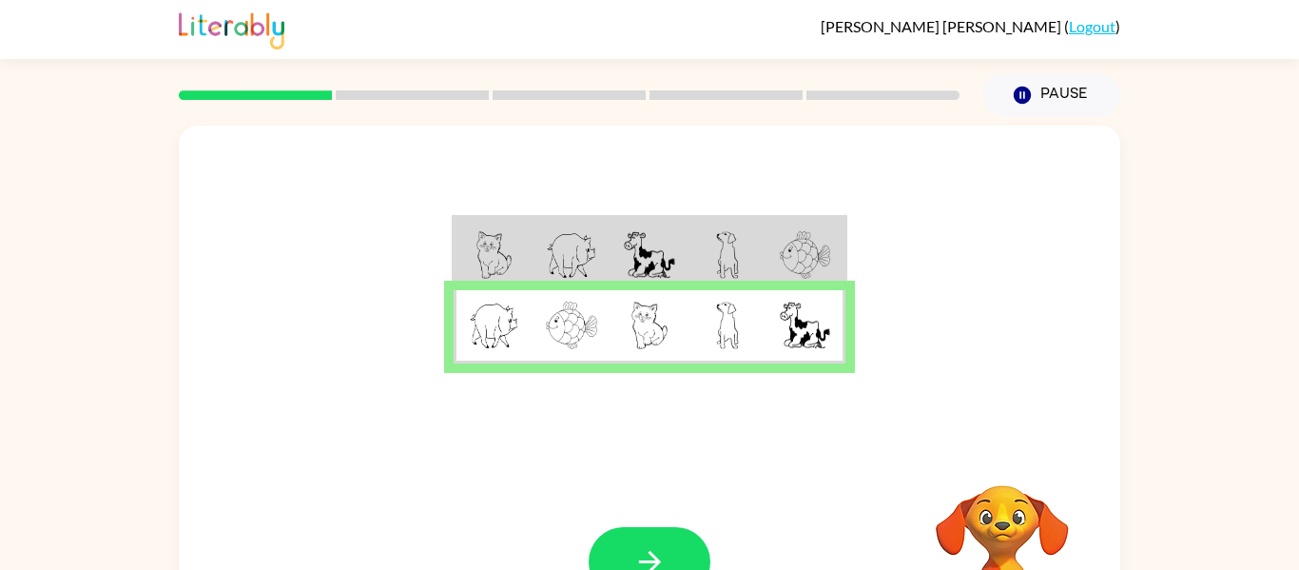
click at [653, 449] on div "Your browser must support playing .mp4 files to use Literably. Please try using…" at bounding box center [650, 397] width 942 height 543
click at [645, 541] on button "button" at bounding box center [650, 561] width 122 height 69
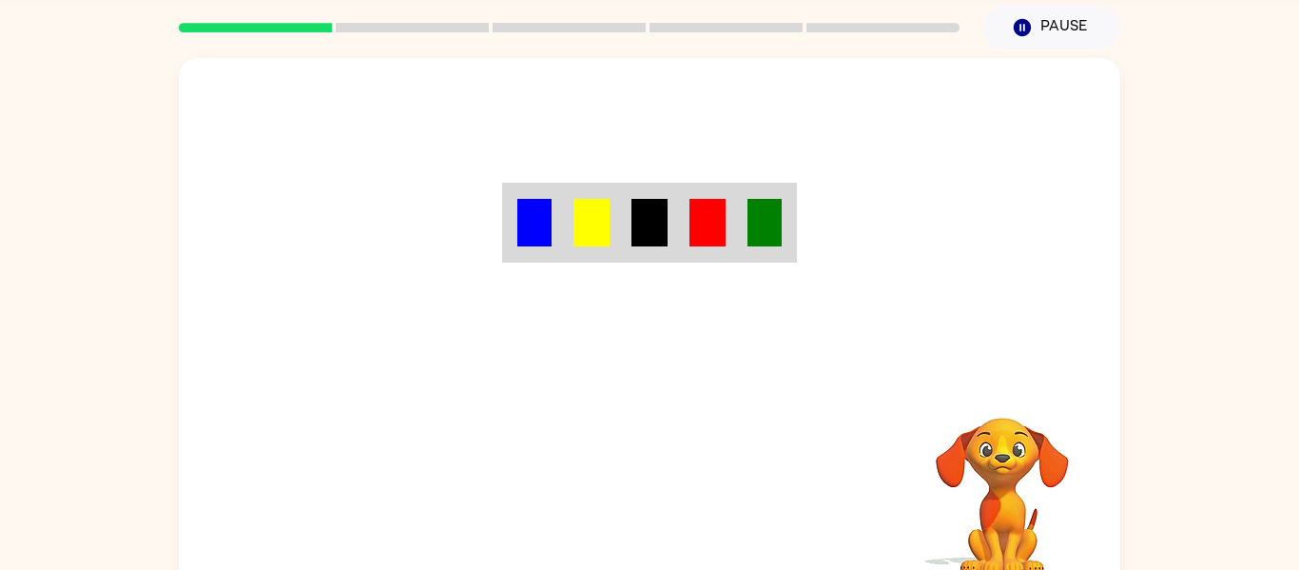
scroll to position [99, 0]
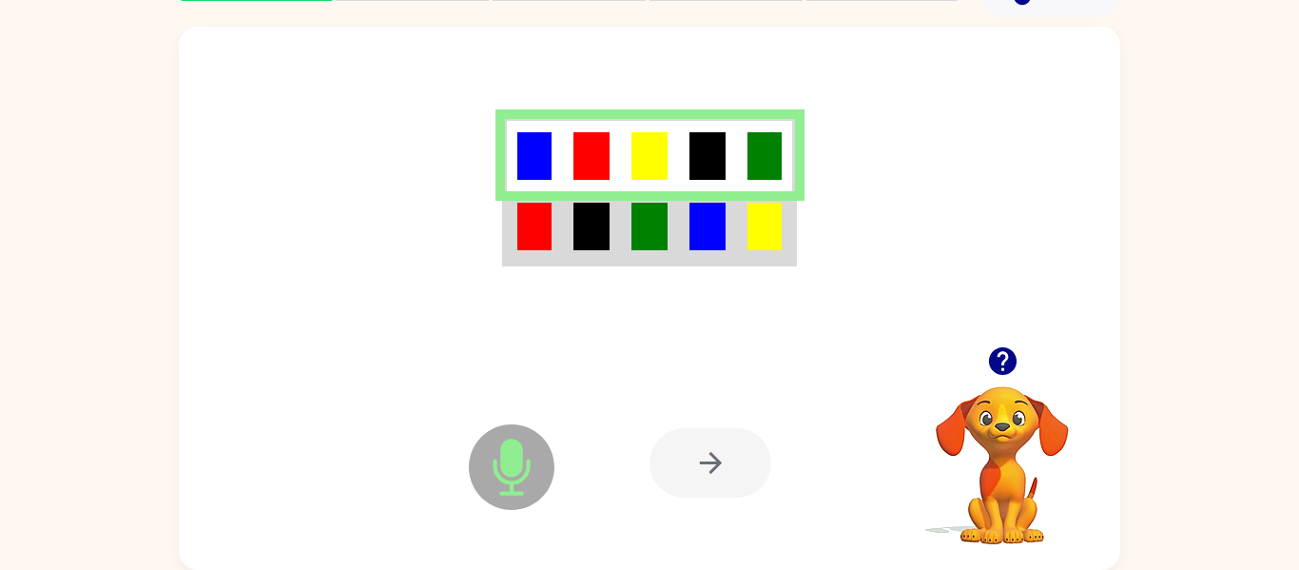
click at [756, 220] on img at bounding box center [765, 227] width 34 height 48
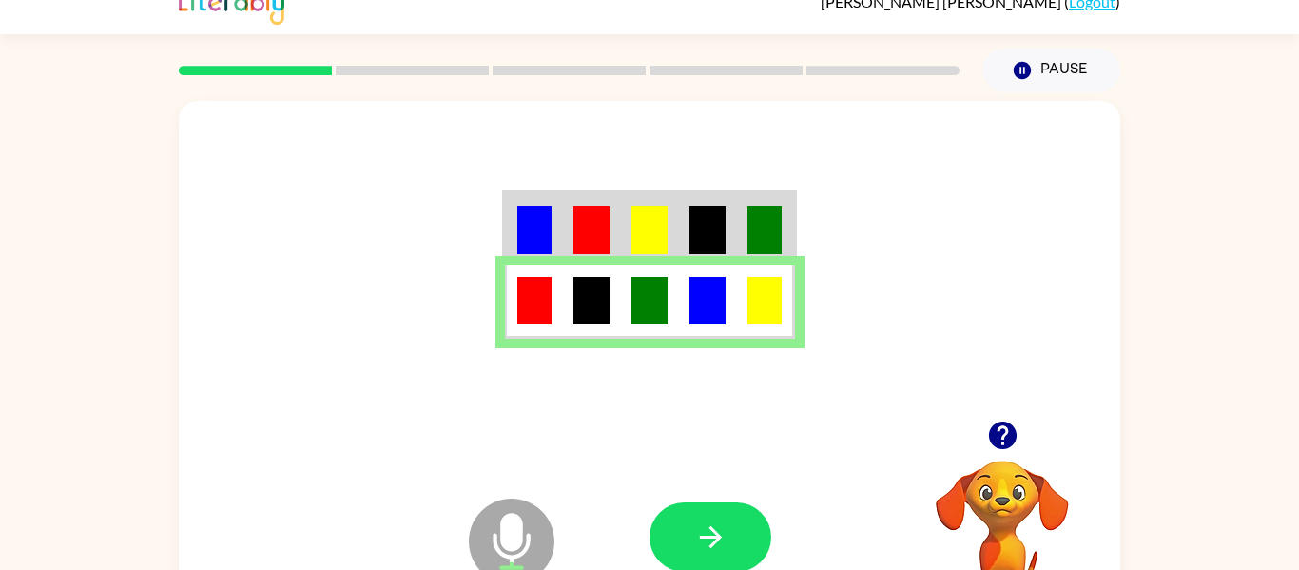
scroll to position [19, 0]
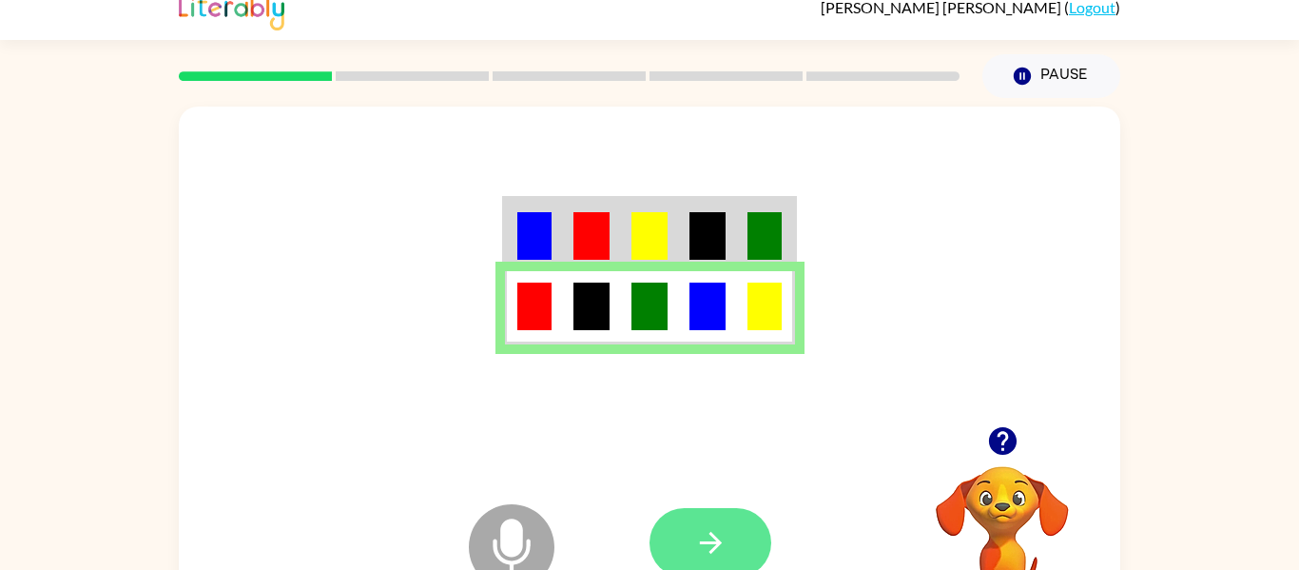
click at [723, 534] on icon "button" at bounding box center [710, 542] width 33 height 33
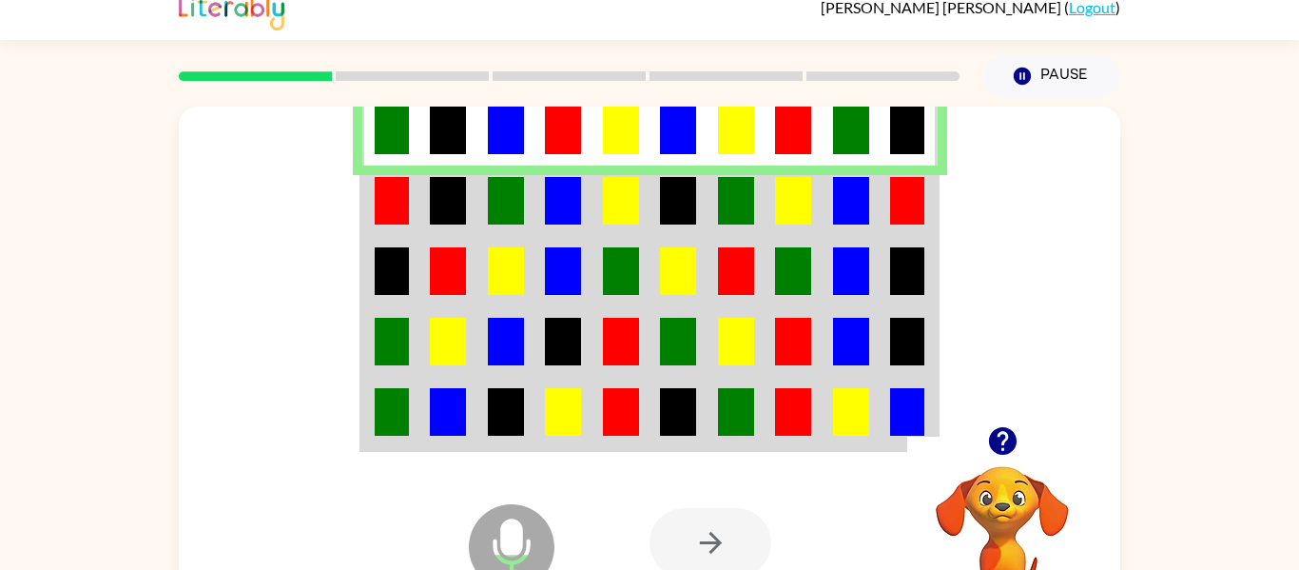
click at [384, 203] on img at bounding box center [392, 201] width 34 height 48
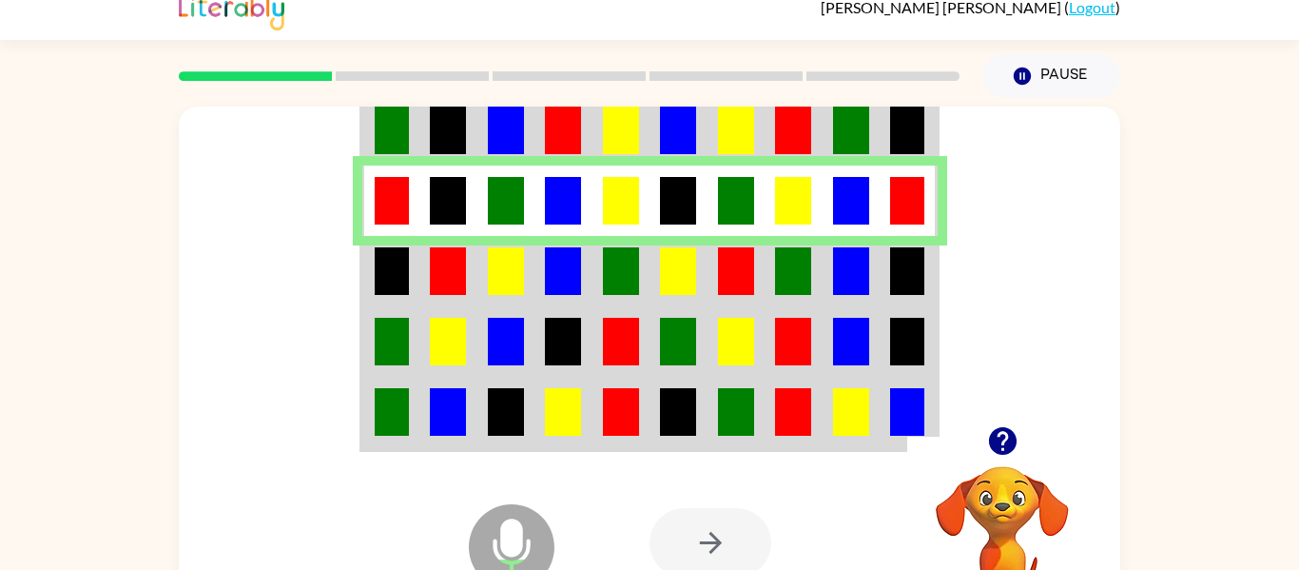
click at [383, 277] on img at bounding box center [392, 271] width 34 height 48
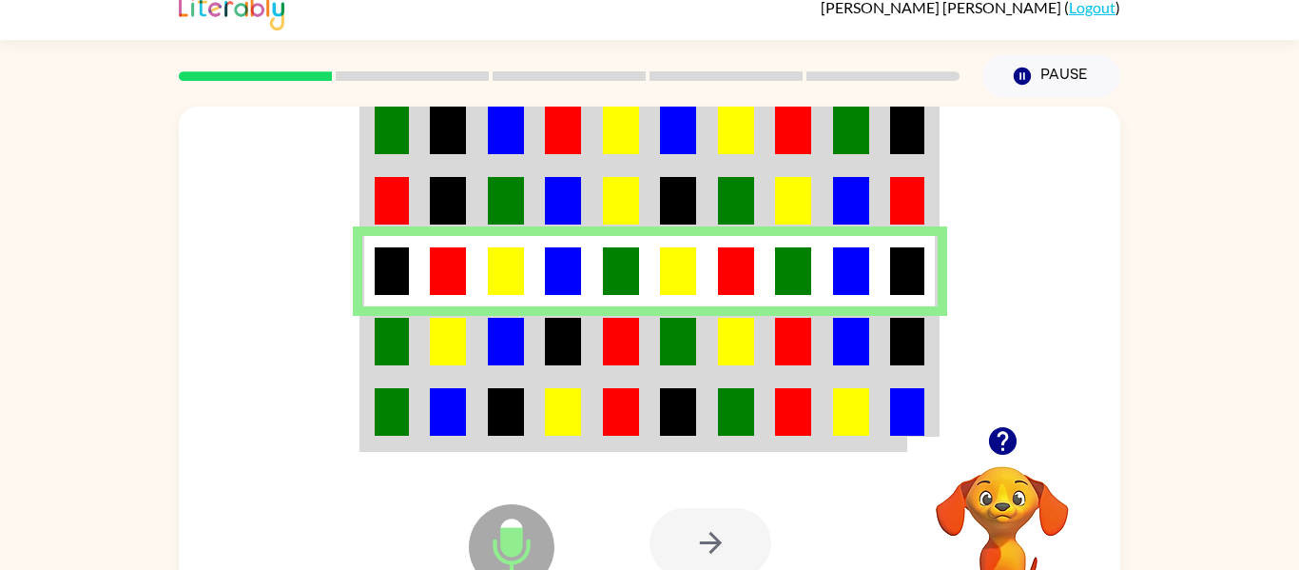
click at [412, 340] on td at bounding box center [391, 341] width 58 height 70
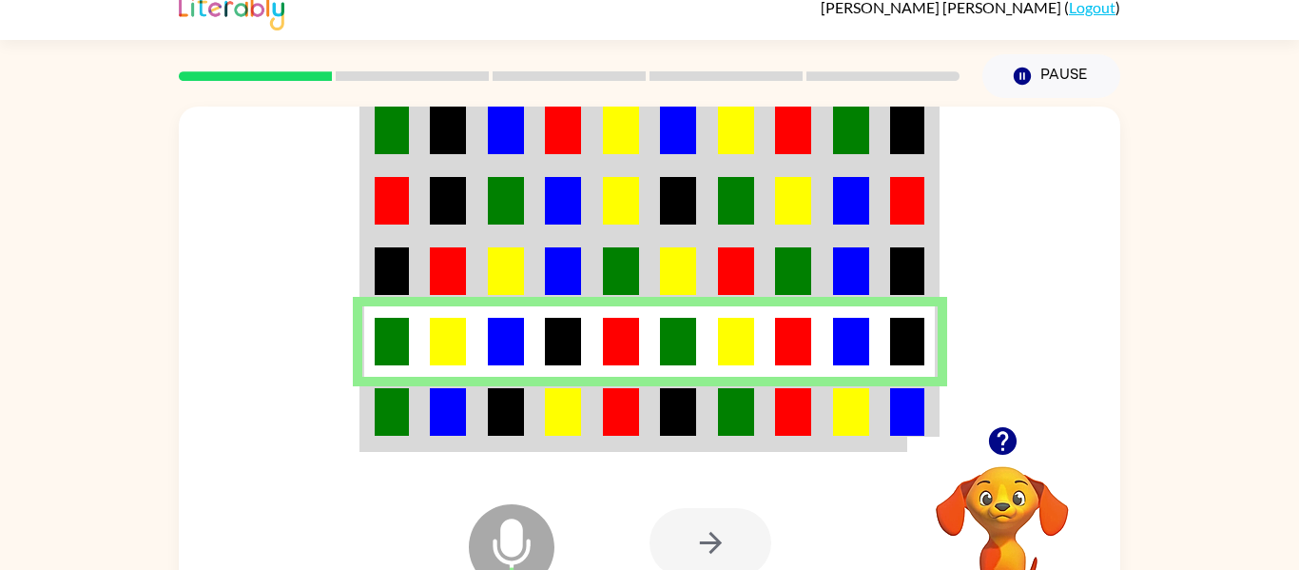
click at [399, 408] on img at bounding box center [392, 412] width 34 height 48
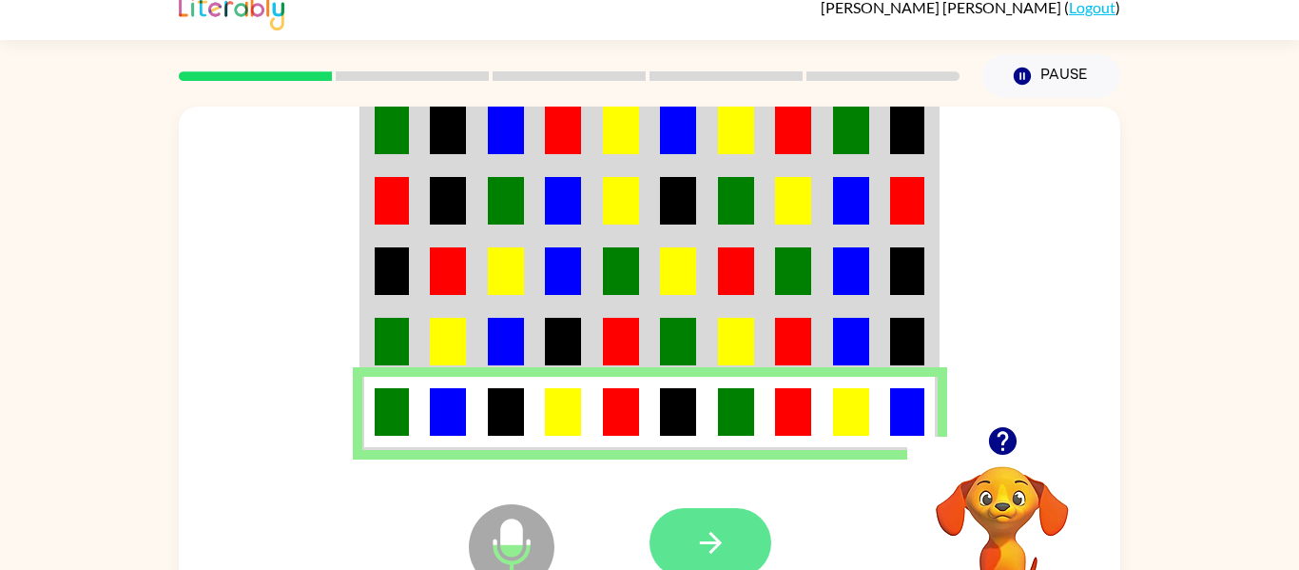
click at [713, 544] on icon "button" at bounding box center [710, 543] width 22 height 22
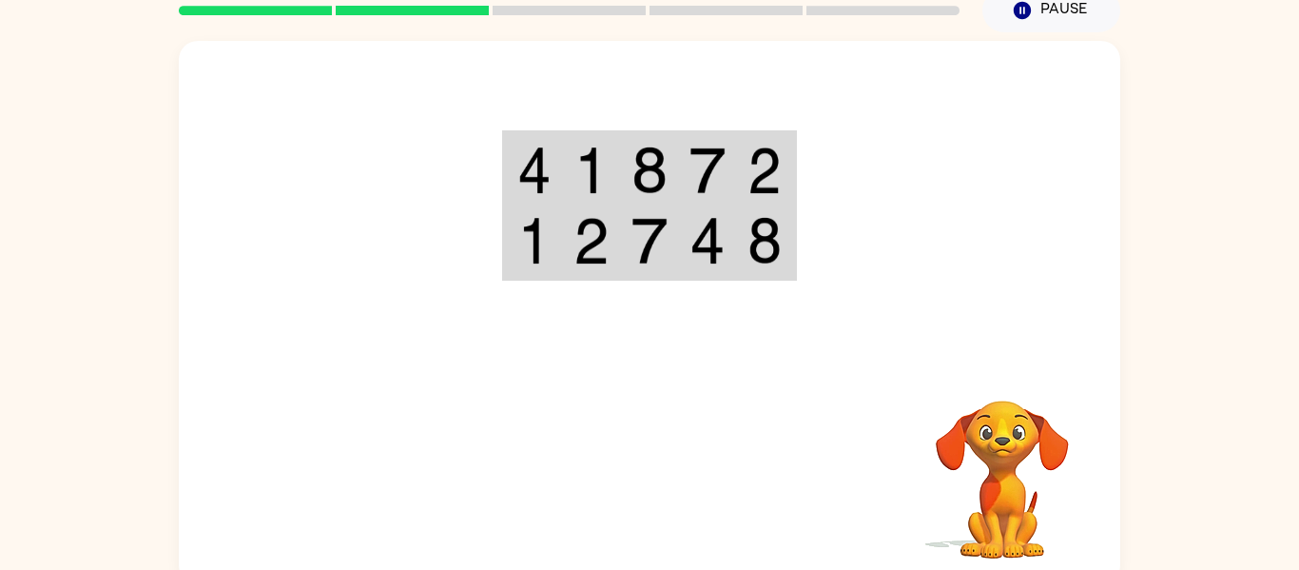
scroll to position [99, 0]
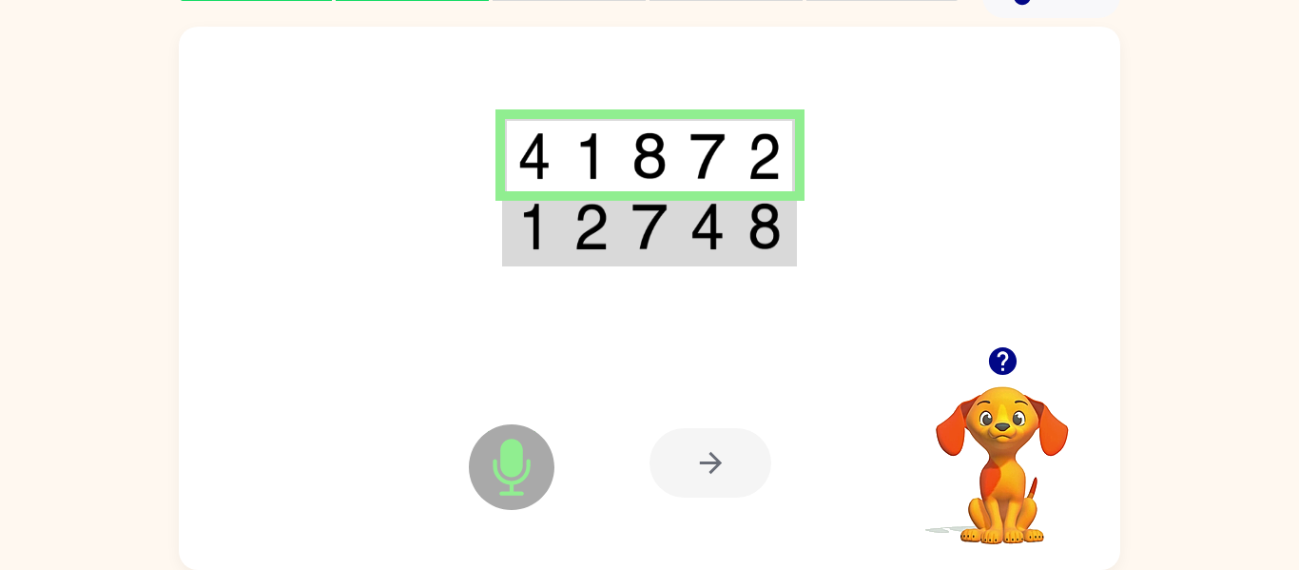
click at [735, 204] on td at bounding box center [708, 227] width 58 height 73
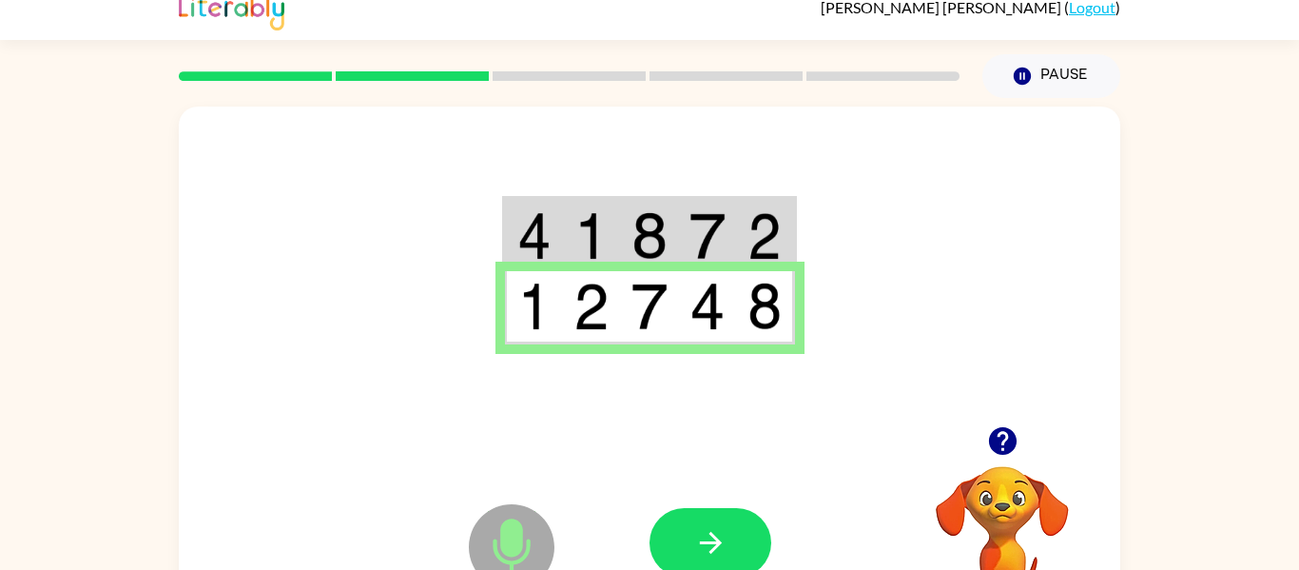
scroll to position [0, 0]
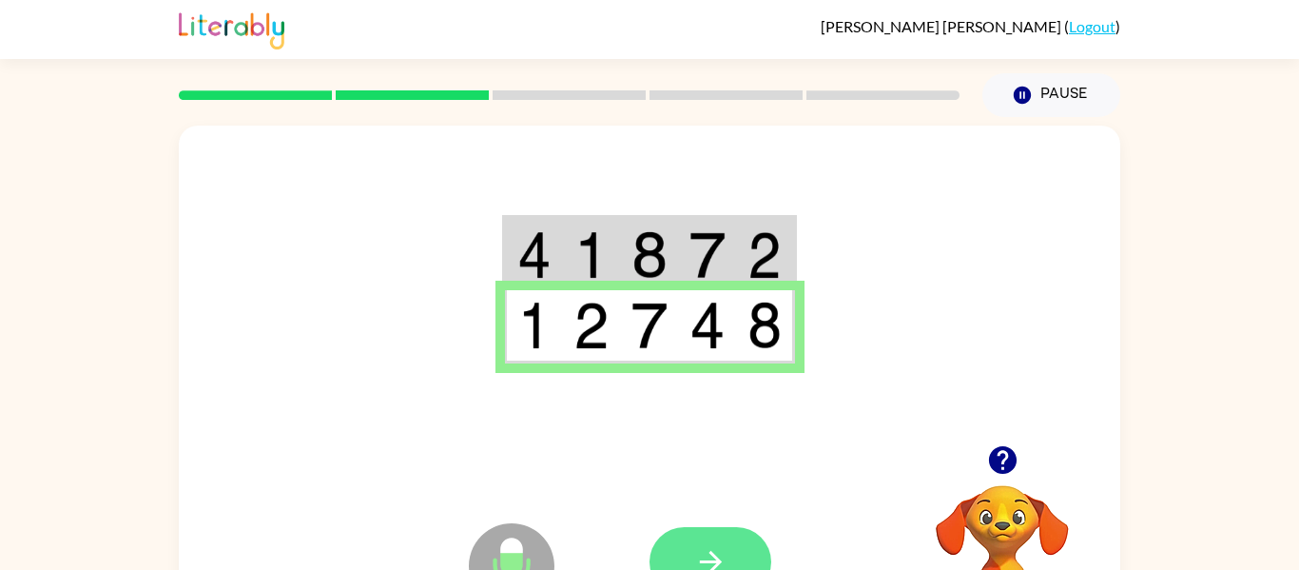
click at [737, 548] on button "button" at bounding box center [711, 561] width 122 height 69
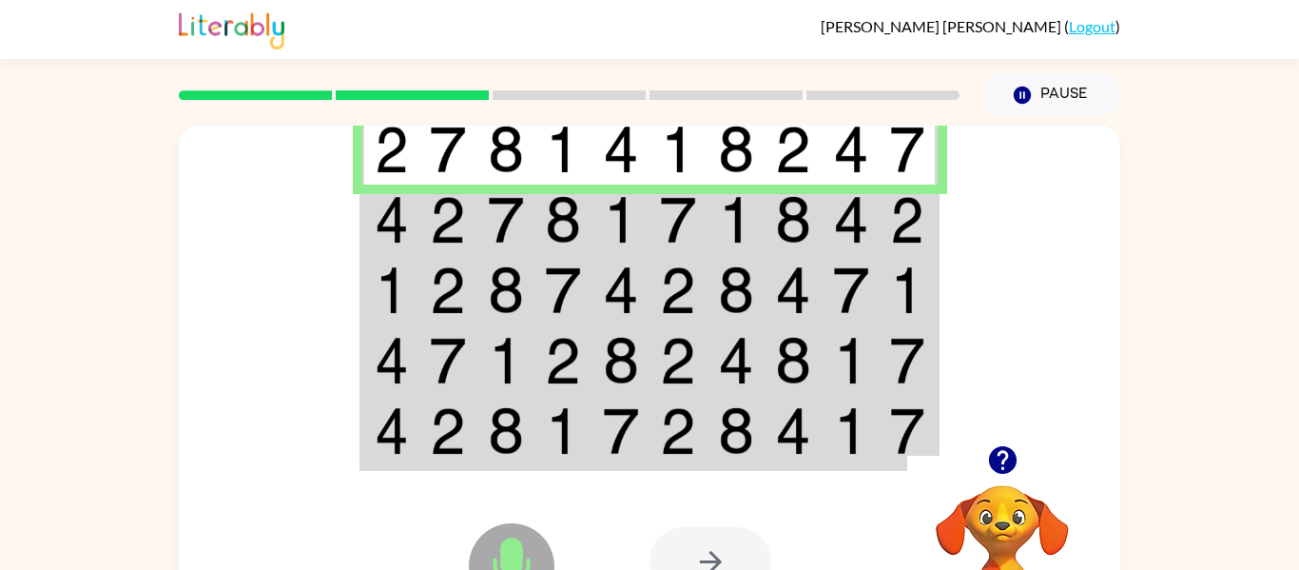
click at [533, 205] on td at bounding box center [506, 219] width 58 height 70
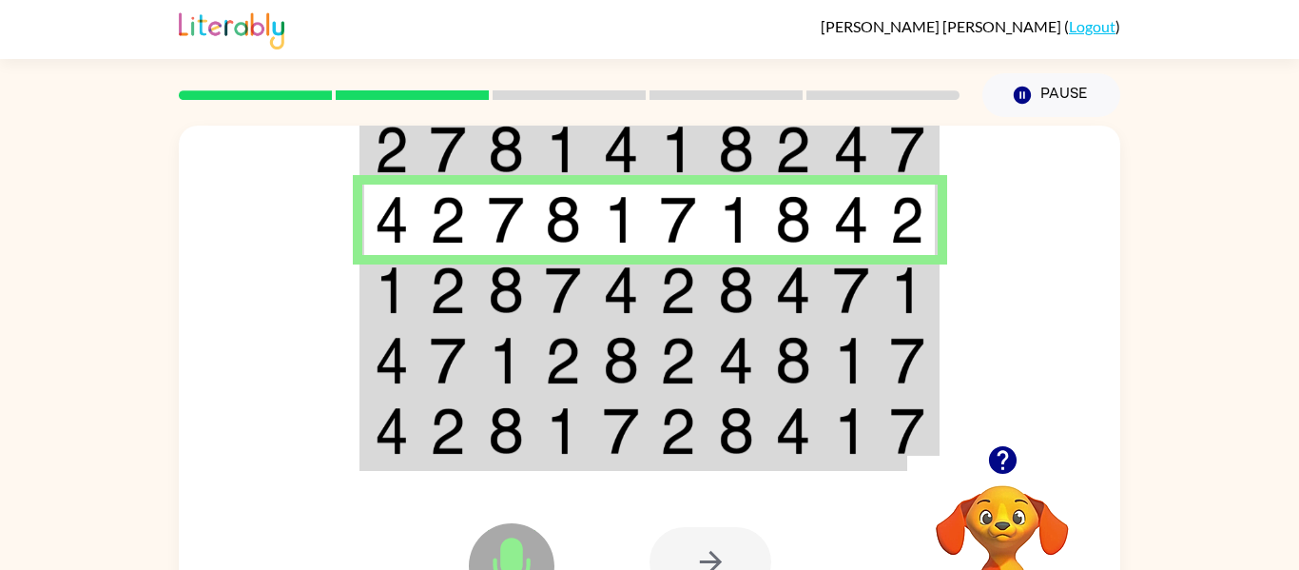
click at [418, 301] on td at bounding box center [391, 290] width 58 height 70
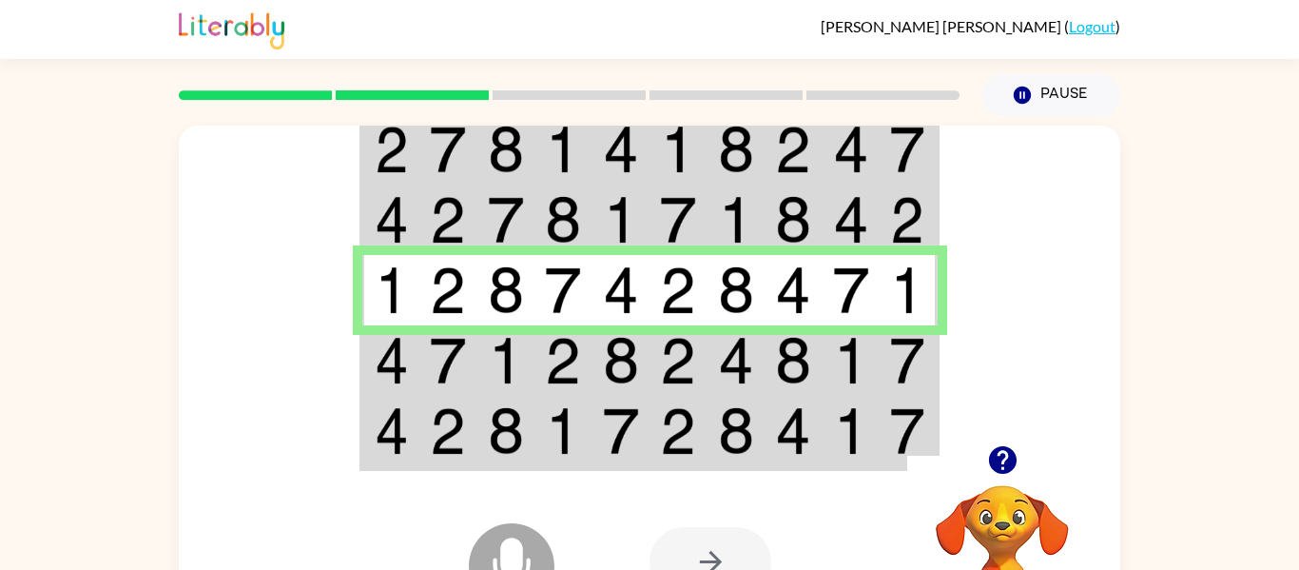
click at [433, 390] on td at bounding box center [448, 360] width 58 height 70
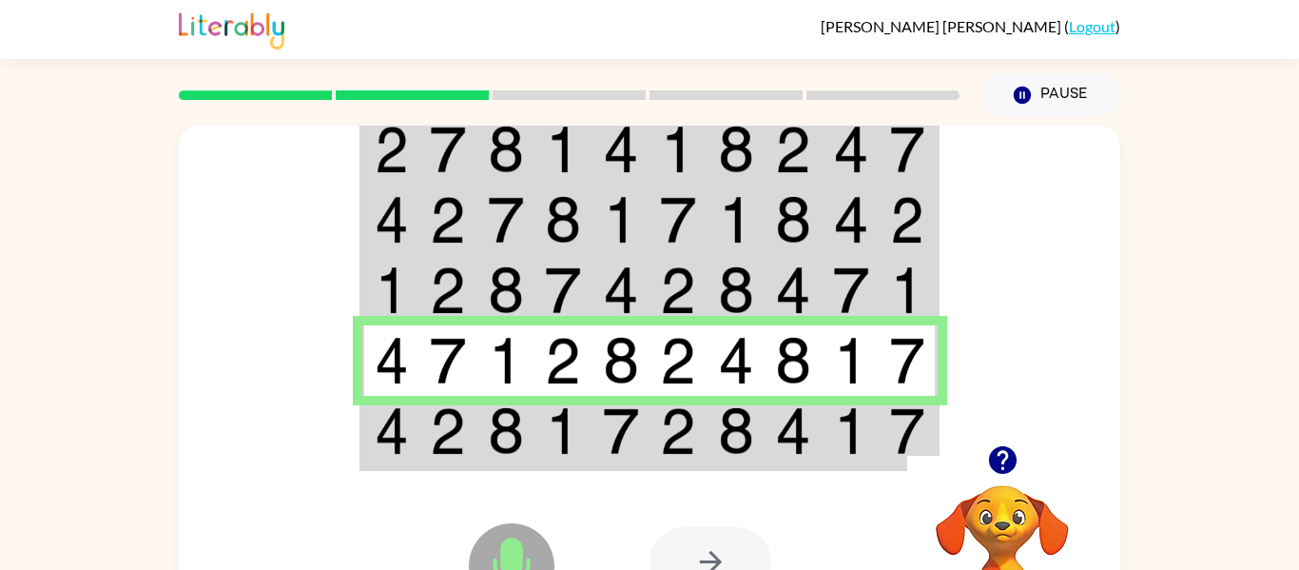
click at [469, 435] on td at bounding box center [448, 432] width 58 height 73
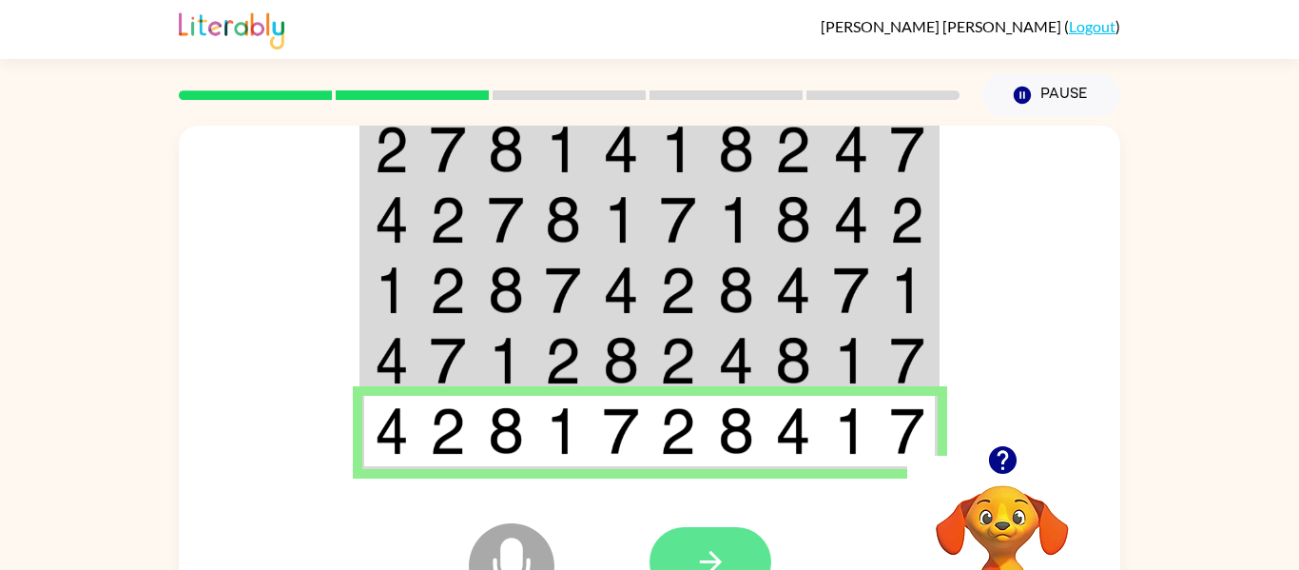
click at [692, 547] on button "button" at bounding box center [711, 561] width 122 height 69
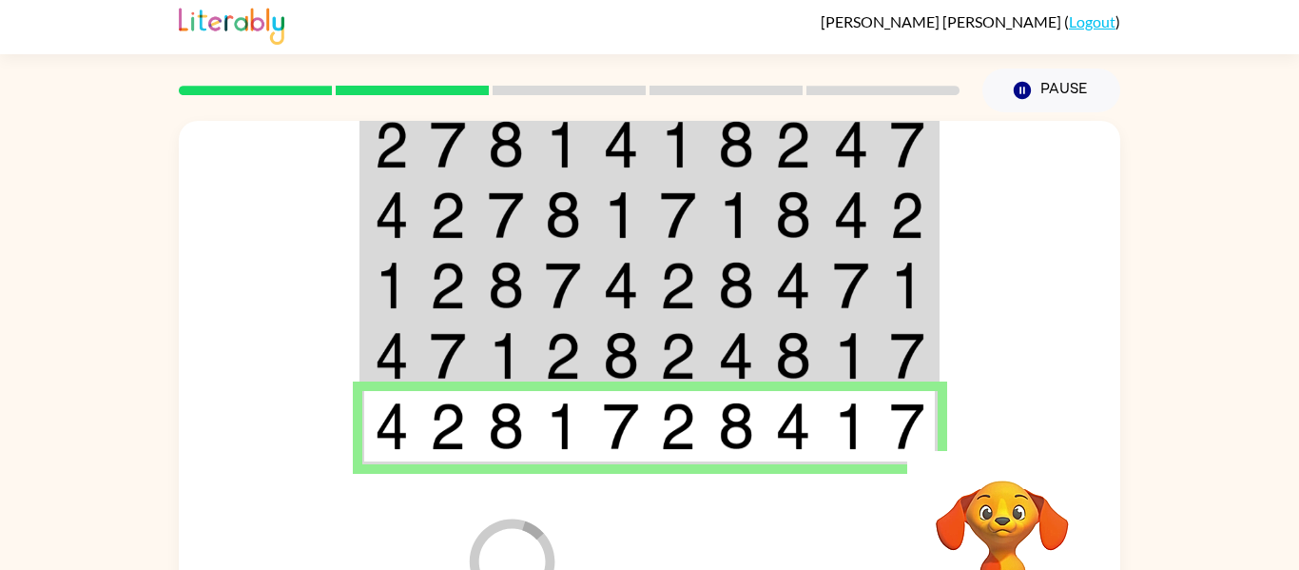
scroll to position [99, 0]
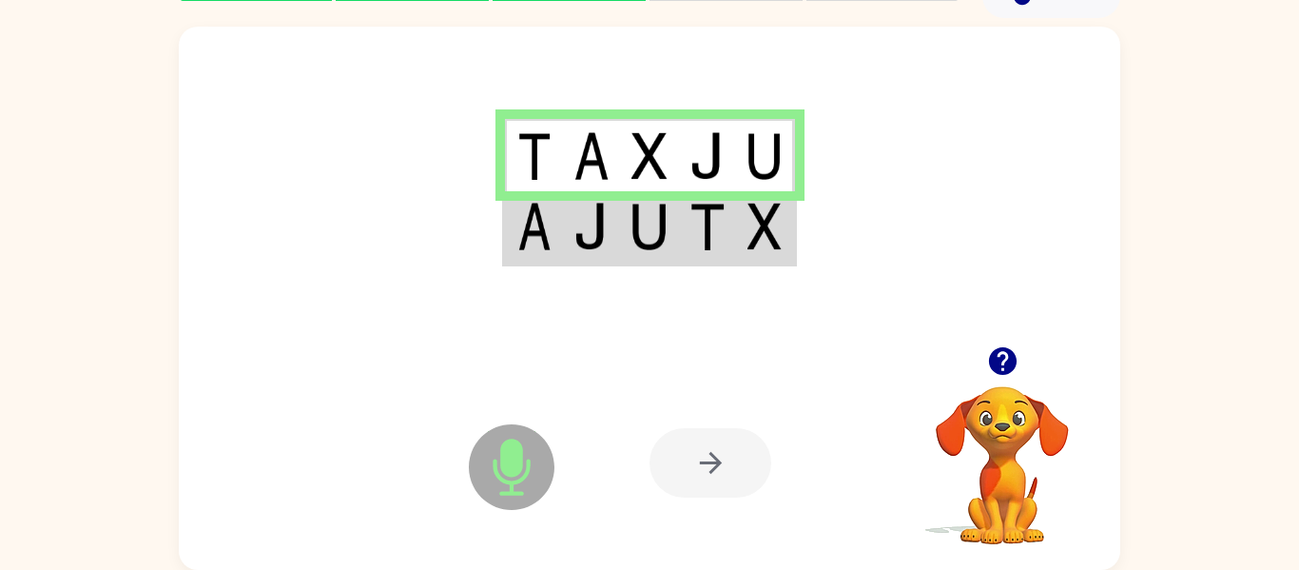
click at [699, 214] on img at bounding box center [707, 227] width 36 height 48
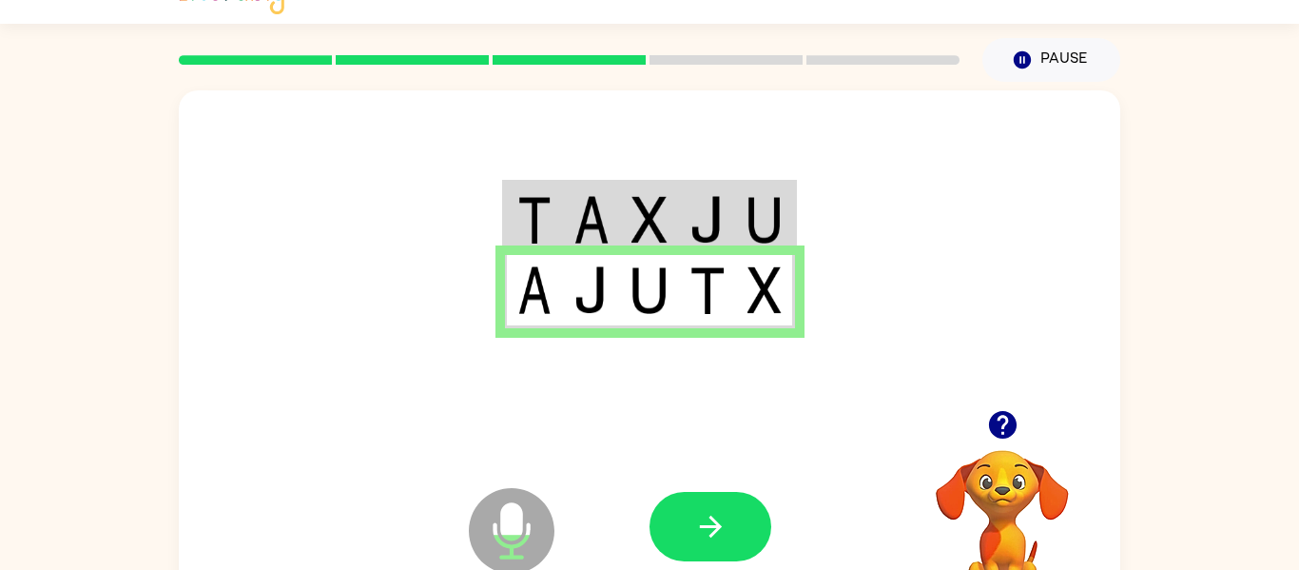
scroll to position [0, 0]
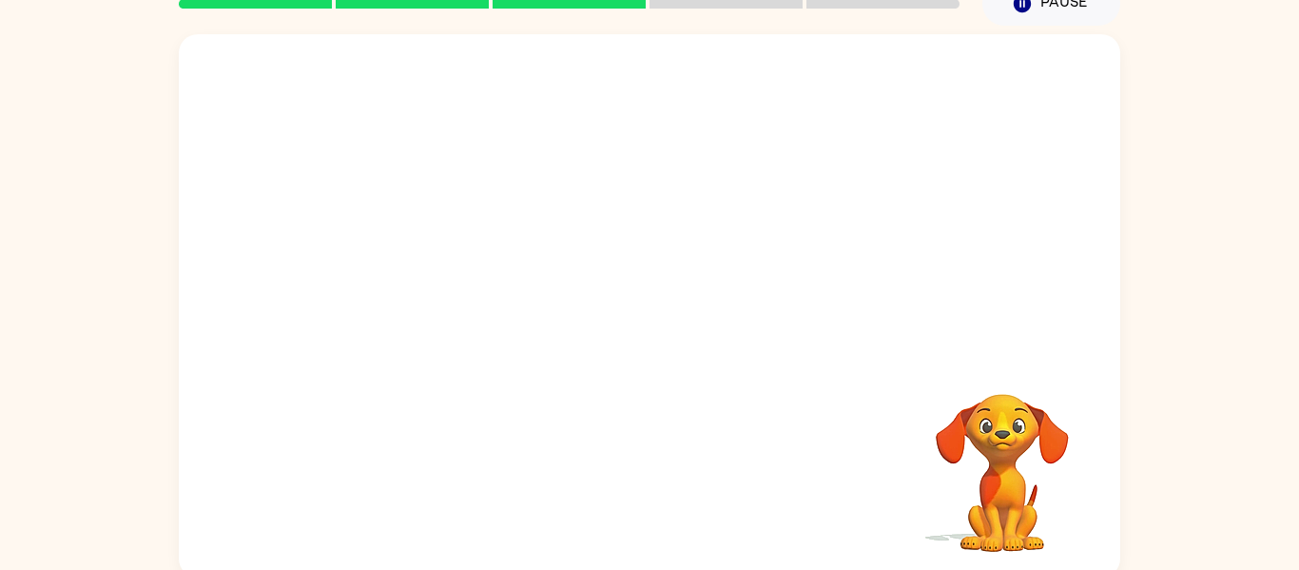
scroll to position [90, 0]
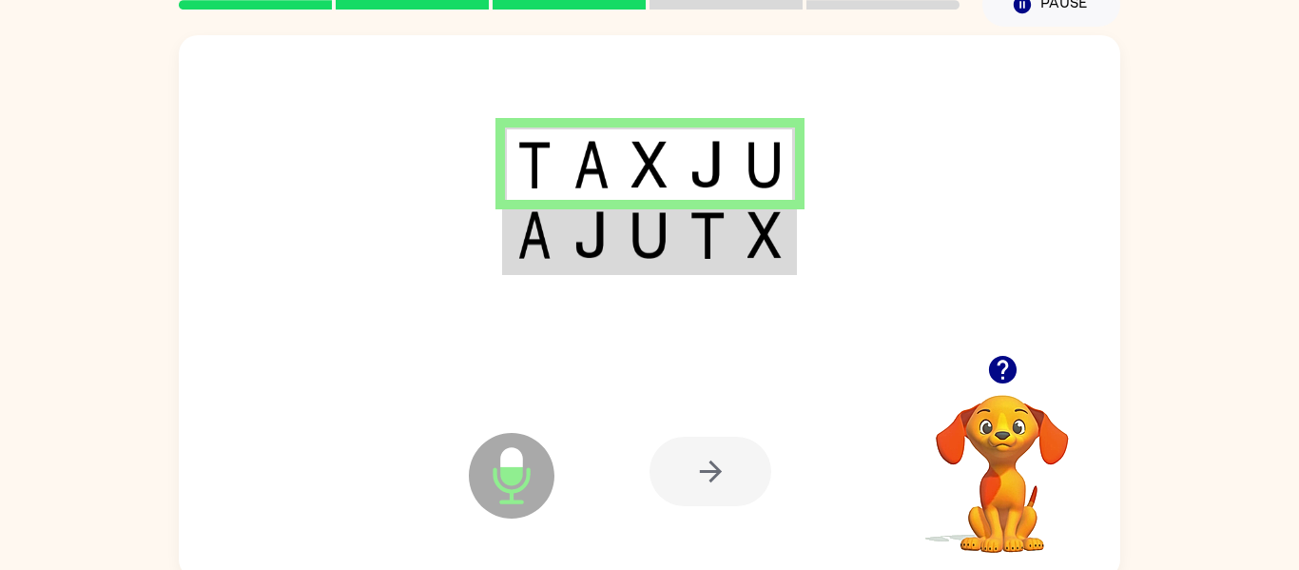
click at [542, 233] on img at bounding box center [534, 235] width 34 height 48
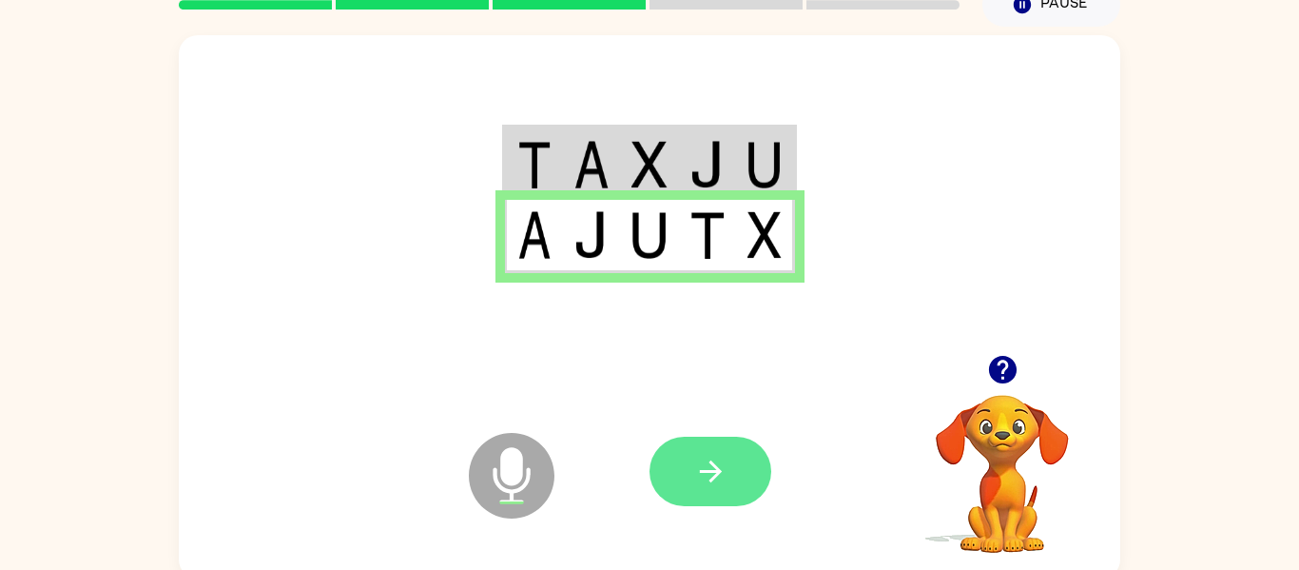
click at [712, 499] on button "button" at bounding box center [711, 471] width 122 height 69
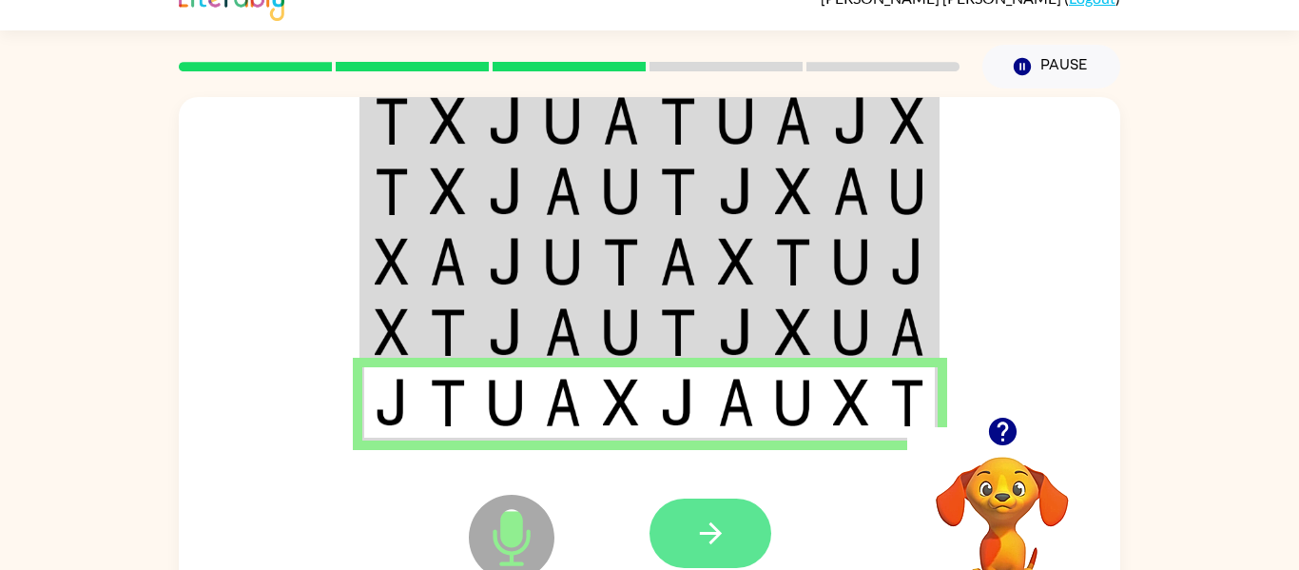
scroll to position [23, 0]
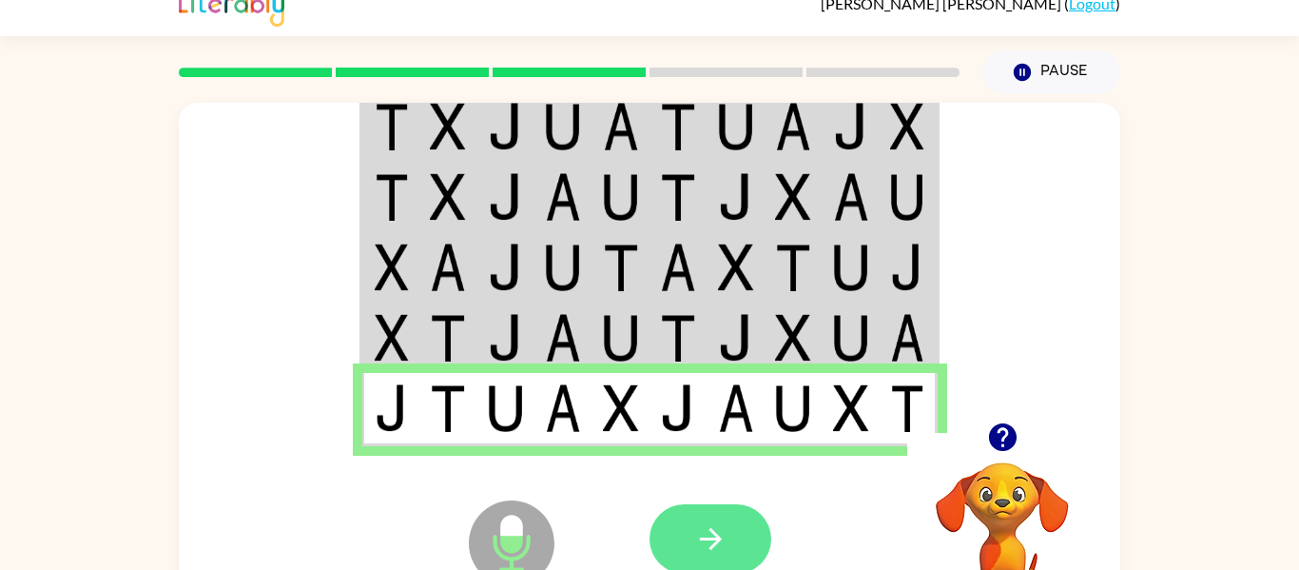
click at [692, 553] on button "button" at bounding box center [711, 538] width 122 height 69
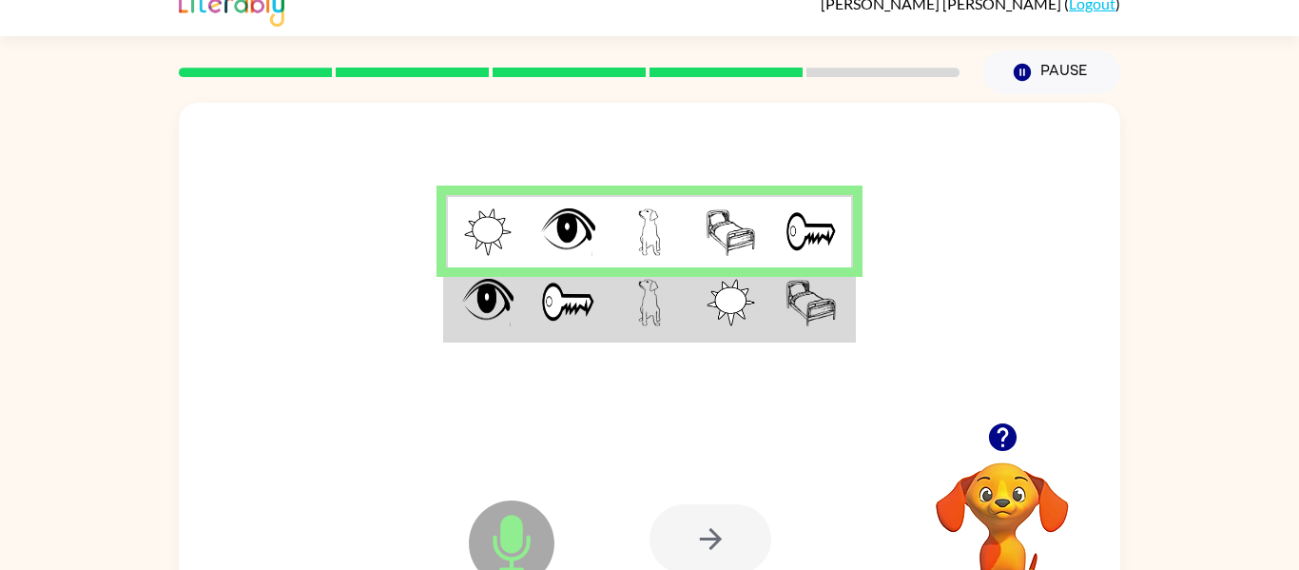
click at [754, 429] on div "Microphone The Microphone is here when it is your turn to talk Your browser mus…" at bounding box center [650, 374] width 942 height 543
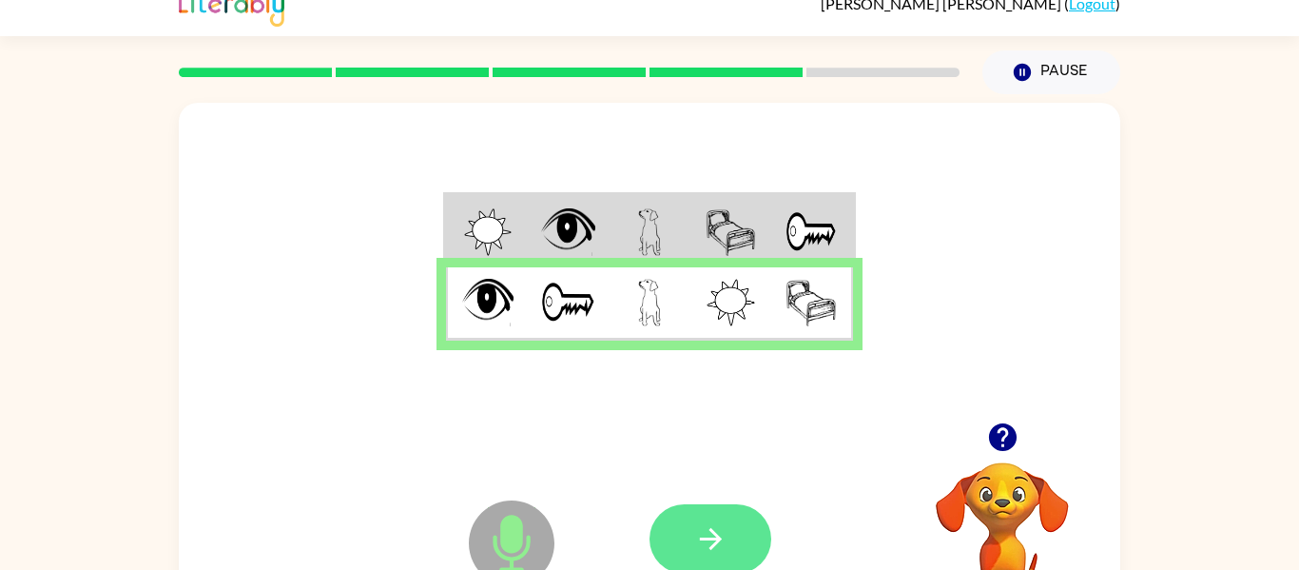
click at [715, 547] on icon "button" at bounding box center [710, 538] width 33 height 33
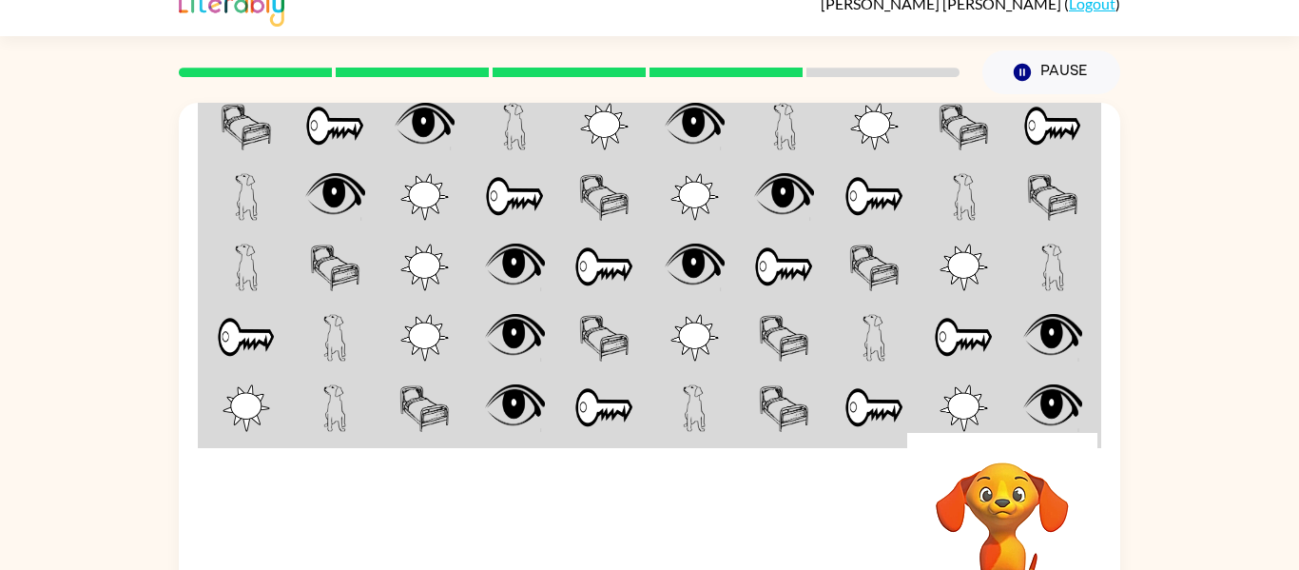
click at [736, 381] on td at bounding box center [695, 409] width 90 height 73
click at [733, 381] on td at bounding box center [695, 409] width 90 height 73
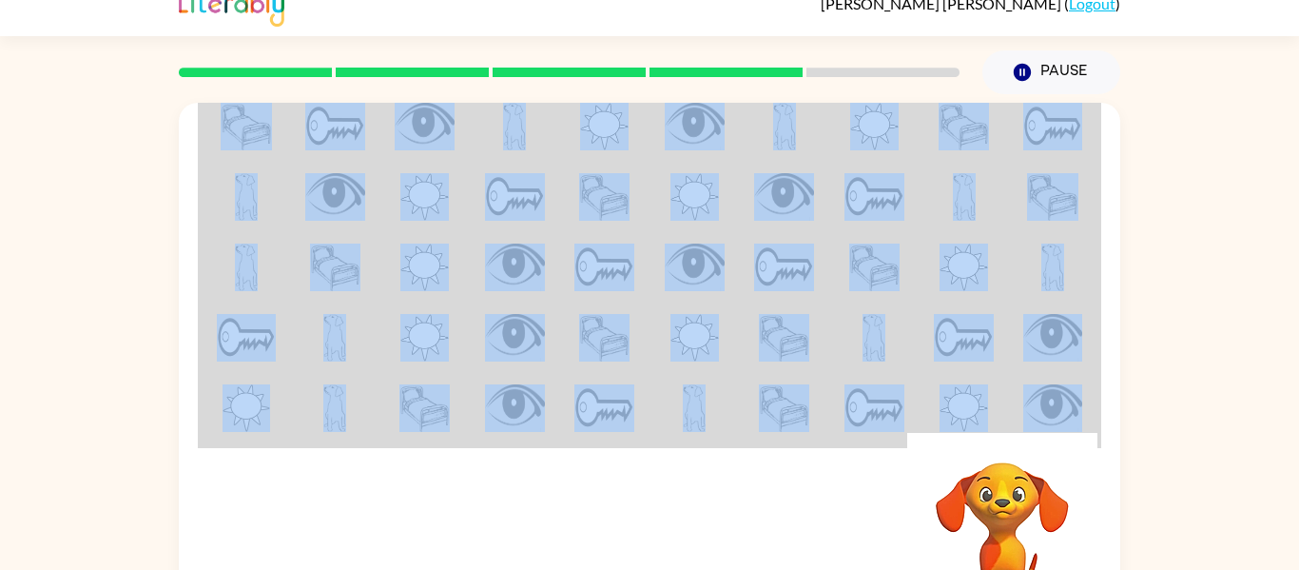
click at [1227, 344] on div "Your browser must support playing .mp4 files to use Literably. Please try using…" at bounding box center [649, 370] width 1299 height 552
click at [1155, 224] on div "Your browser must support playing .mp4 files to use Literably. Please try using…" at bounding box center [649, 370] width 1299 height 552
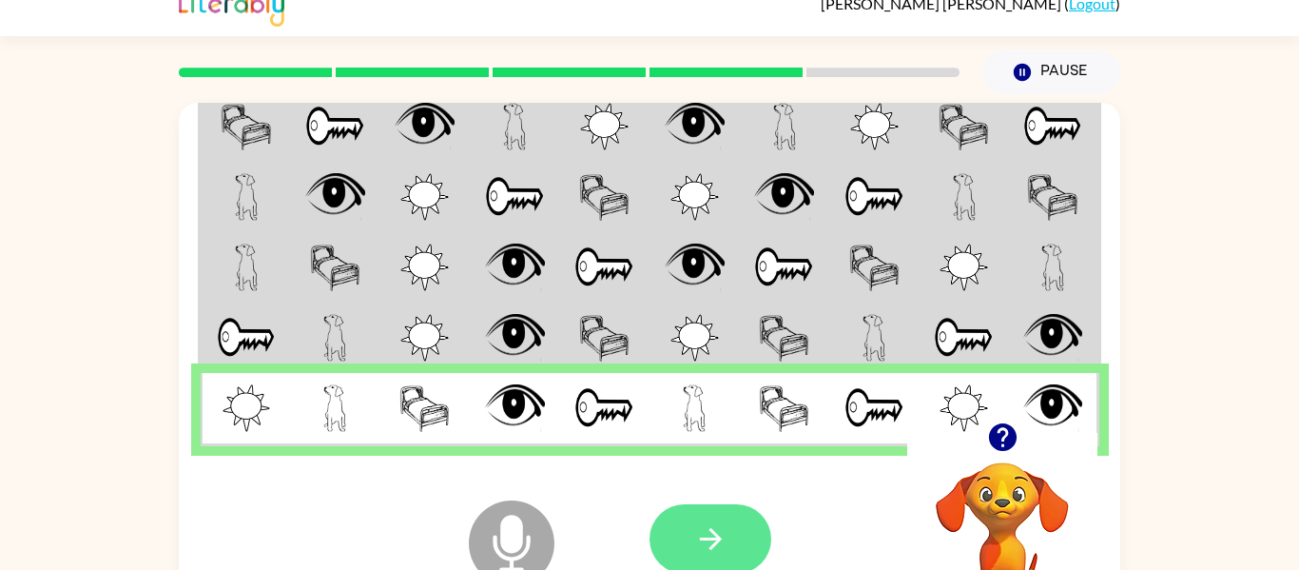
click at [738, 544] on button "button" at bounding box center [711, 538] width 122 height 69
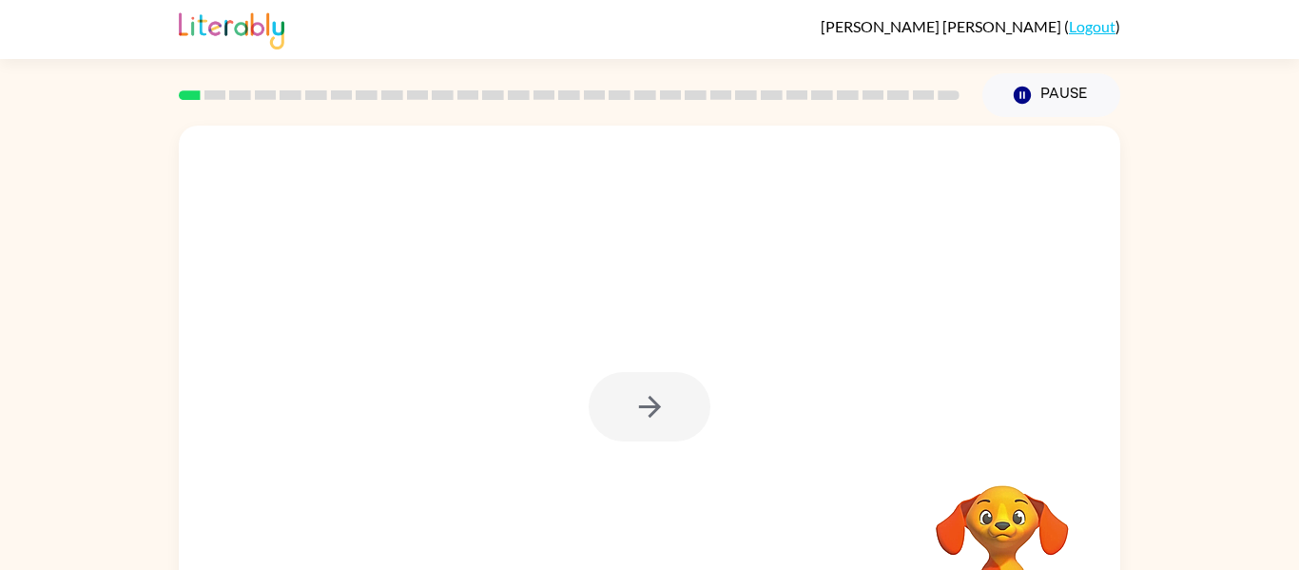
click at [645, 416] on div at bounding box center [650, 406] width 122 height 69
click at [647, 432] on div at bounding box center [650, 406] width 122 height 69
click at [653, 429] on div at bounding box center [650, 406] width 122 height 69
click at [661, 419] on div at bounding box center [650, 406] width 122 height 69
click at [664, 408] on div at bounding box center [650, 406] width 122 height 69
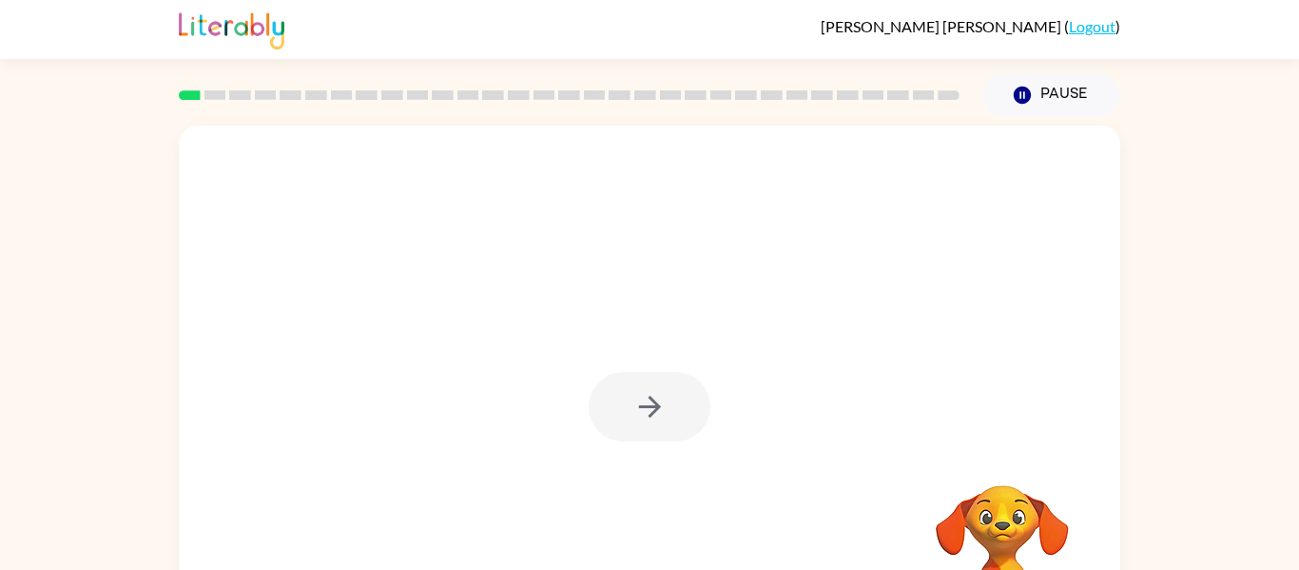
click at [664, 399] on div at bounding box center [650, 406] width 122 height 69
click at [658, 407] on div at bounding box center [650, 406] width 122 height 69
click at [660, 407] on icon "button" at bounding box center [649, 407] width 22 height 22
click at [660, 399] on div at bounding box center [650, 406] width 122 height 69
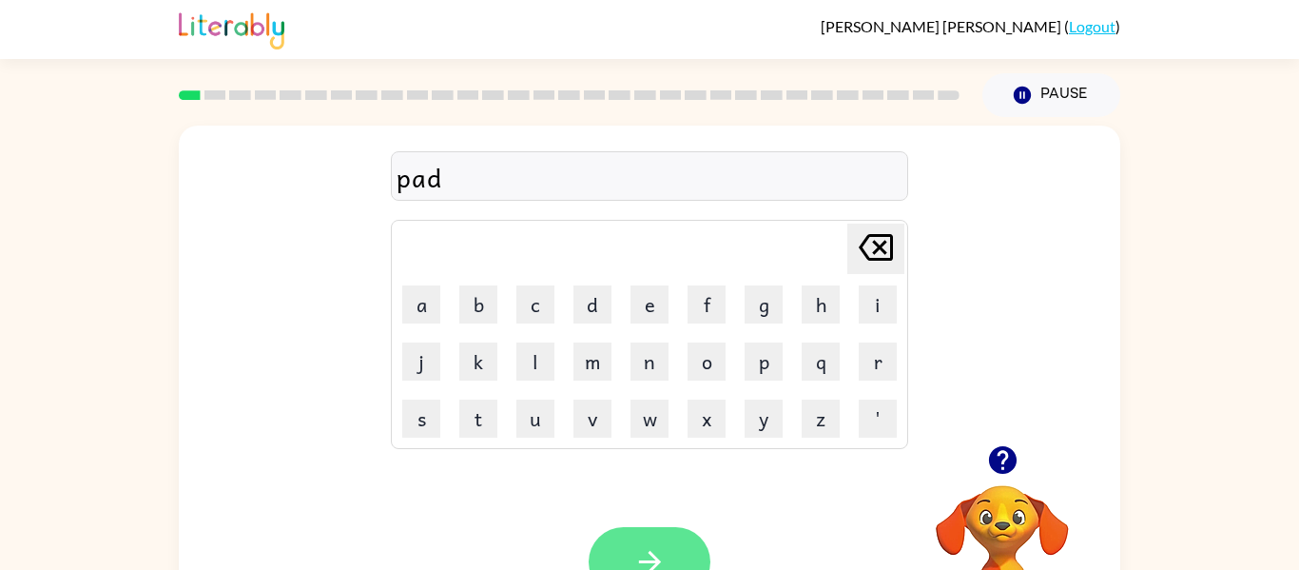
click at [620, 565] on button "button" at bounding box center [650, 561] width 122 height 69
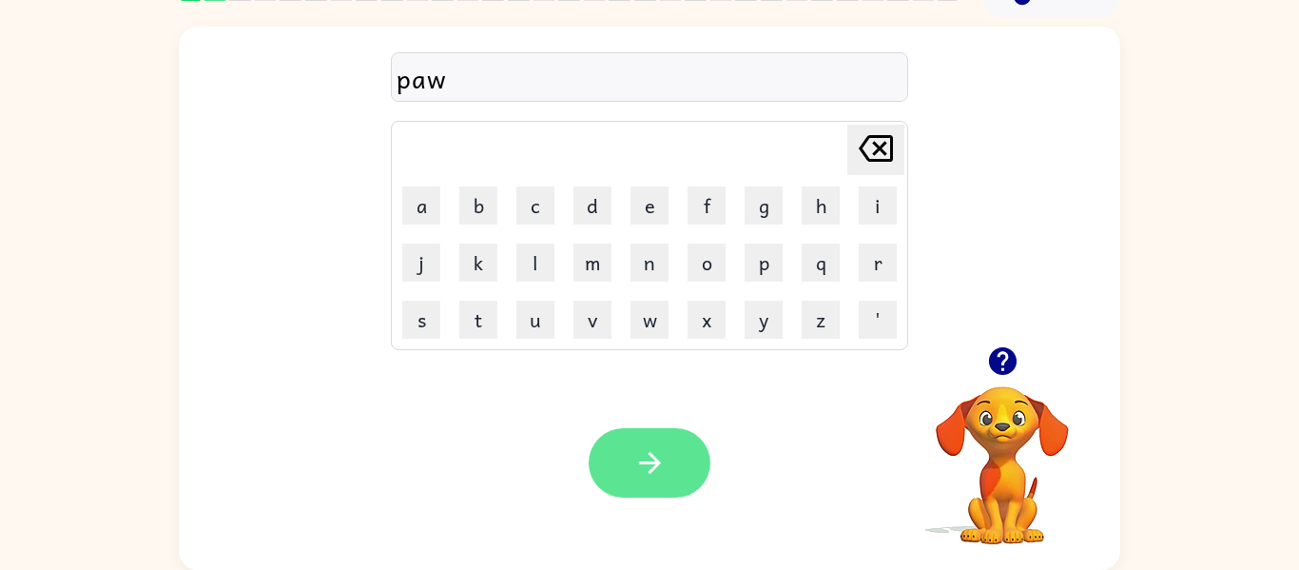
click at [677, 450] on button "button" at bounding box center [650, 462] width 122 height 69
click at [667, 451] on button "button" at bounding box center [650, 462] width 122 height 69
click at [647, 482] on button "button" at bounding box center [650, 462] width 122 height 69
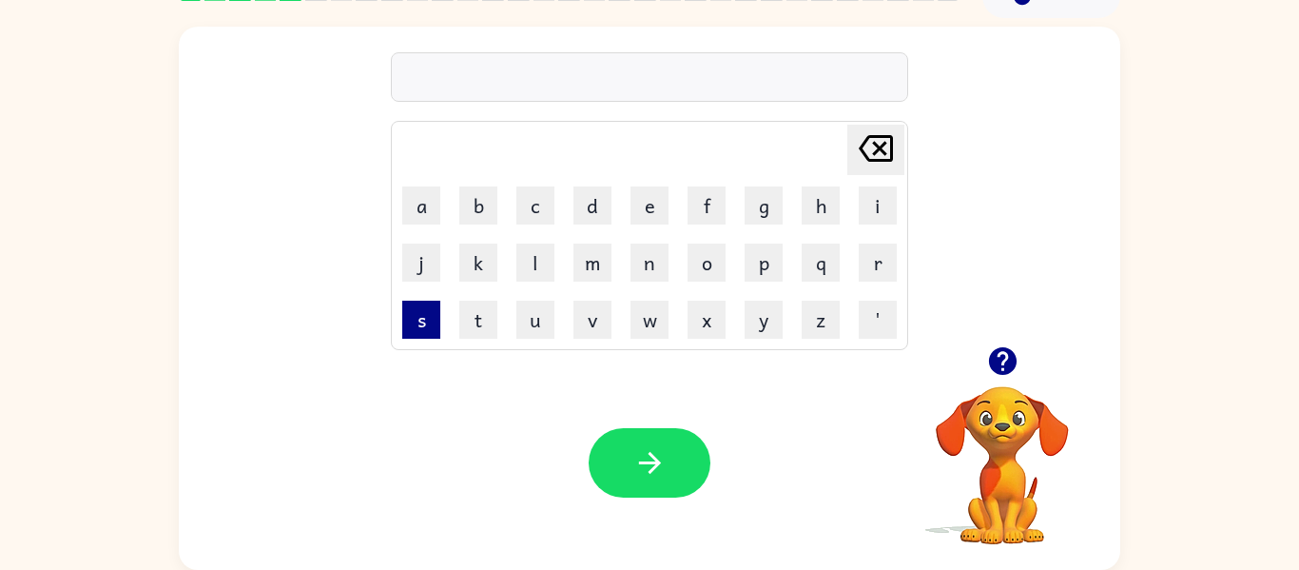
click at [424, 303] on button "s" at bounding box center [421, 320] width 38 height 38
type button "s"
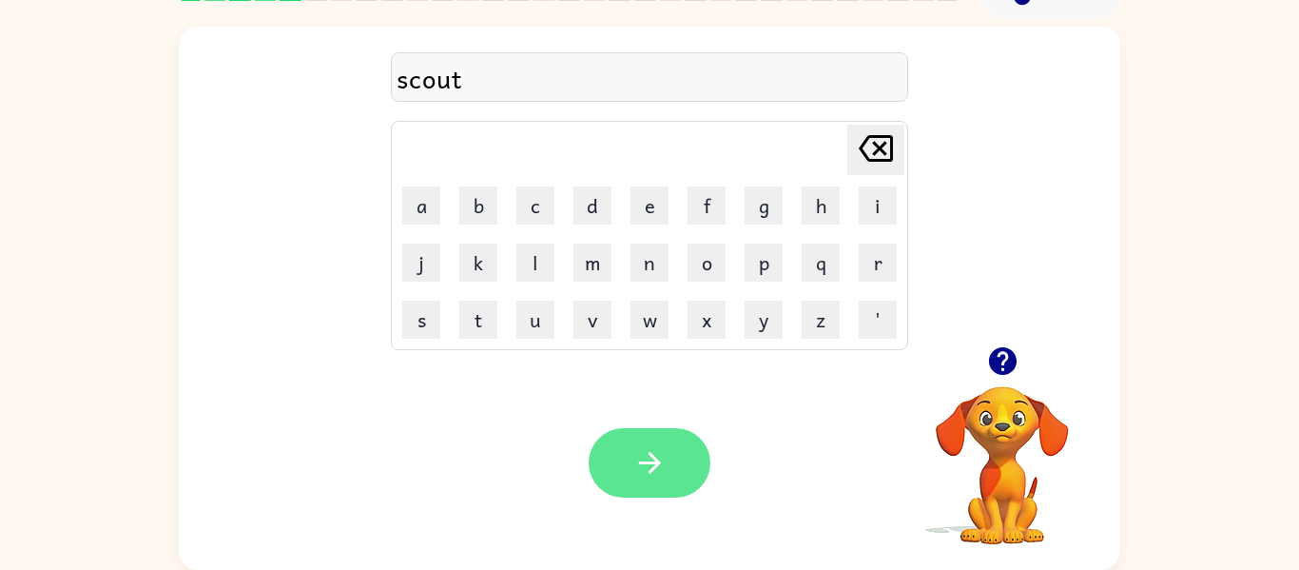
click at [646, 473] on icon "button" at bounding box center [649, 462] width 33 height 33
click at [663, 470] on icon "button" at bounding box center [649, 462] width 33 height 33
click at [653, 480] on button "button" at bounding box center [650, 462] width 122 height 69
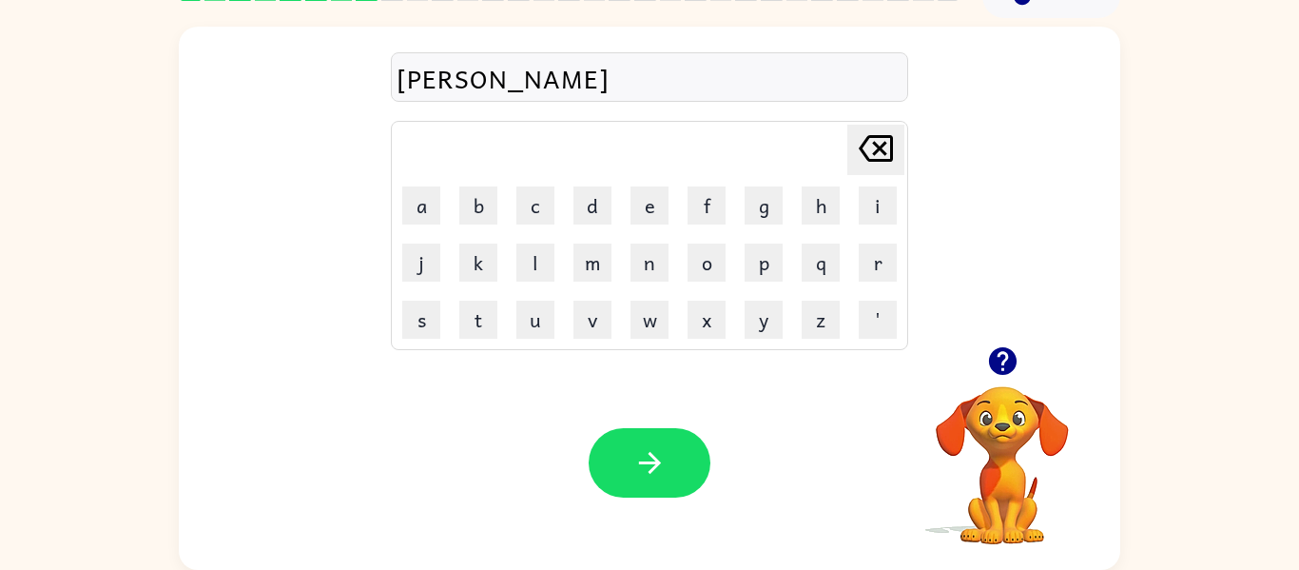
click at [987, 354] on icon "button" at bounding box center [1002, 360] width 33 height 33
click at [694, 433] on button "button" at bounding box center [650, 462] width 122 height 69
click at [689, 514] on div "Your browser must support playing .mp4 files to use Literably. Please try using…" at bounding box center [650, 463] width 942 height 214
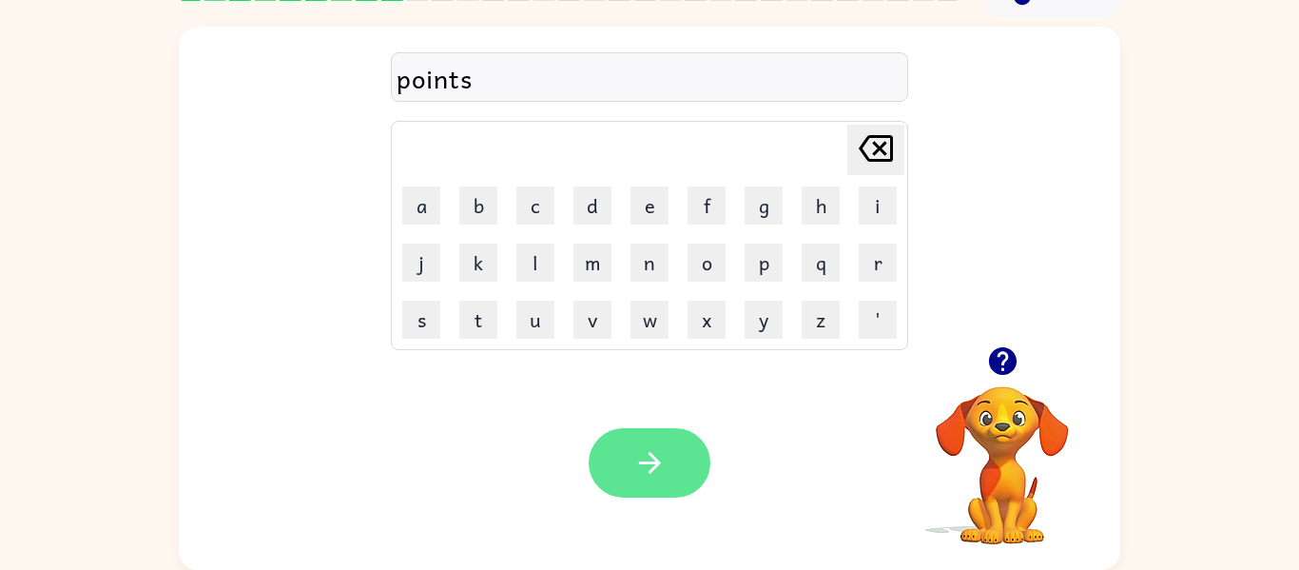
click at [635, 449] on icon "button" at bounding box center [649, 462] width 33 height 33
click at [644, 489] on button "button" at bounding box center [650, 462] width 122 height 69
click at [650, 494] on button "button" at bounding box center [650, 462] width 122 height 69
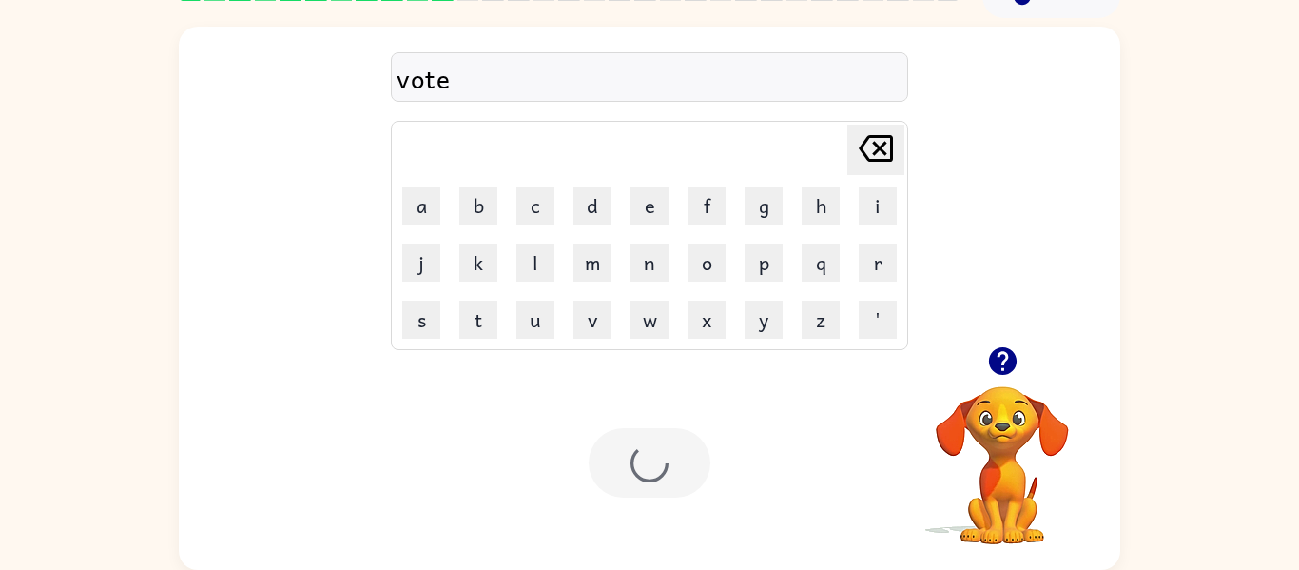
click at [636, 486] on div at bounding box center [650, 462] width 122 height 69
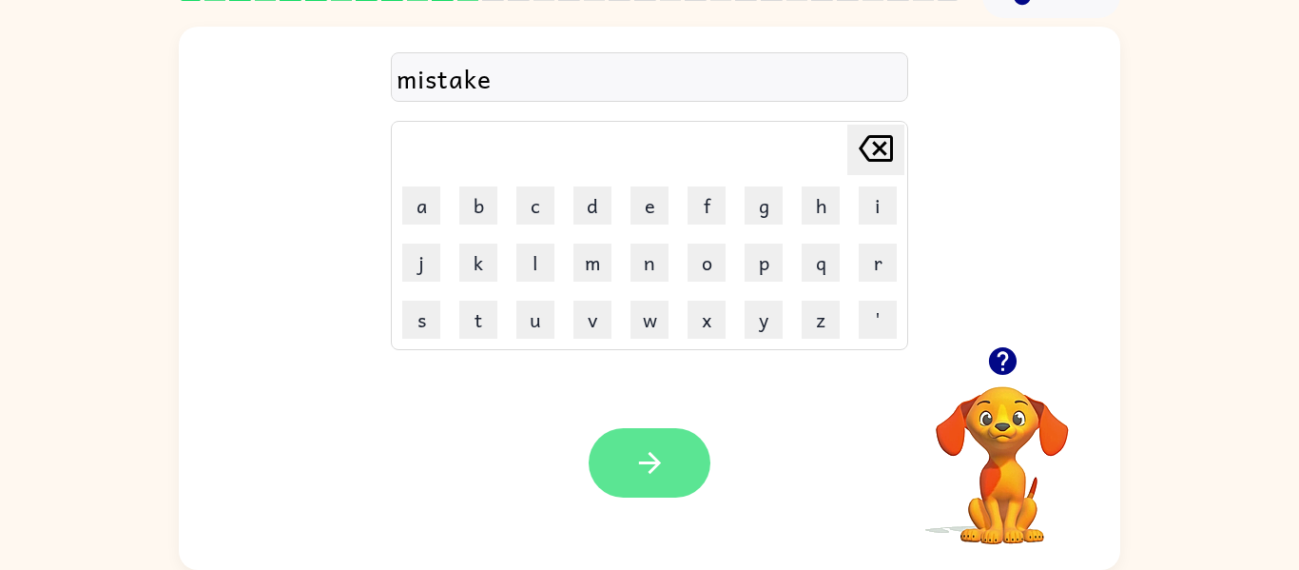
click at [626, 476] on button "button" at bounding box center [650, 462] width 122 height 69
click at [631, 493] on button "button" at bounding box center [650, 462] width 122 height 69
click at [706, 458] on button "button" at bounding box center [650, 462] width 122 height 69
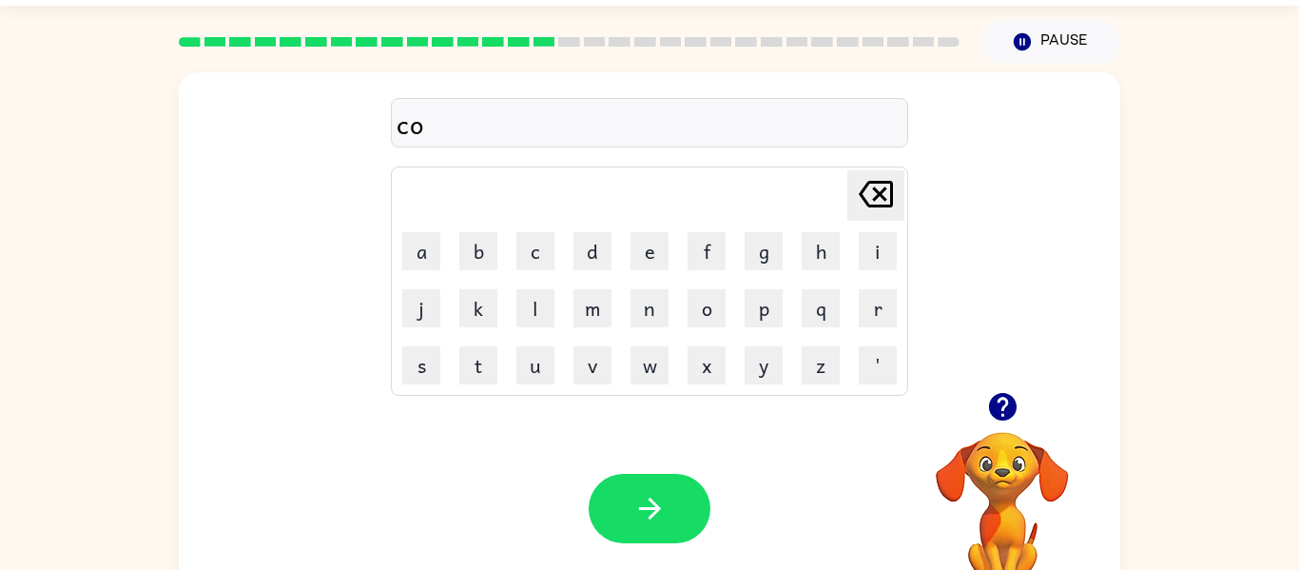
scroll to position [43, 0]
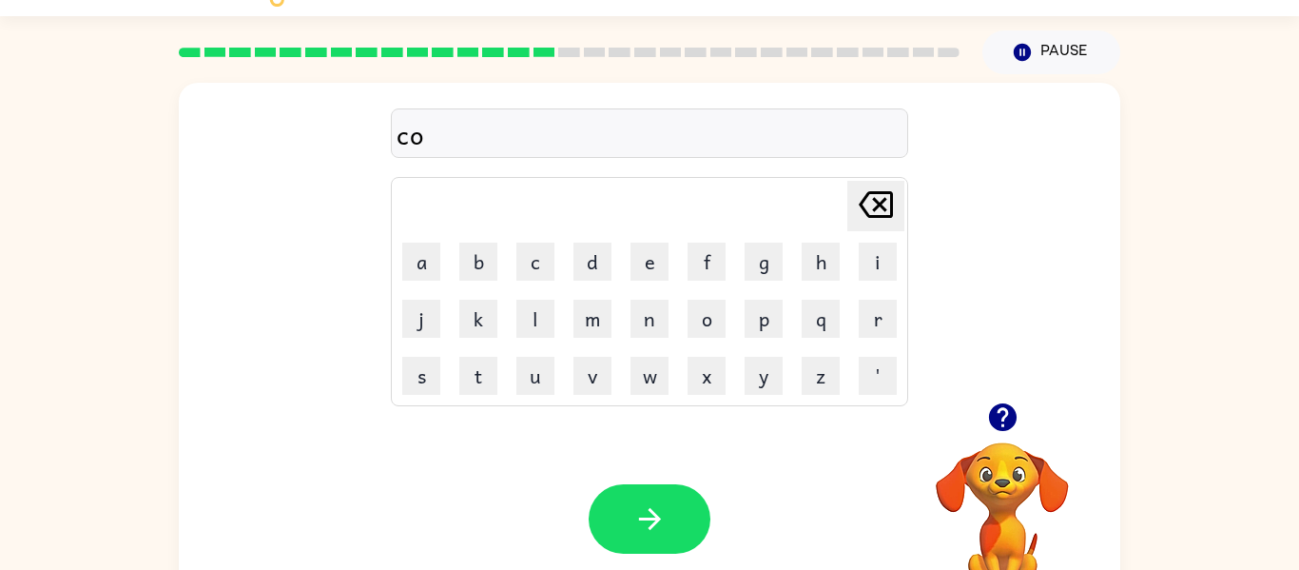
click at [1001, 404] on icon "button" at bounding box center [1002, 417] width 28 height 28
click at [666, 569] on div "Your browser must support playing .mp4 files to use Literably. Please try using…" at bounding box center [650, 519] width 942 height 214
click at [668, 505] on button "button" at bounding box center [650, 518] width 122 height 69
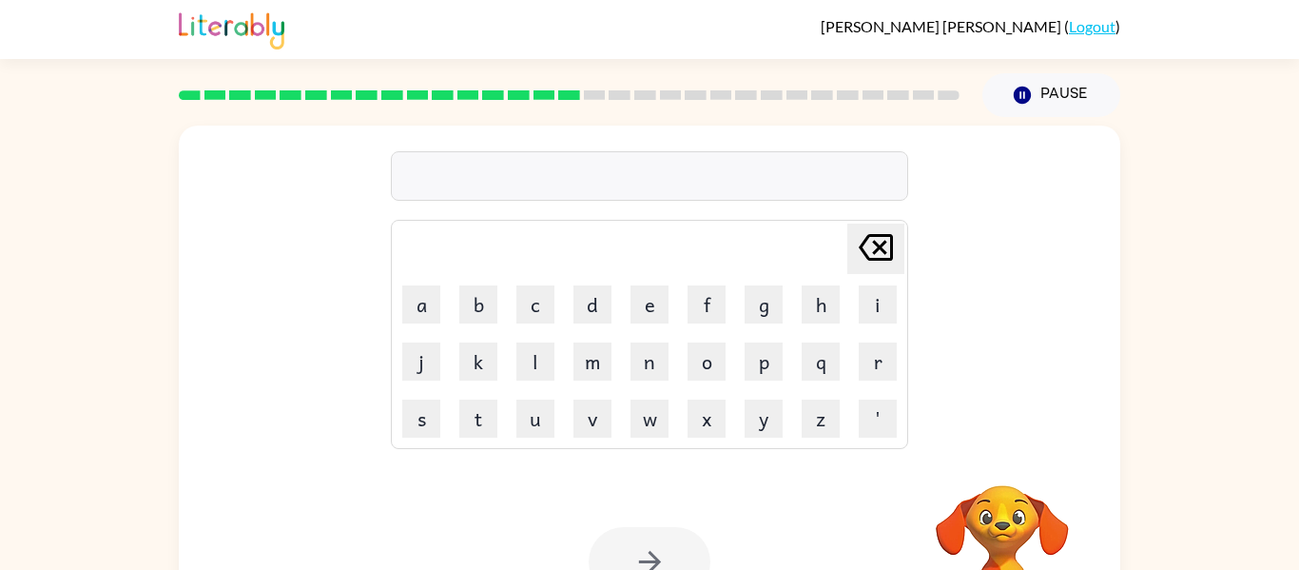
scroll to position [99, 0]
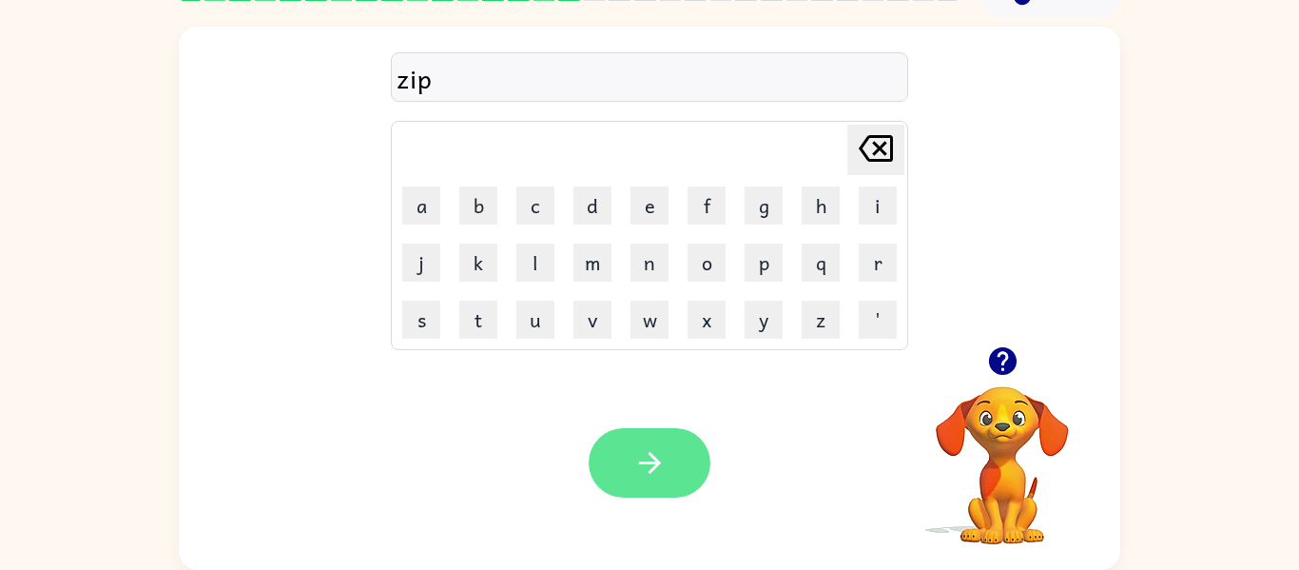
click at [646, 443] on button "button" at bounding box center [650, 462] width 122 height 69
click at [648, 475] on icon "button" at bounding box center [649, 462] width 33 height 33
click at [678, 466] on button "button" at bounding box center [650, 462] width 122 height 69
click at [633, 448] on icon "button" at bounding box center [649, 462] width 33 height 33
click at [662, 459] on icon "button" at bounding box center [649, 462] width 33 height 33
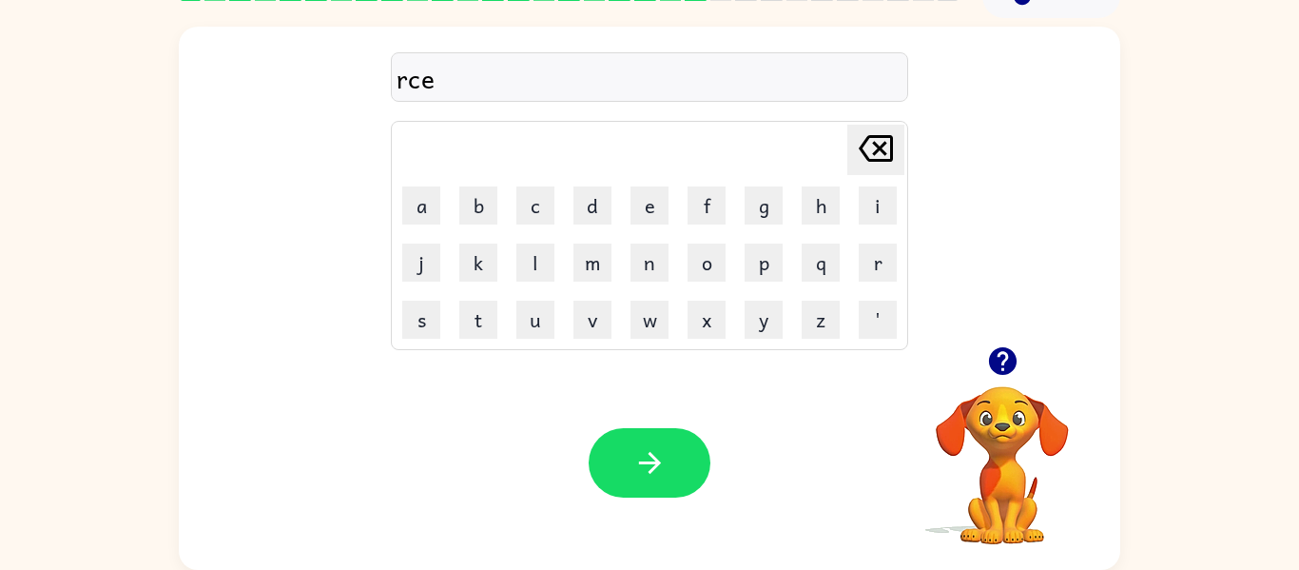
click at [874, 164] on icon "[PERSON_NAME] last character input" at bounding box center [876, 149] width 46 height 46
click at [870, 139] on icon "[PERSON_NAME] last character input" at bounding box center [876, 149] width 46 height 46
type button "delete"
click at [653, 476] on icon "button" at bounding box center [649, 462] width 33 height 33
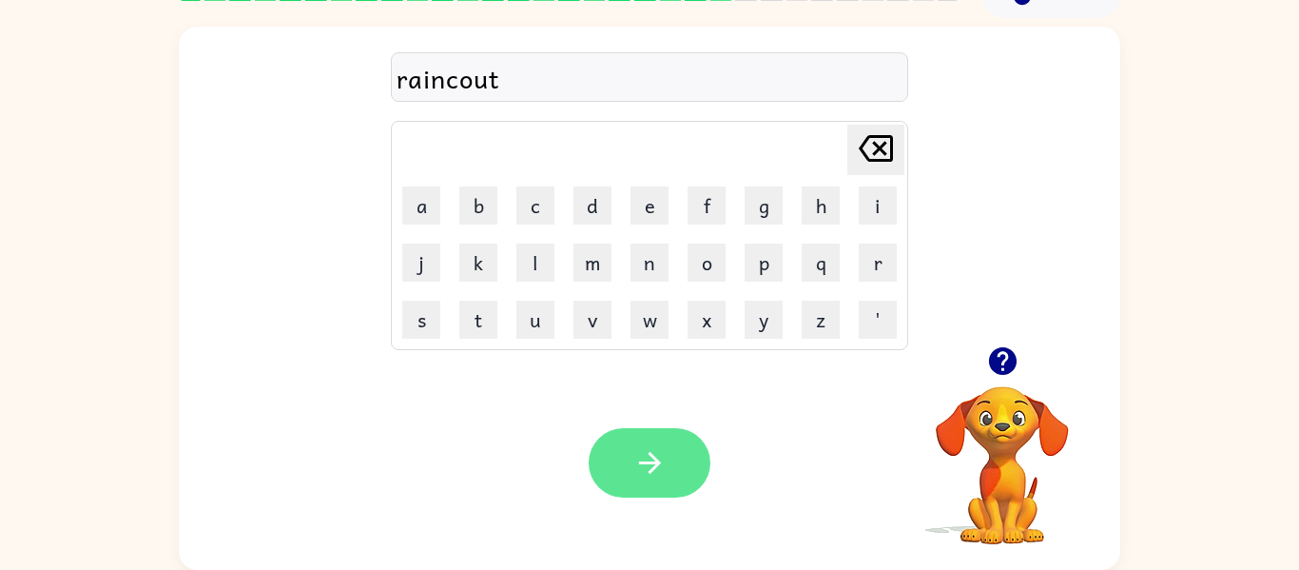
click at [604, 457] on button "button" at bounding box center [650, 462] width 122 height 69
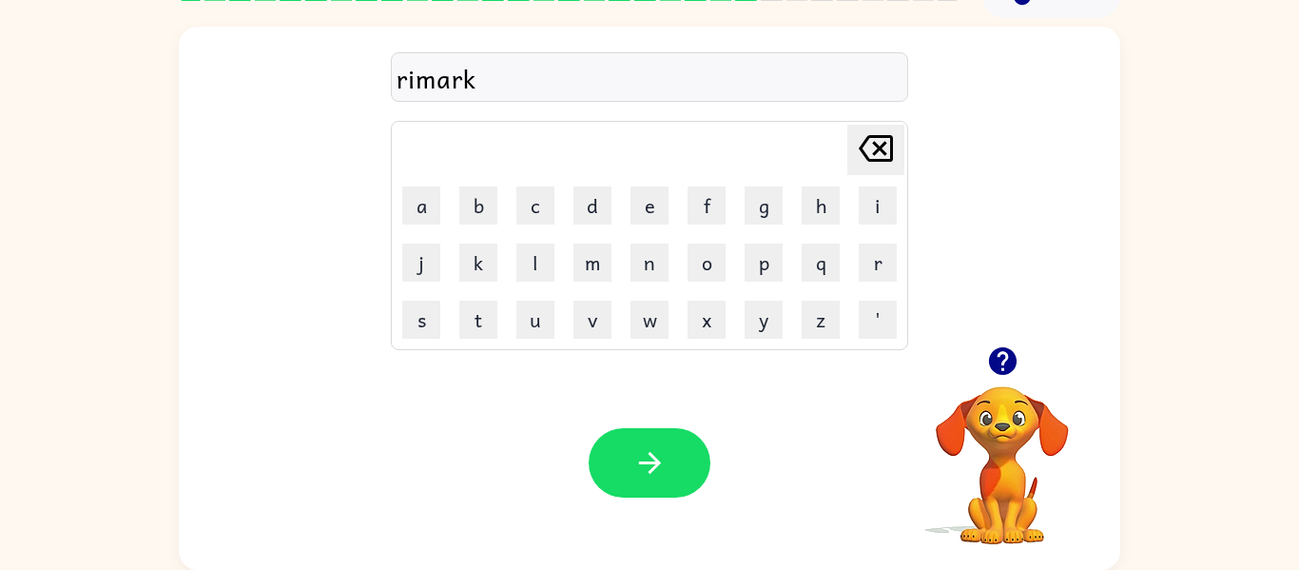
click at [726, 460] on div "Your browser must support playing .mp4 files to use Literably. Please try using…" at bounding box center [650, 463] width 942 height 214
click at [657, 441] on button "button" at bounding box center [650, 462] width 122 height 69
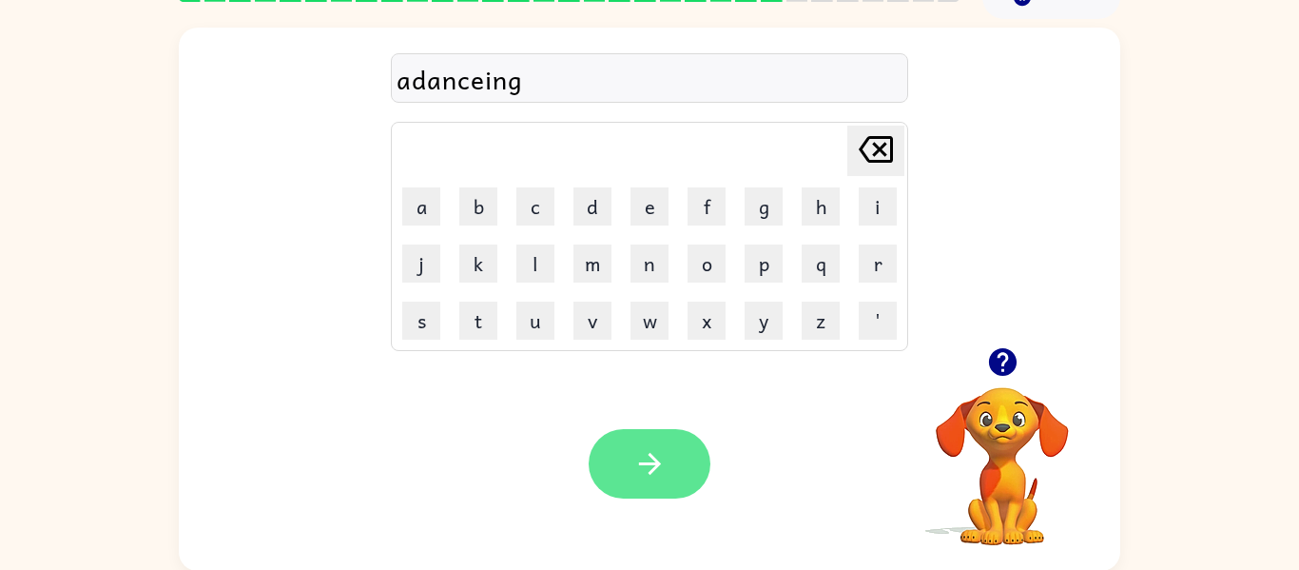
click at [630, 474] on button "button" at bounding box center [650, 463] width 122 height 69
click at [657, 478] on icon "button" at bounding box center [649, 463] width 33 height 33
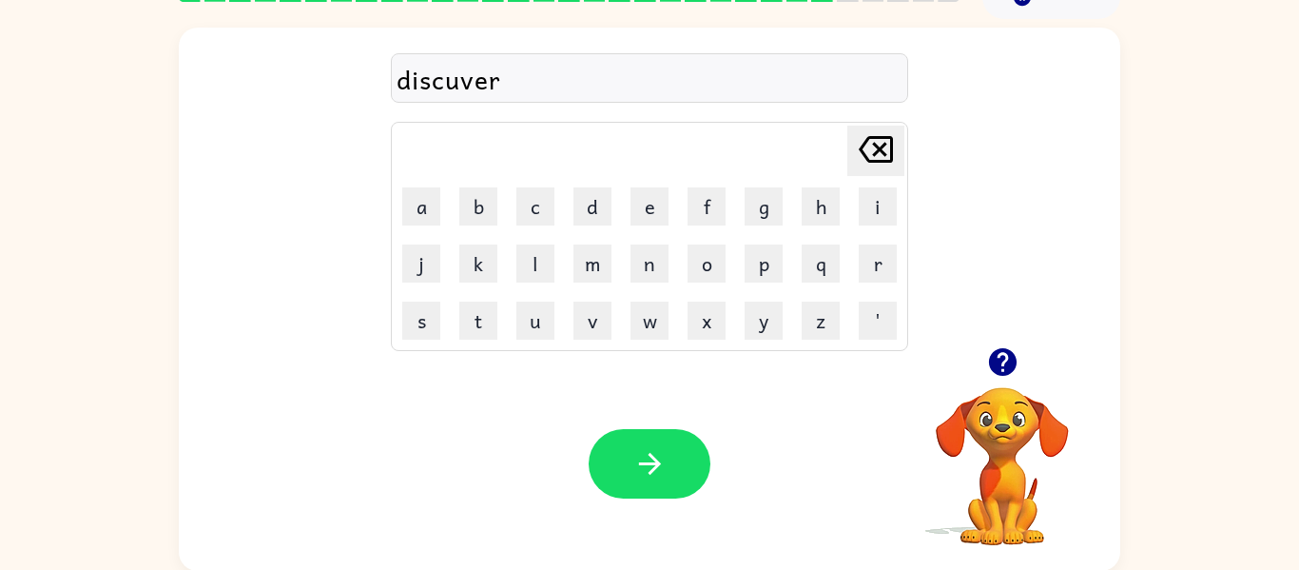
click at [462, 82] on div "discuver" at bounding box center [650, 79] width 506 height 40
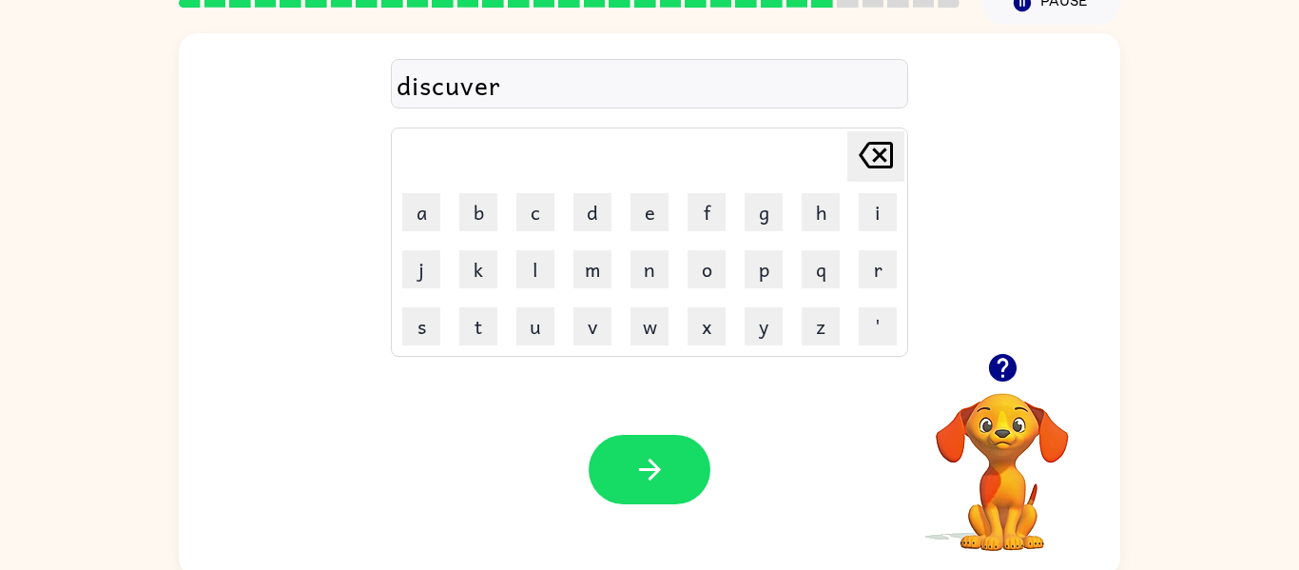
scroll to position [91, 0]
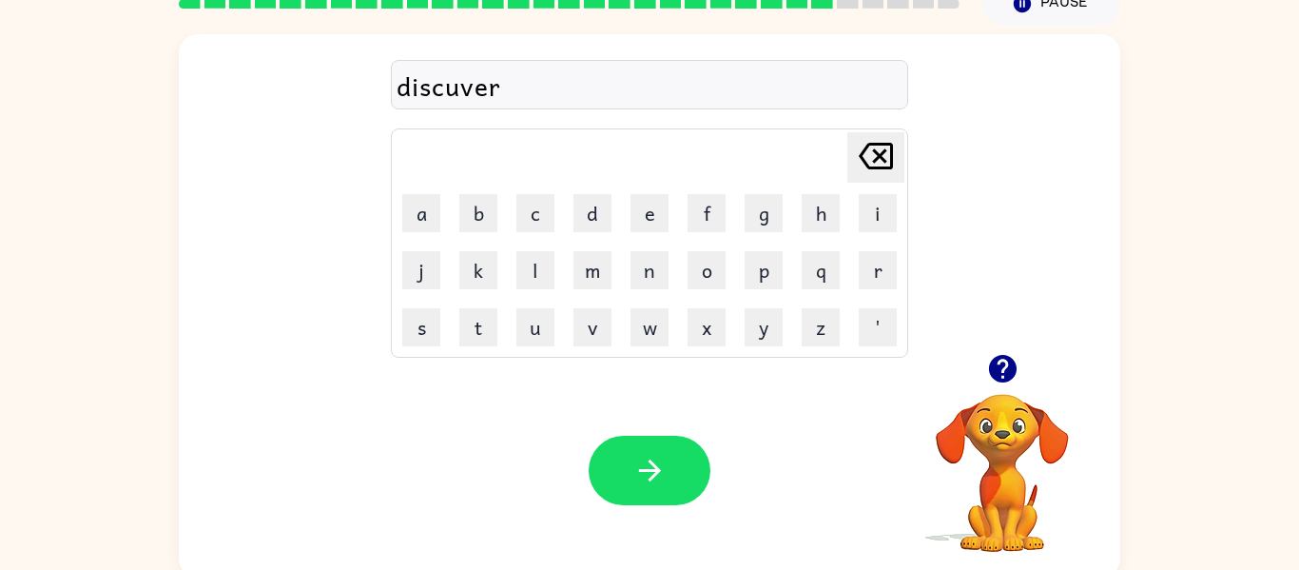
click at [883, 165] on icon "[PERSON_NAME] last character input" at bounding box center [876, 156] width 46 height 46
click at [884, 161] on icon at bounding box center [876, 156] width 34 height 27
click at [882, 160] on icon "[PERSON_NAME] last character input" at bounding box center [876, 156] width 46 height 46
click at [884, 165] on icon "[PERSON_NAME] last character input" at bounding box center [876, 156] width 46 height 46
click at [880, 158] on icon "[PERSON_NAME] last character input" at bounding box center [876, 156] width 46 height 46
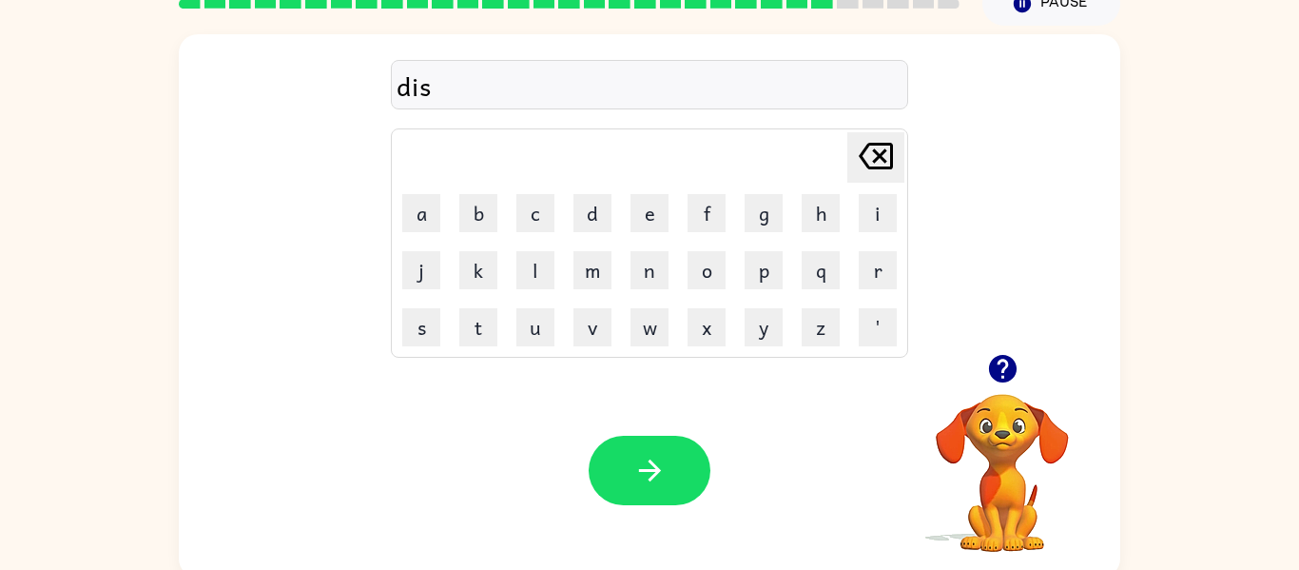
type button "delete"
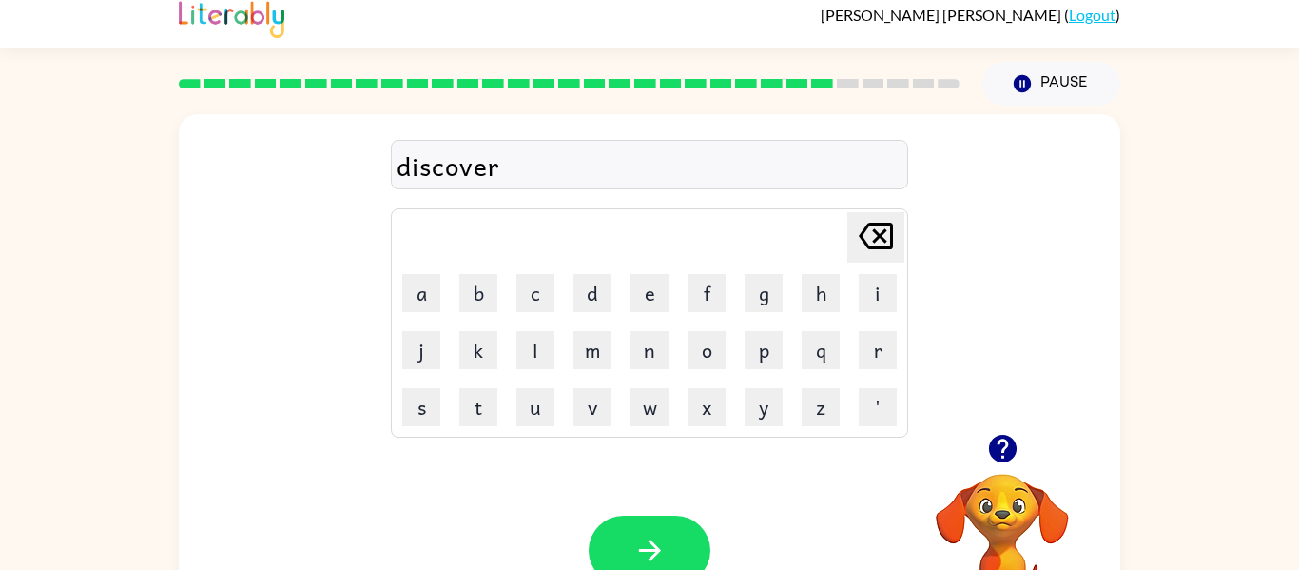
scroll to position [6, 0]
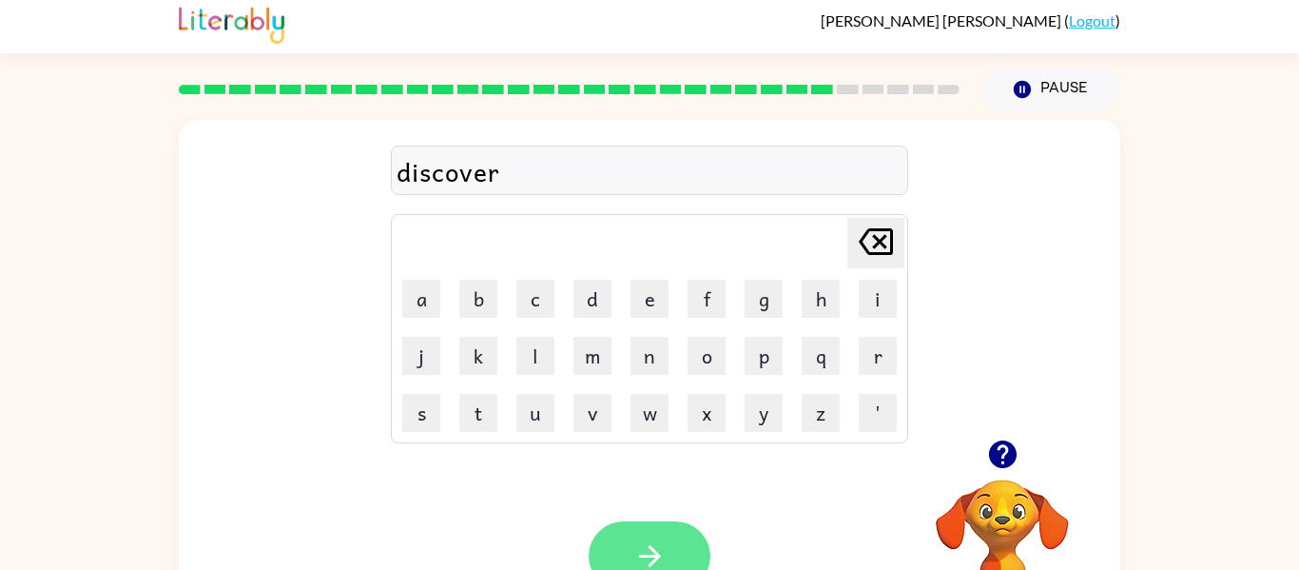
click at [649, 559] on icon "button" at bounding box center [649, 555] width 33 height 33
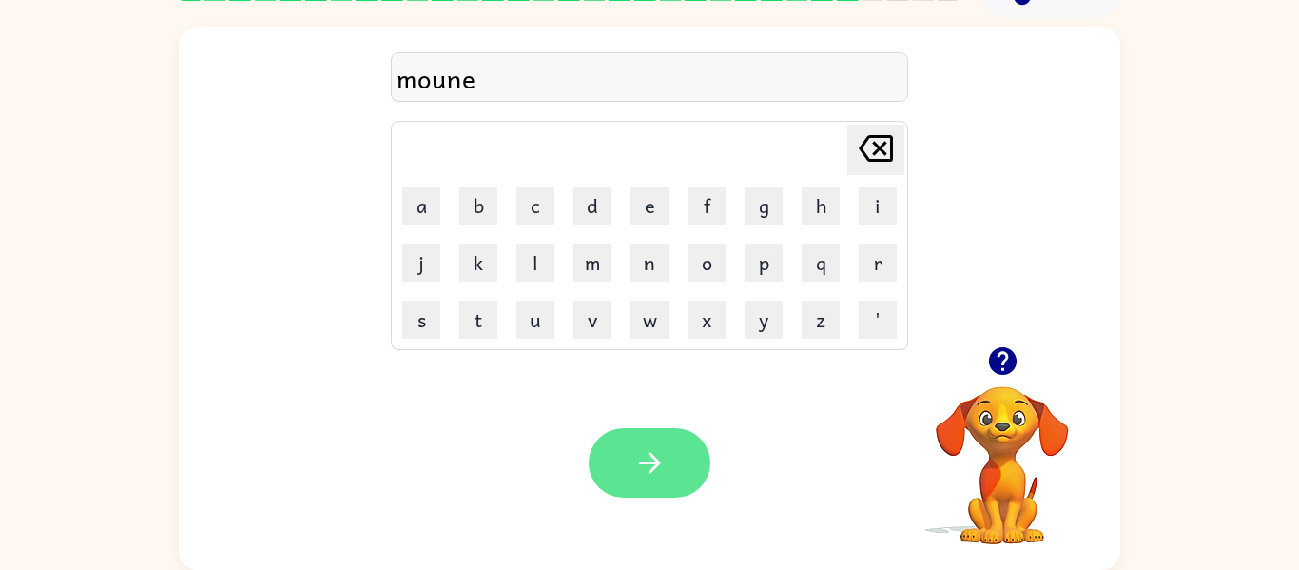
click at [635, 456] on icon "button" at bounding box center [649, 462] width 33 height 33
click at [633, 484] on button "button" at bounding box center [650, 462] width 122 height 69
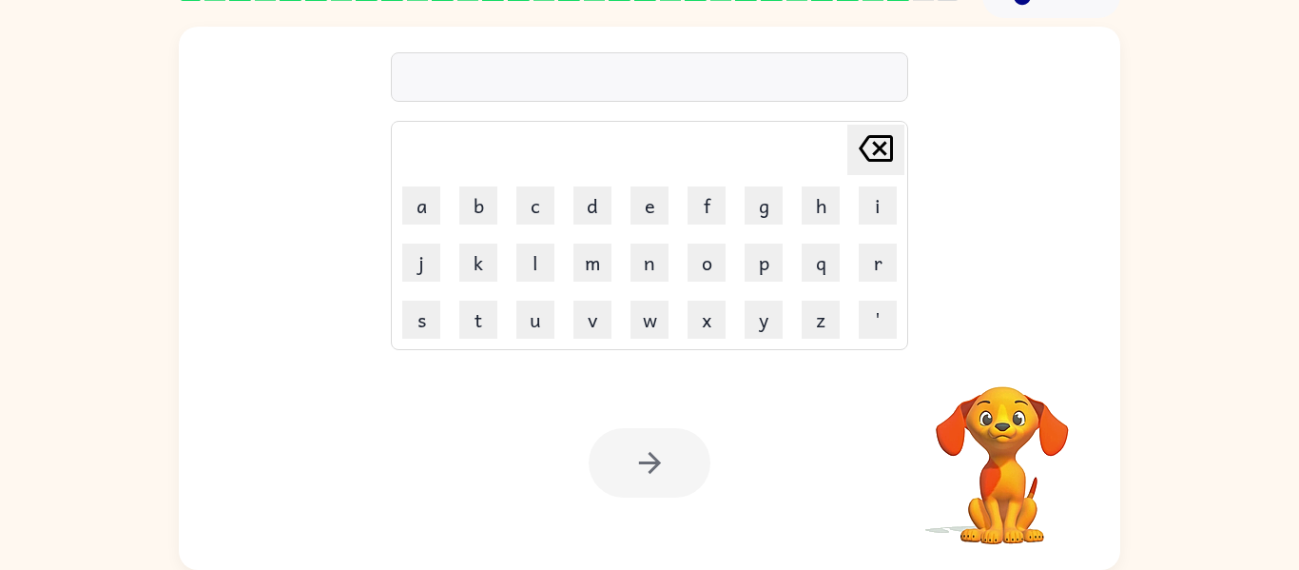
click at [712, 439] on div "Your browser must support playing .mp4 files to use Literably. Please try using…" at bounding box center [650, 463] width 942 height 214
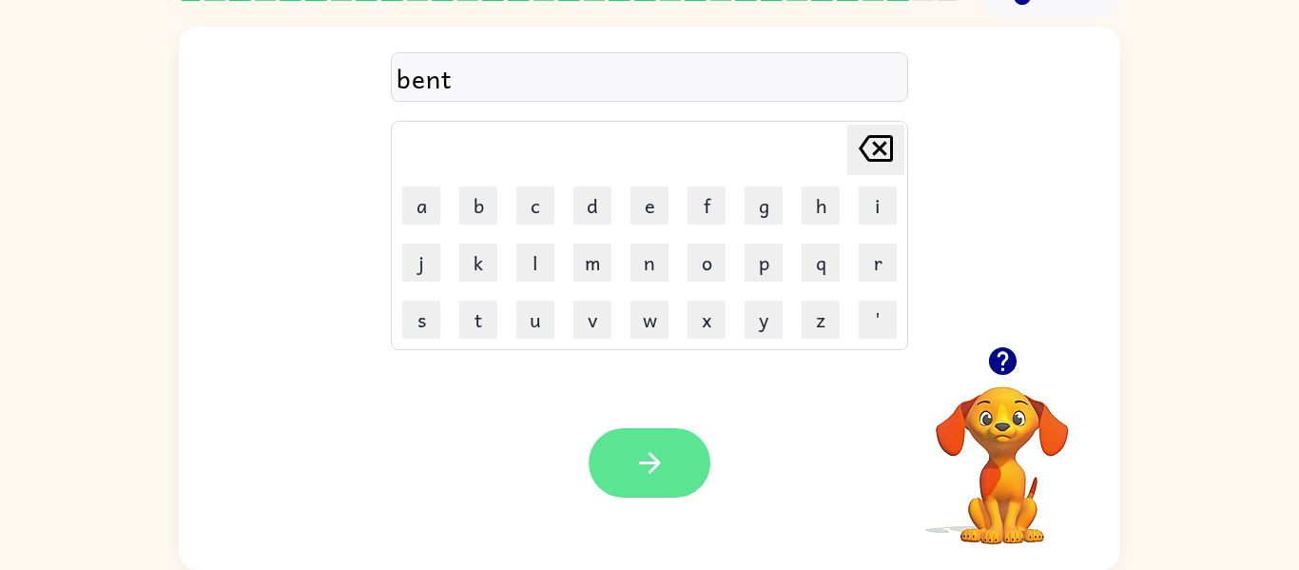
click at [647, 479] on icon "button" at bounding box center [649, 462] width 33 height 33
click at [627, 437] on button "button" at bounding box center [650, 462] width 122 height 69
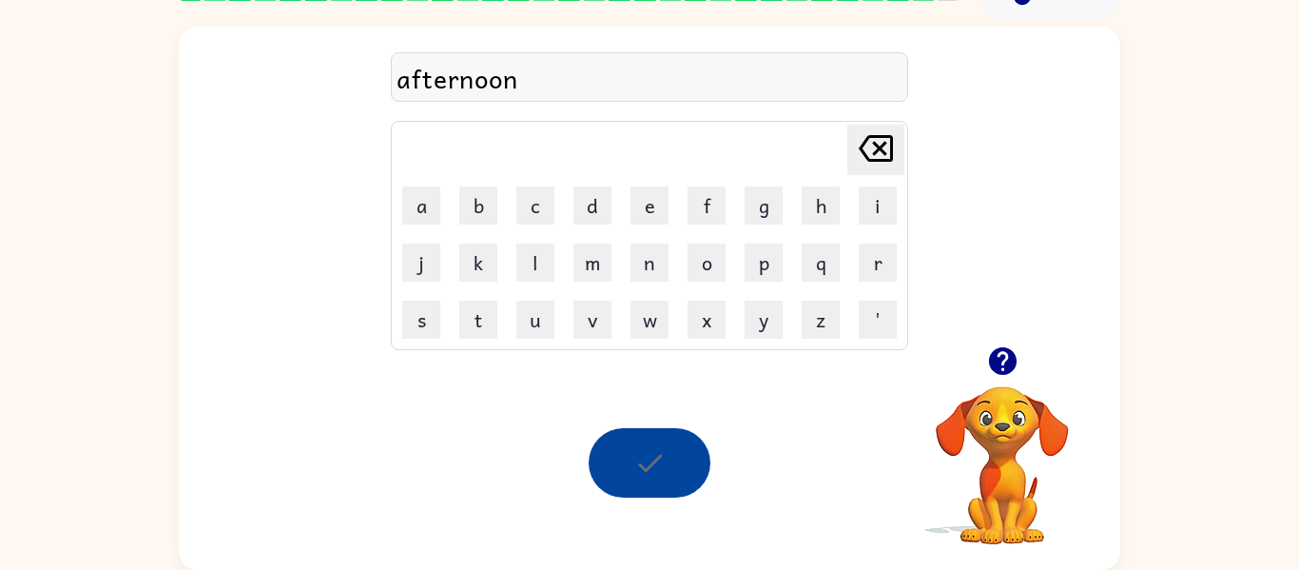
scroll to position [65, 0]
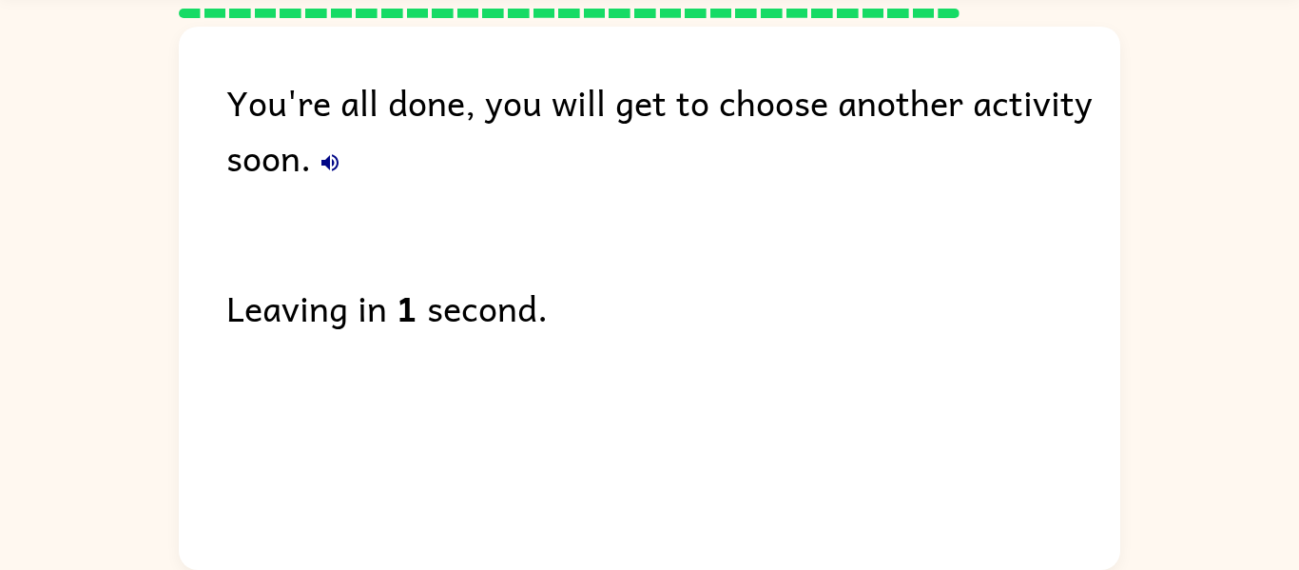
click at [341, 152] on icon "button" at bounding box center [330, 162] width 23 height 23
